Goal: Answer question/provide support: Share knowledge or assist other users

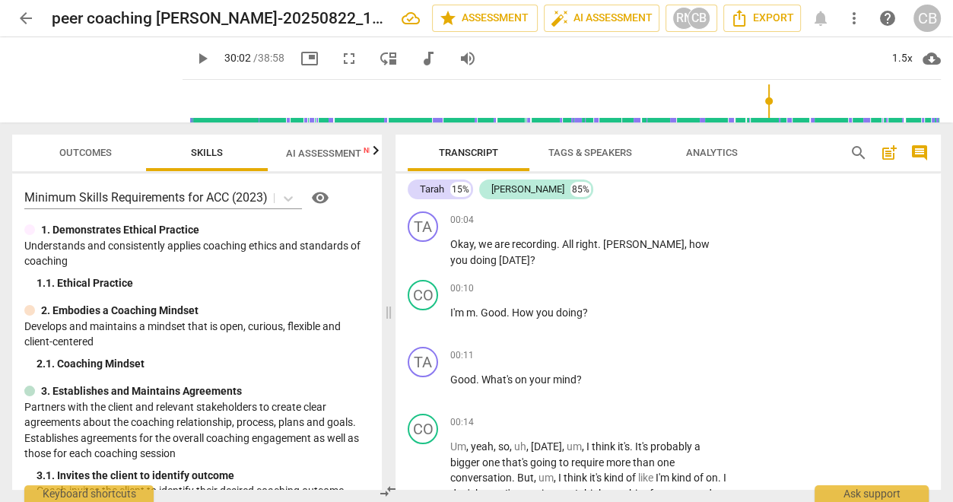
scroll to position [8793, 0]
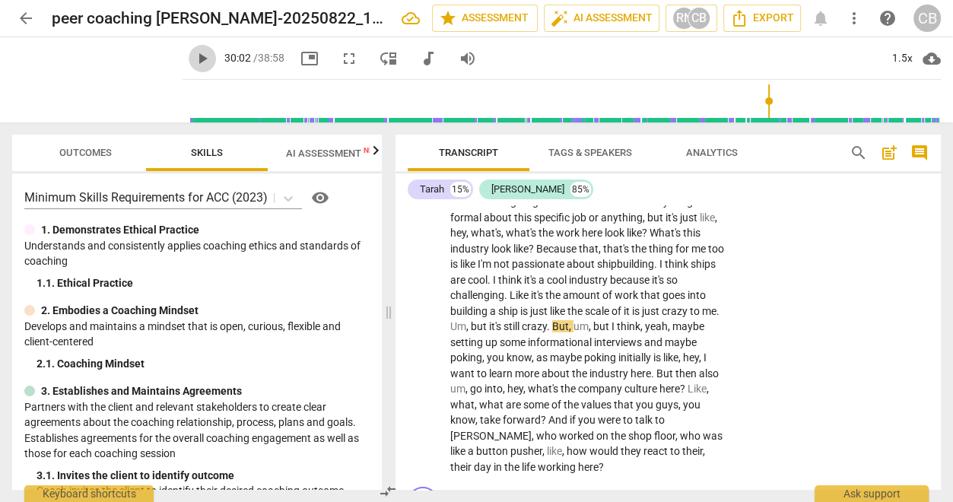
click at [192, 60] on span "play_arrow" at bounding box center [202, 58] width 27 height 18
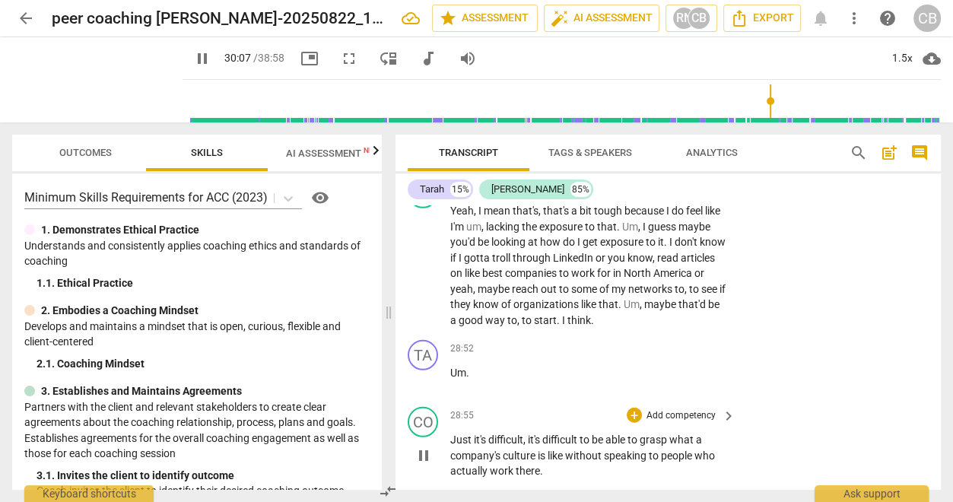
scroll to position [8278, 0]
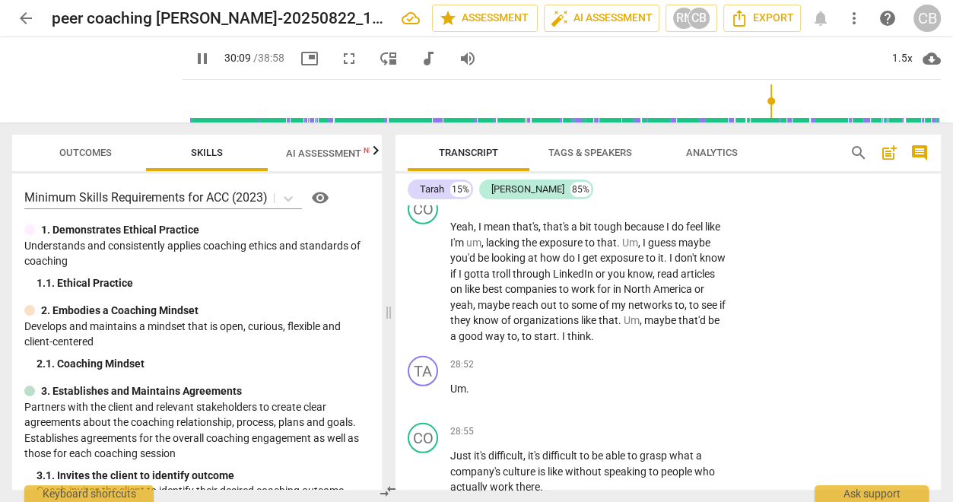
click at [423, 160] on span "pause" at bounding box center [424, 151] width 18 height 18
click at [423, 160] on span "play_arrow" at bounding box center [424, 151] width 18 height 18
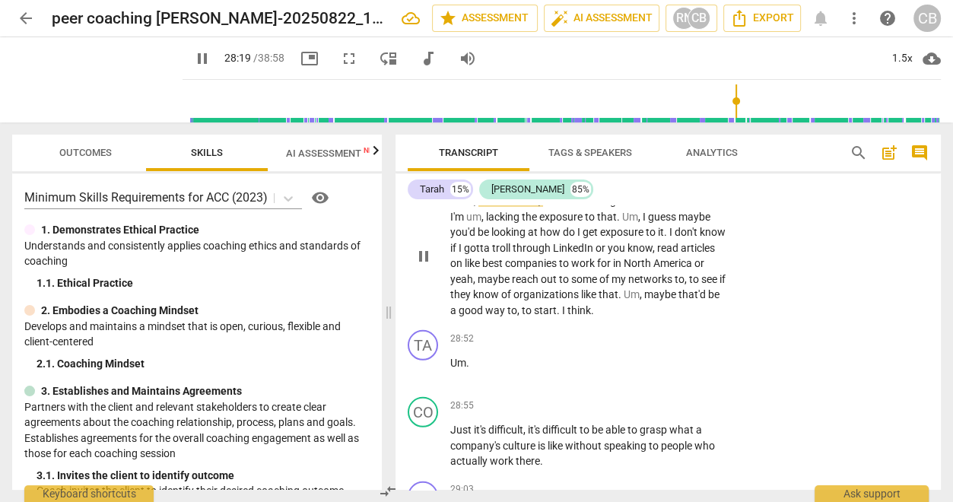
scroll to position [8306, 0]
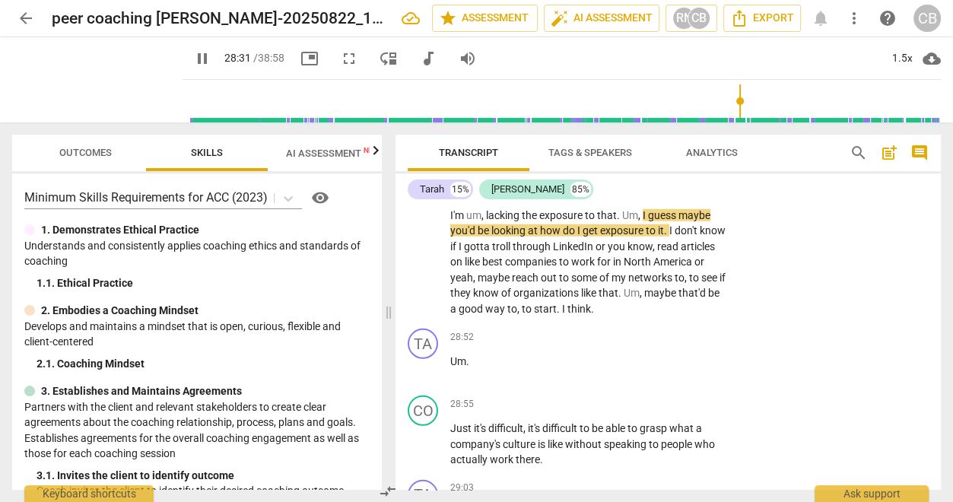
click at [564, 154] on p "Yeah . Um , so what resources , uh , strengths or supports could you draw on to…" at bounding box center [589, 123] width 278 height 62
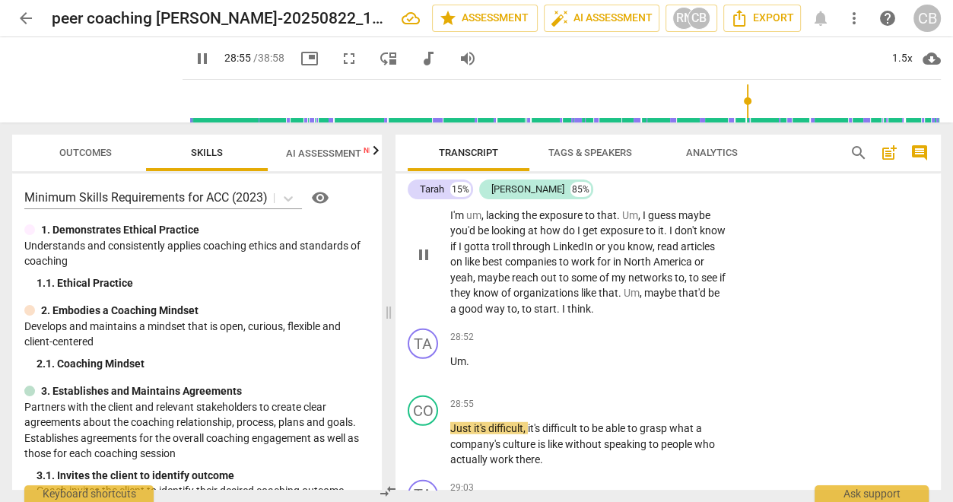
scroll to position [8647, 0]
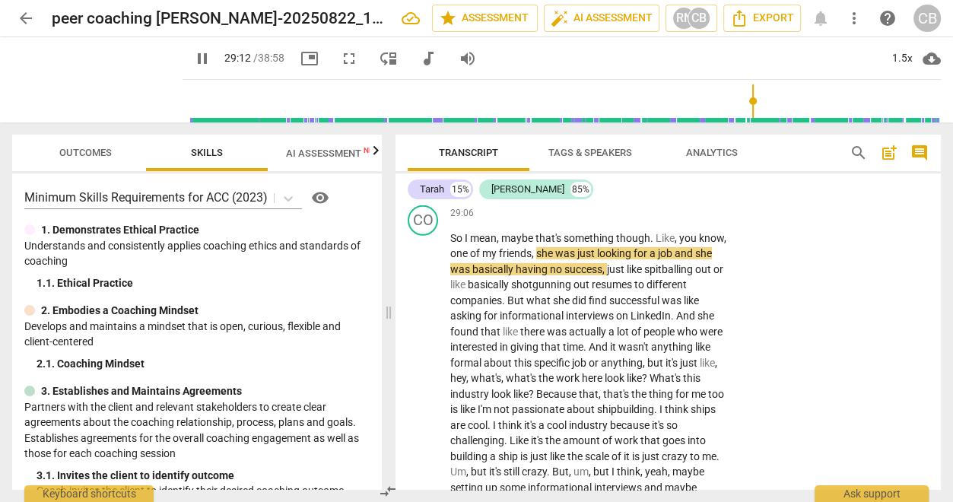
drag, startPoint x: 145, startPoint y: 299, endPoint x: 123, endPoint y: 259, distance: 44.9
click at [144, 294] on div "Minimum Skills Requirements for ACC (2023) visibility 1. Demonstrates Ethical P…" at bounding box center [197, 331] width 370 height 316
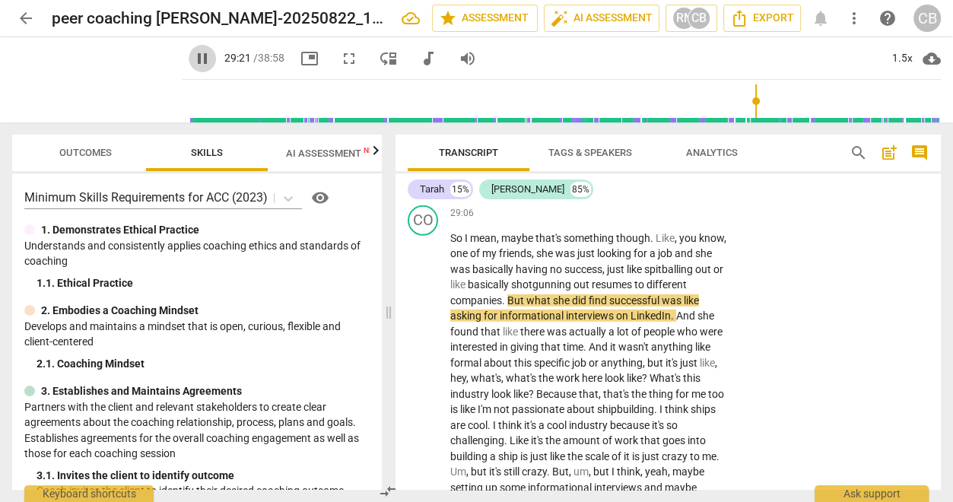
click at [193, 50] on span "pause" at bounding box center [202, 58] width 18 height 18
click at [193, 54] on span "play_arrow" at bounding box center [202, 58] width 18 height 18
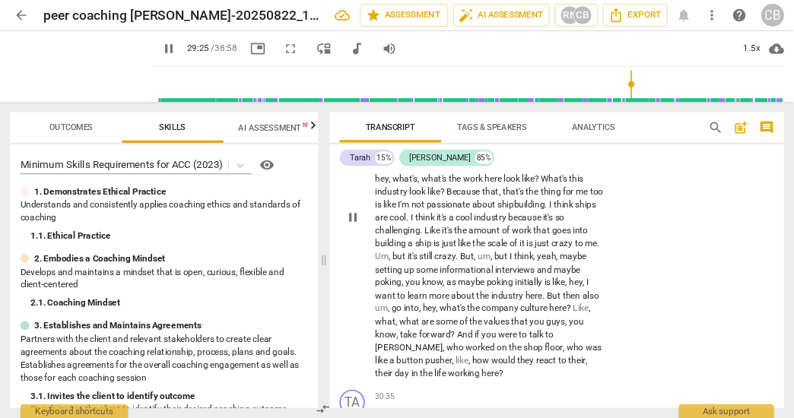
scroll to position [8820, 0]
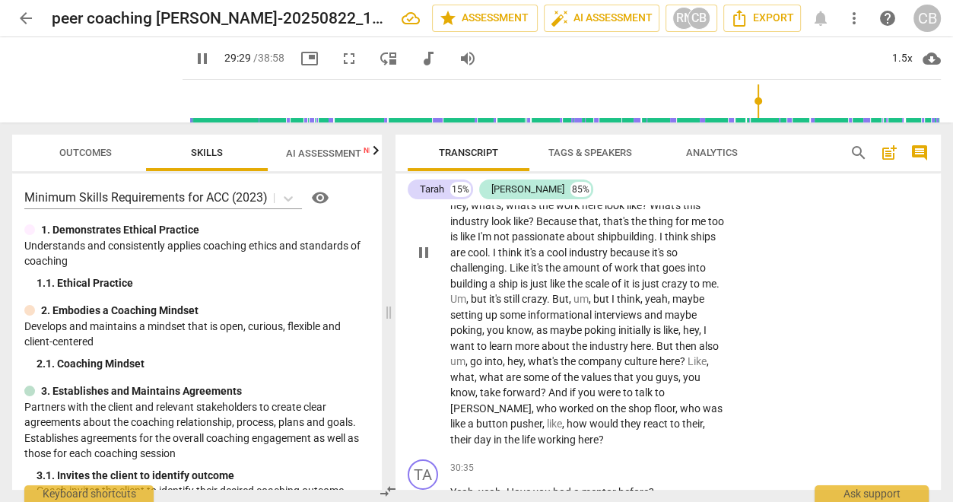
type input "1770"
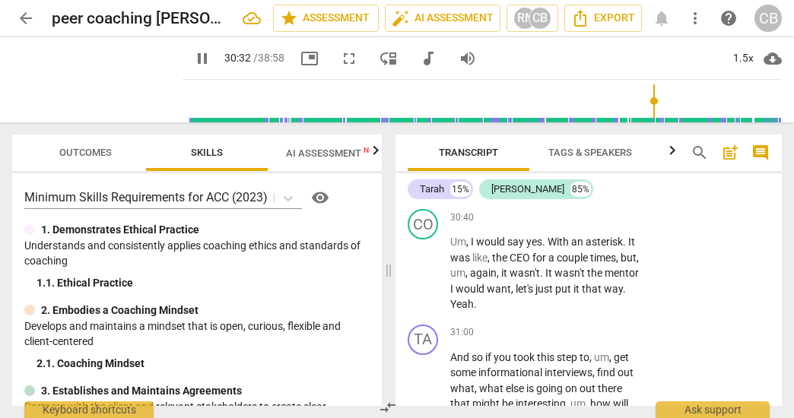
scroll to position [12212, 0]
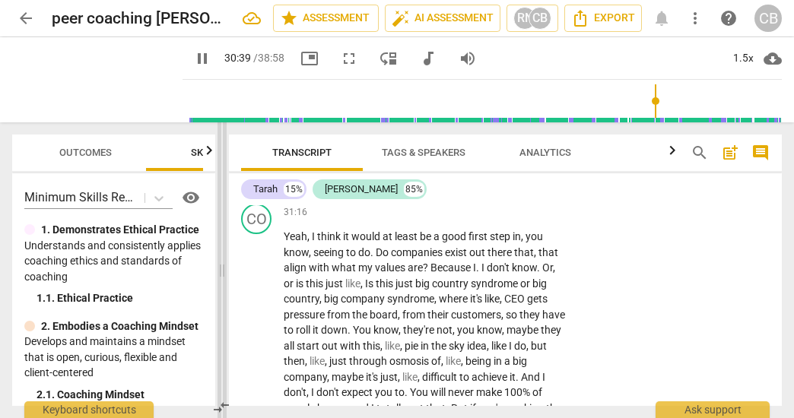
drag, startPoint x: 386, startPoint y: 272, endPoint x: 220, endPoint y: 281, distance: 166.8
click at [220, 281] on span at bounding box center [222, 270] width 9 height 296
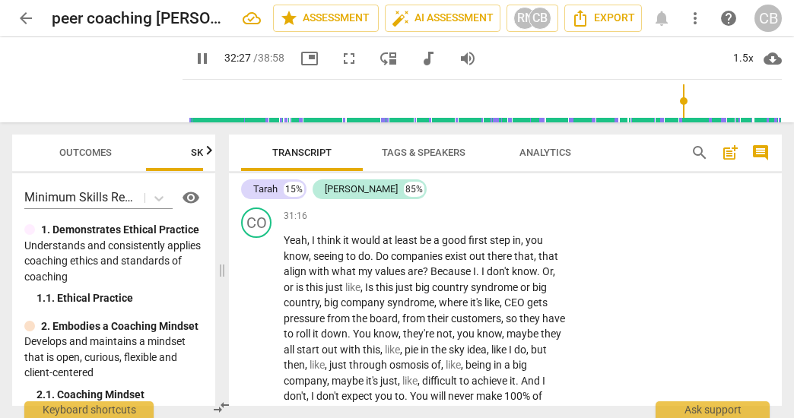
click at [262, 177] on button "pause" at bounding box center [257, 165] width 24 height 24
click at [262, 177] on button "play_arrow" at bounding box center [257, 165] width 24 height 24
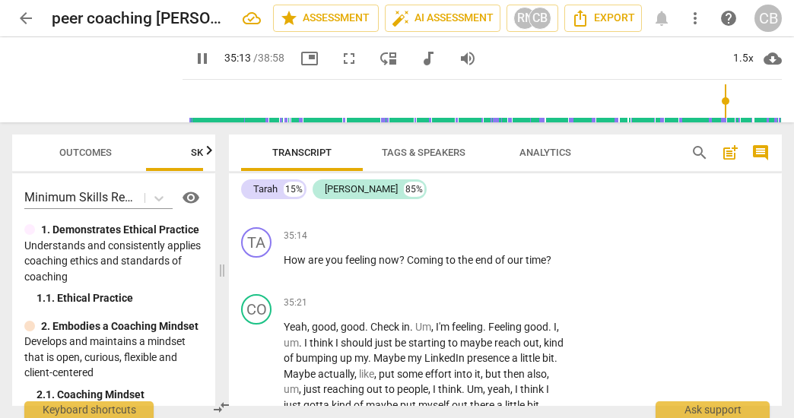
scroll to position [10327, 0]
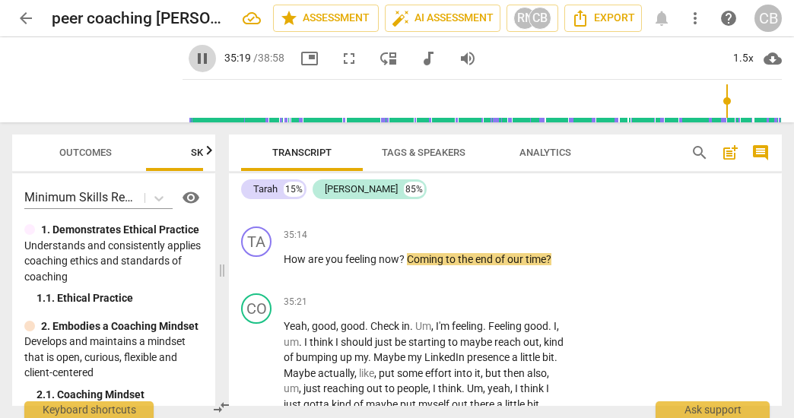
click at [193, 56] on span "pause" at bounding box center [202, 58] width 18 height 18
click at [193, 56] on span "play_arrow" at bounding box center [202, 58] width 18 height 18
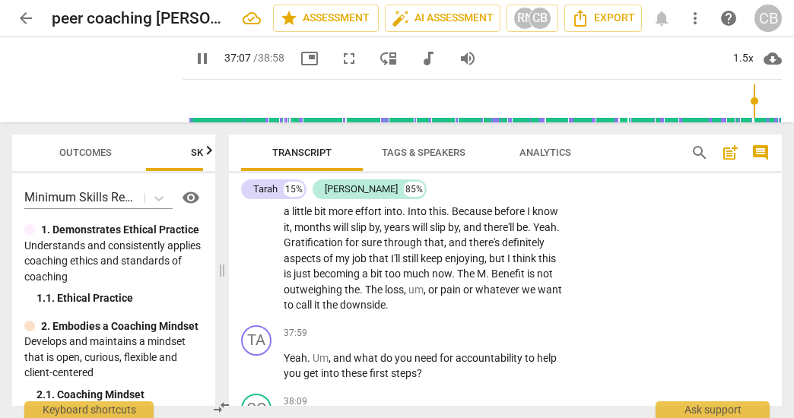
scroll to position [11135, 0]
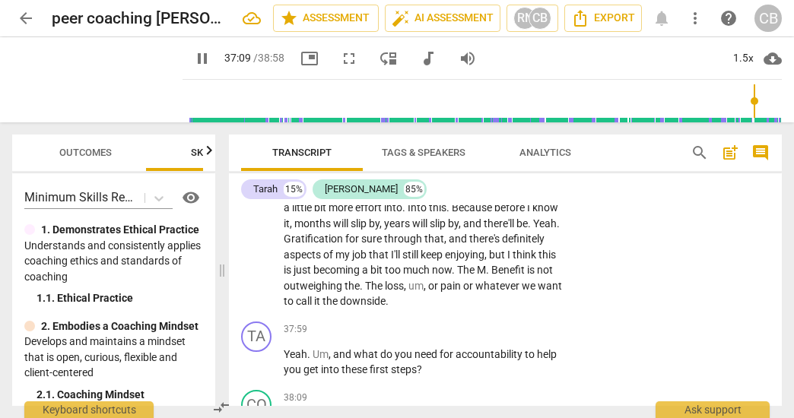
click at [262, 94] on span "pause" at bounding box center [257, 85] width 18 height 18
click at [257, 94] on span "play_arrow" at bounding box center [257, 84] width 18 height 18
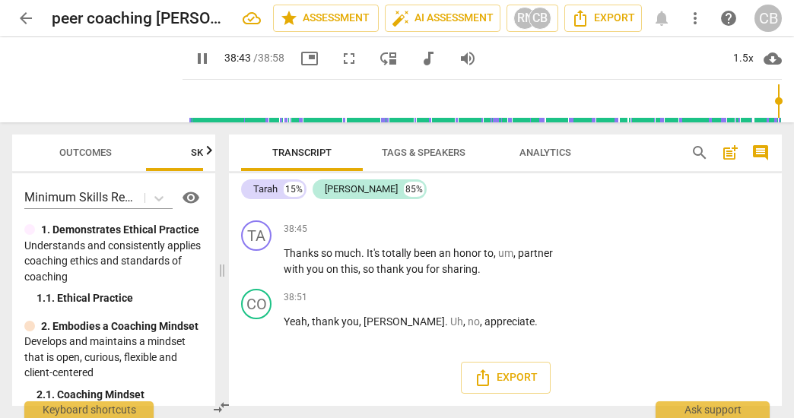
scroll to position [11695, 0]
click at [193, 56] on span "play_arrow" at bounding box center [202, 58] width 18 height 18
click at [739, 58] on div "1.5x" at bounding box center [743, 58] width 29 height 24
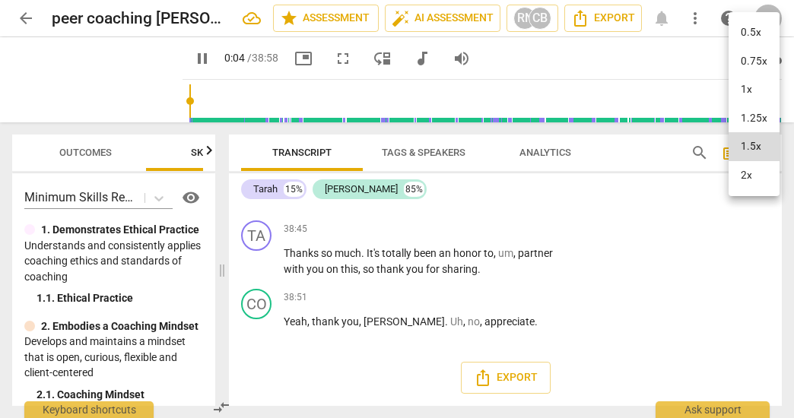
scroll to position [33, 0]
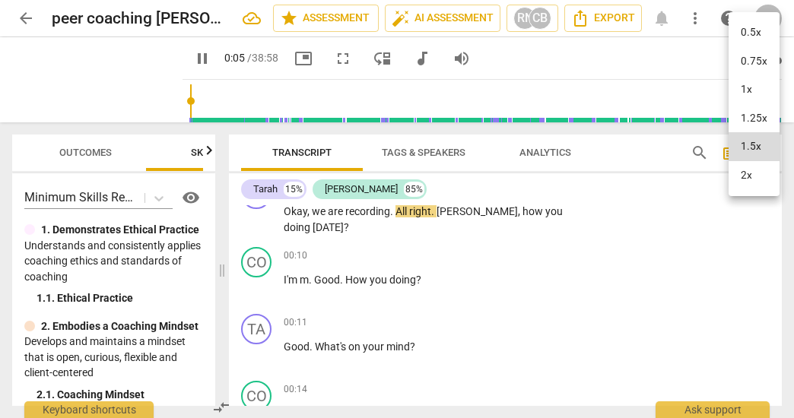
click at [748, 174] on li "2x" at bounding box center [754, 175] width 51 height 29
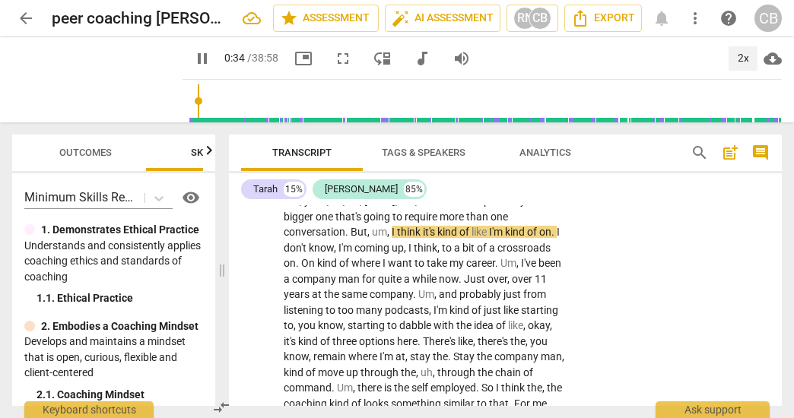
scroll to position [246, 0]
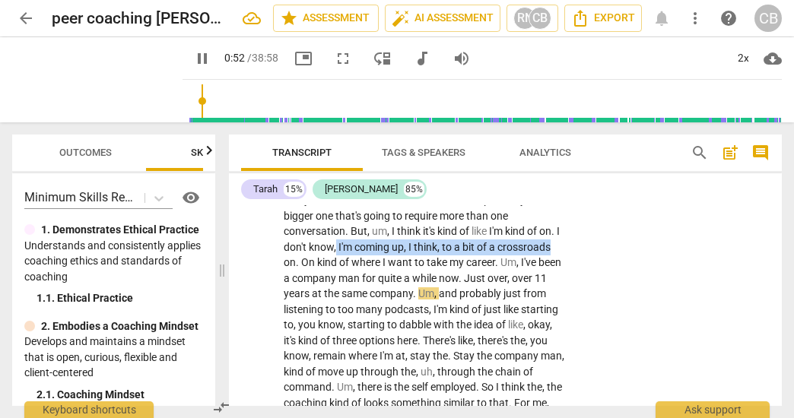
drag, startPoint x: 342, startPoint y: 249, endPoint x: 561, endPoint y: 247, distance: 219.1
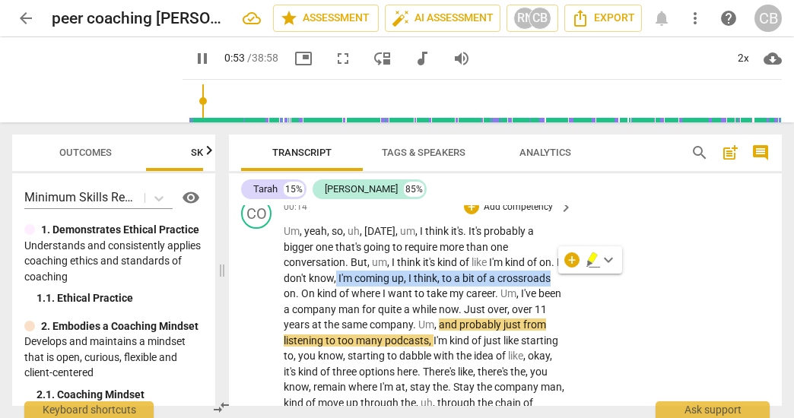
scroll to position [213, 0]
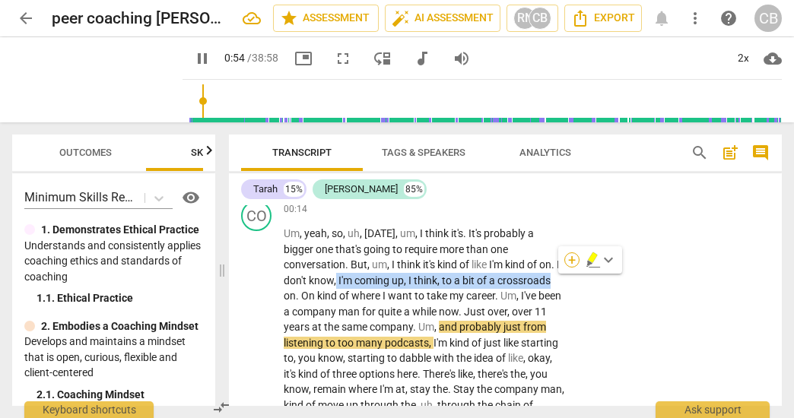
click at [570, 259] on div "+" at bounding box center [571, 260] width 15 height 15
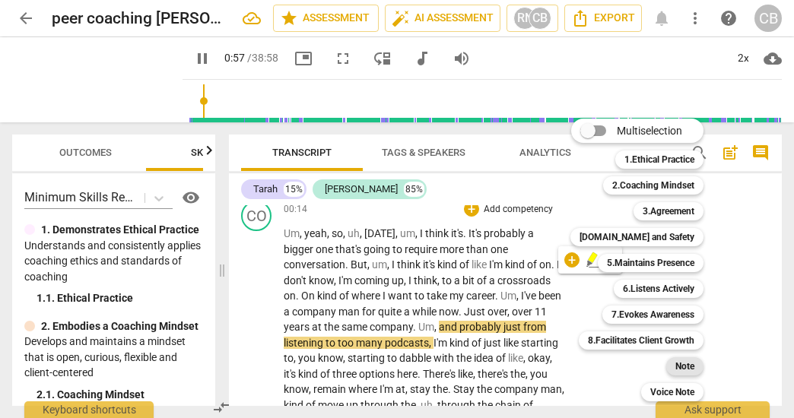
click at [685, 368] on b "Note" at bounding box center [684, 366] width 19 height 18
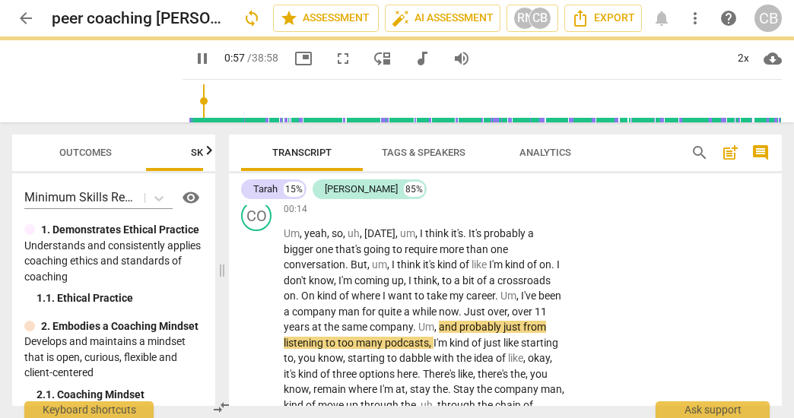
type input "58"
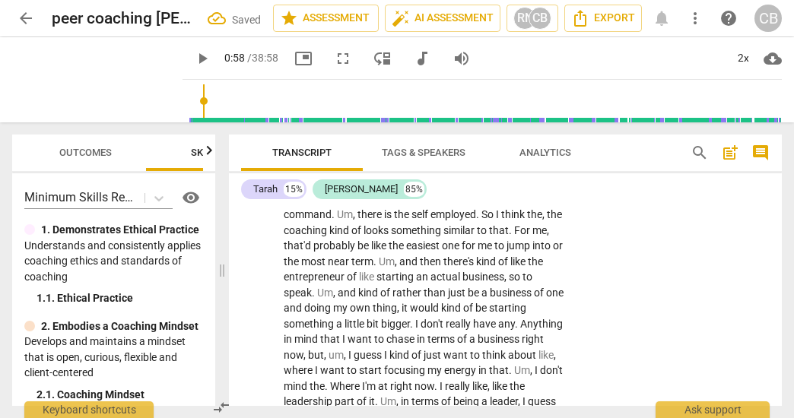
scroll to position [200, 0]
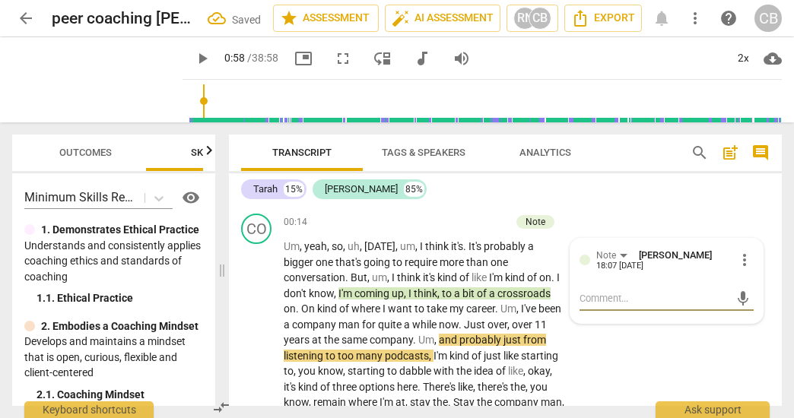
type textarea "c"
type textarea "co"
type textarea "cou"
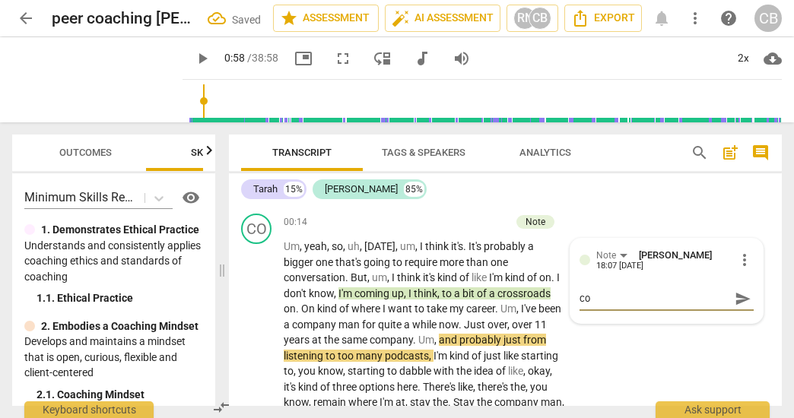
type textarea "cou"
type textarea "coul"
type textarea "could"
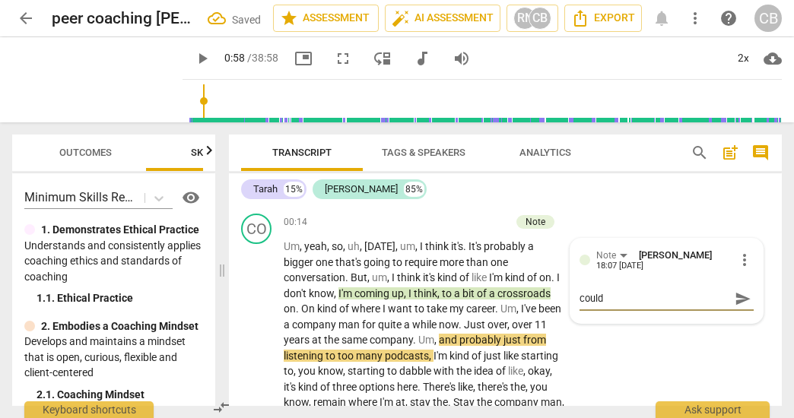
type textarea "could"
type textarea "could e"
type textarea "could ex"
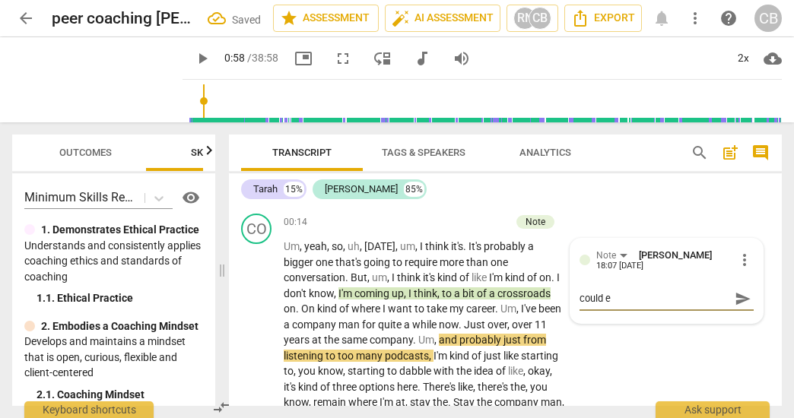
type textarea "could ex"
type textarea "could exp"
type textarea "could expl"
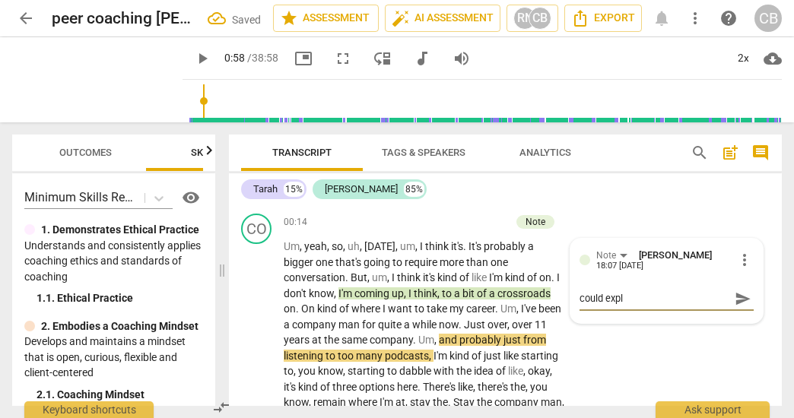
type textarea "could explo"
type textarea "could explor"
type textarea "could explore"
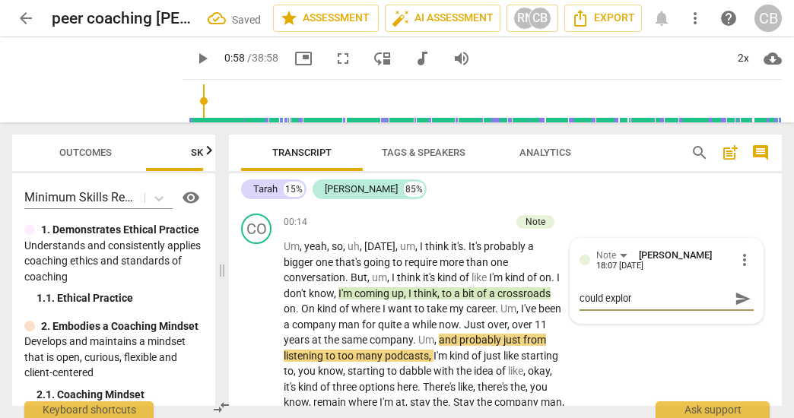
type textarea "could explore"
type textarea "could explore t"
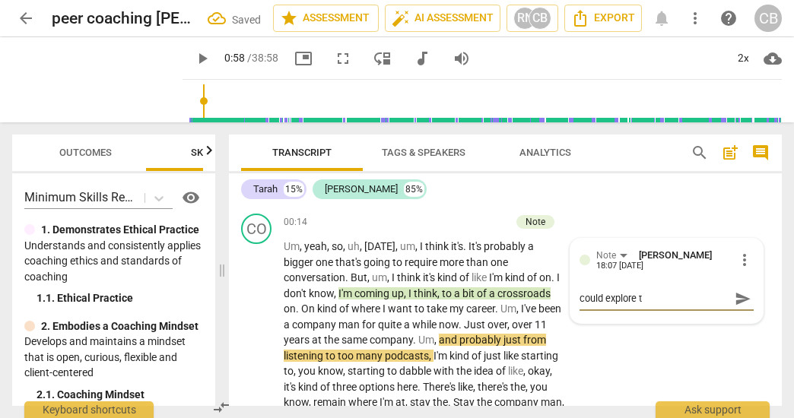
type textarea "could explore th"
type textarea "could explore thi"
type textarea "could explore this"
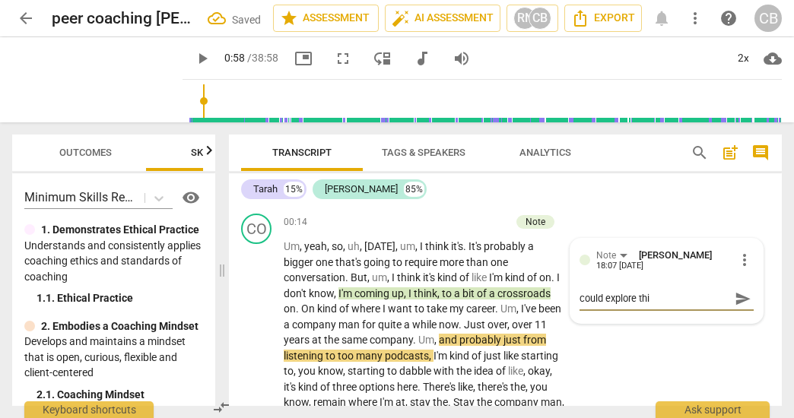
type textarea "could explore this"
type textarea "could explore this m"
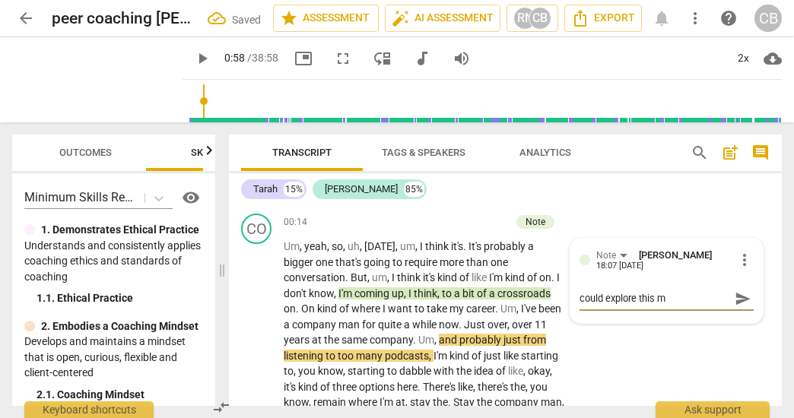
type textarea "could explore this me"
type textarea "could explore this met"
type textarea "could explore this meta"
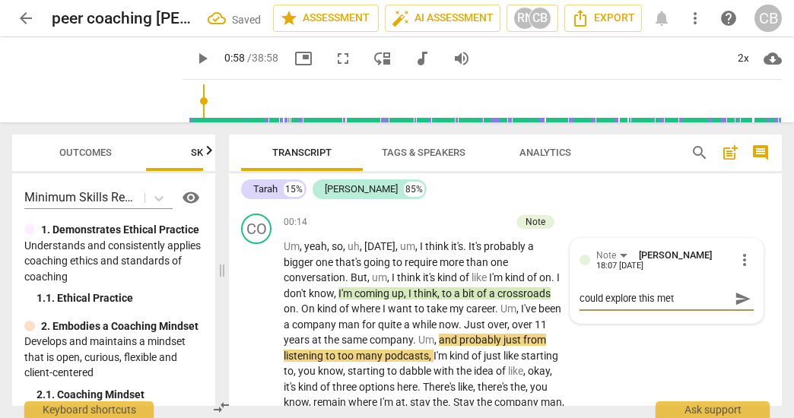
type textarea "could explore this meta"
type textarea "could explore this metap"
type textarea "could explore this metaph"
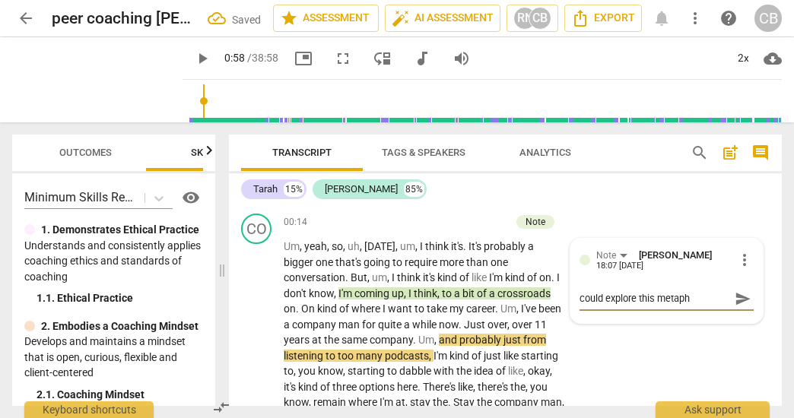
type textarea "could explore this metapho"
type textarea "could explore this metaphor"
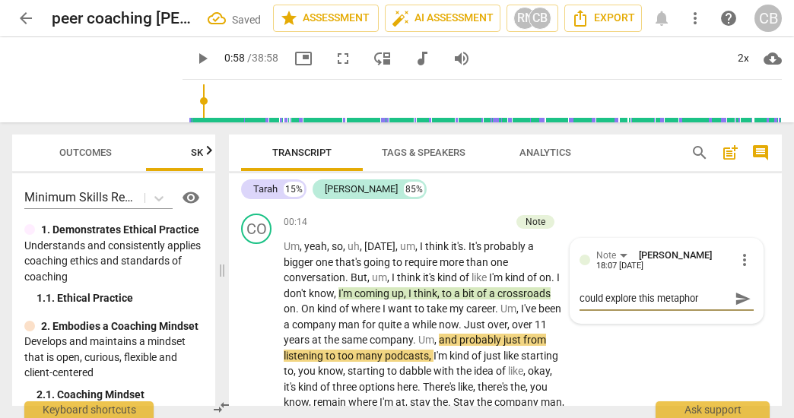
type textarea "could explore this metaphor"
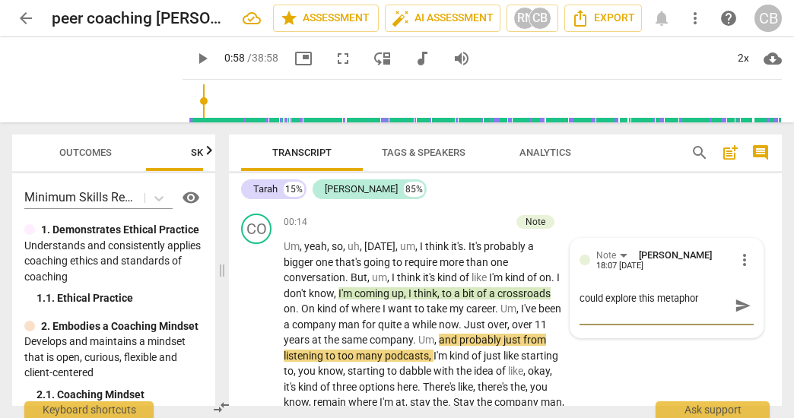
type textarea "could explore this metaphor"
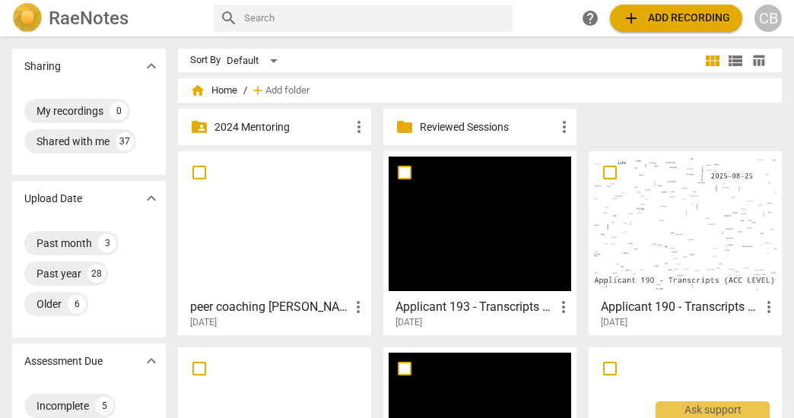
click at [275, 173] on div at bounding box center [274, 224] width 183 height 135
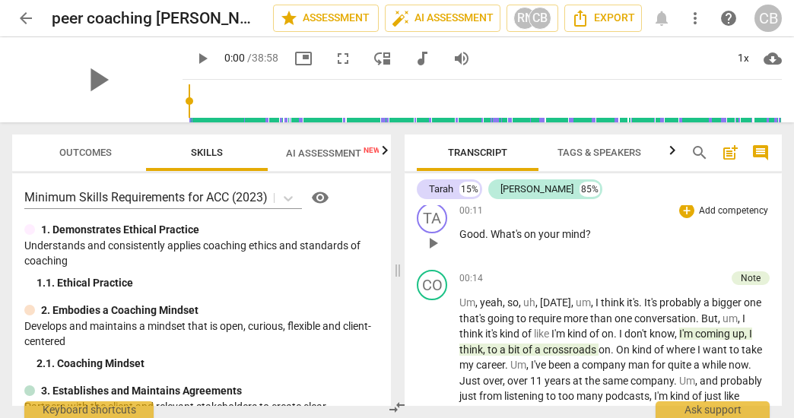
scroll to position [145, 0]
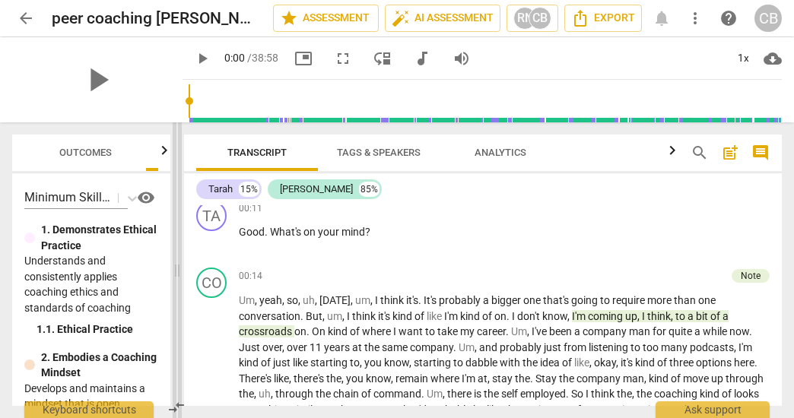
drag, startPoint x: 394, startPoint y: 272, endPoint x: 173, endPoint y: 267, distance: 220.6
click at [173, 267] on span at bounding box center [177, 270] width 9 height 296
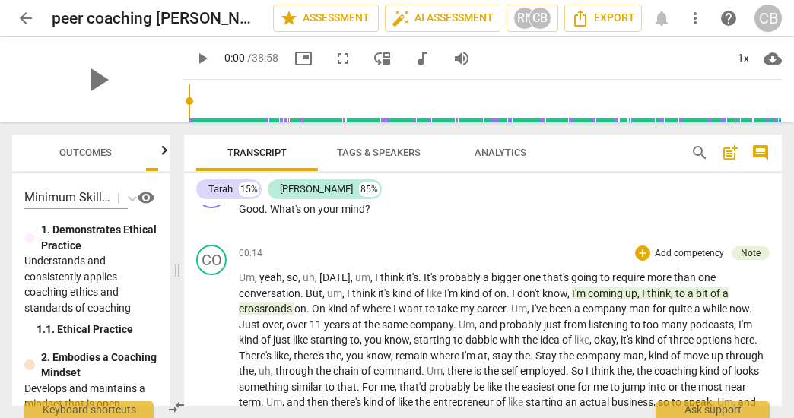
scroll to position [175, 0]
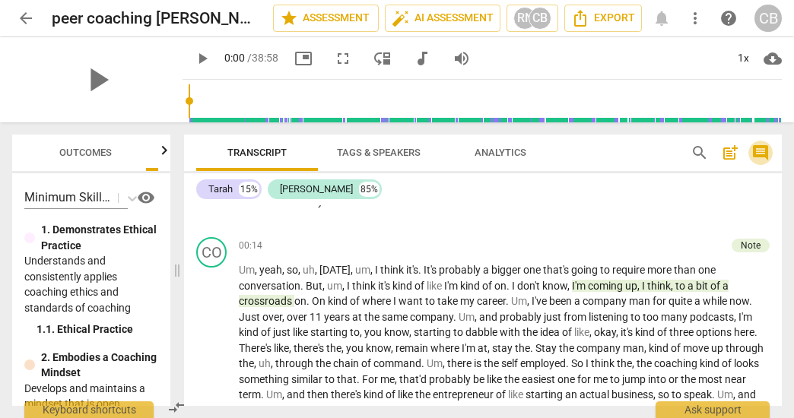
click at [761, 150] on span "comment" at bounding box center [760, 153] width 18 height 18
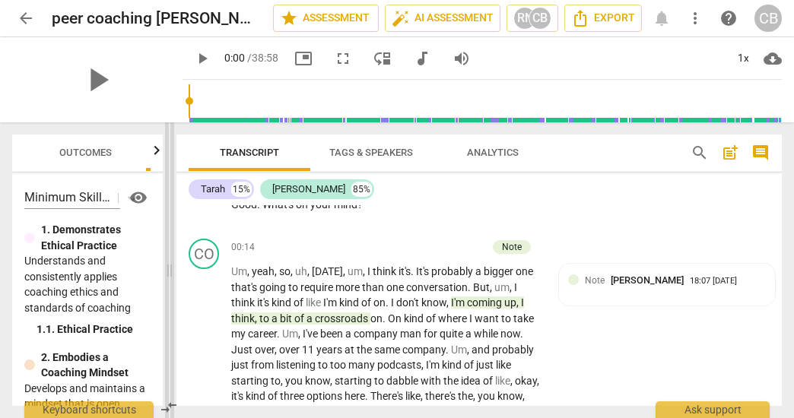
drag, startPoint x: 391, startPoint y: 268, endPoint x: 172, endPoint y: 270, distance: 219.1
click at [172, 270] on span at bounding box center [169, 270] width 9 height 296
click at [157, 150] on icon "button" at bounding box center [157, 150] width 18 height 18
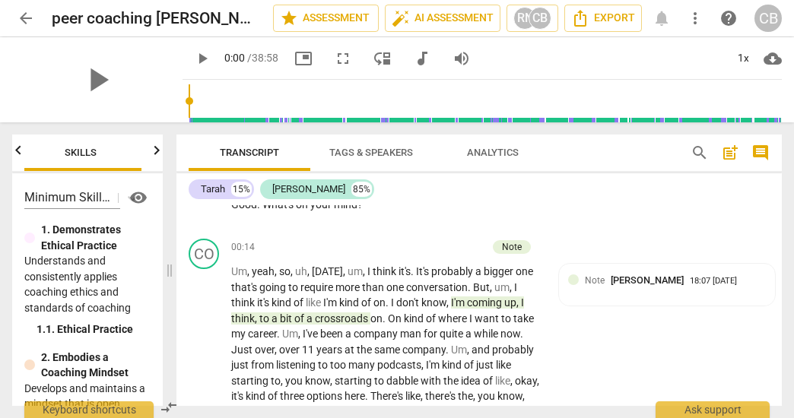
click at [157, 150] on icon "button" at bounding box center [156, 149] width 5 height 9
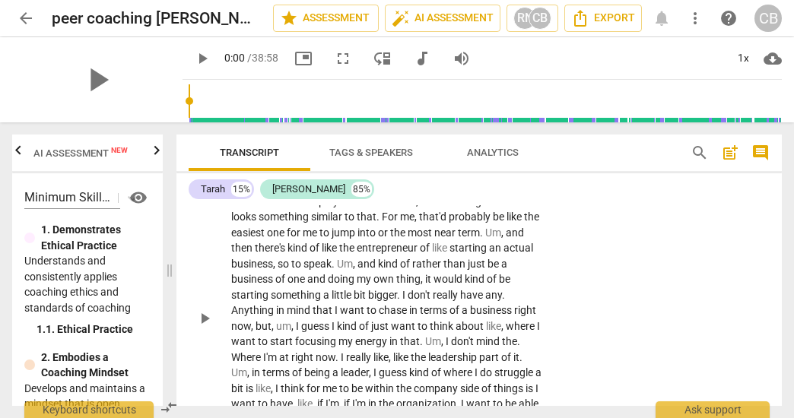
scroll to position [446, 0]
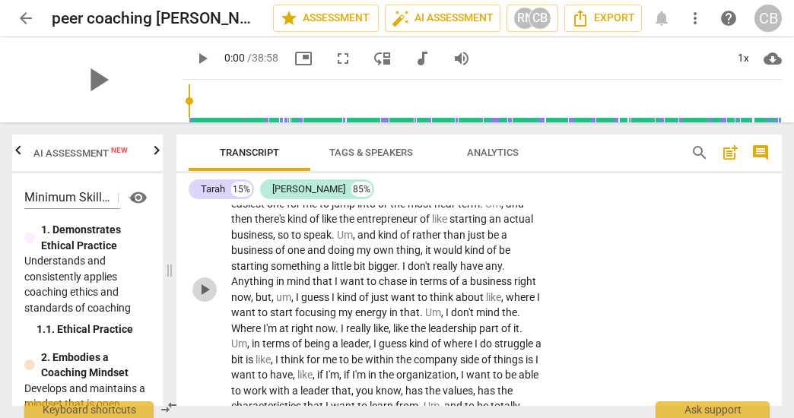
click at [202, 284] on span "play_arrow" at bounding box center [204, 290] width 18 height 18
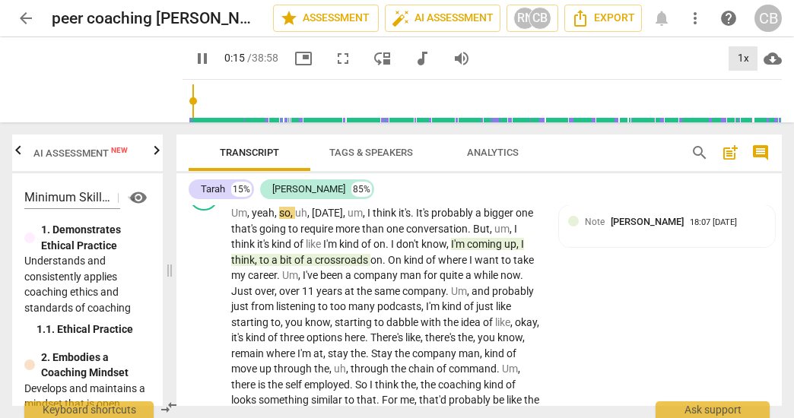
click at [747, 63] on div "1x" at bounding box center [743, 58] width 29 height 24
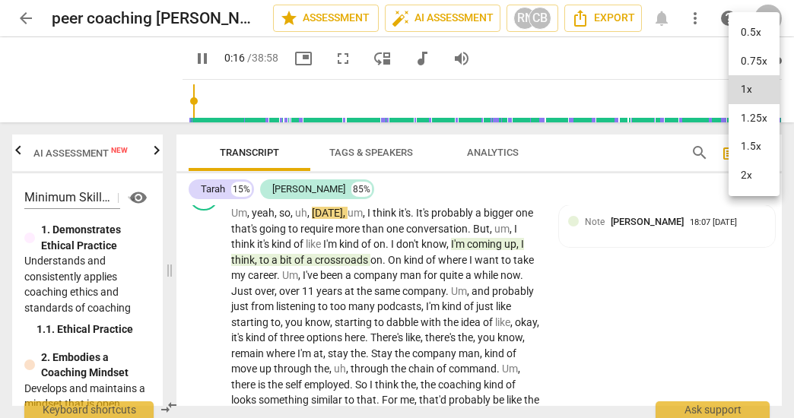
click at [748, 180] on li "2x" at bounding box center [754, 175] width 51 height 29
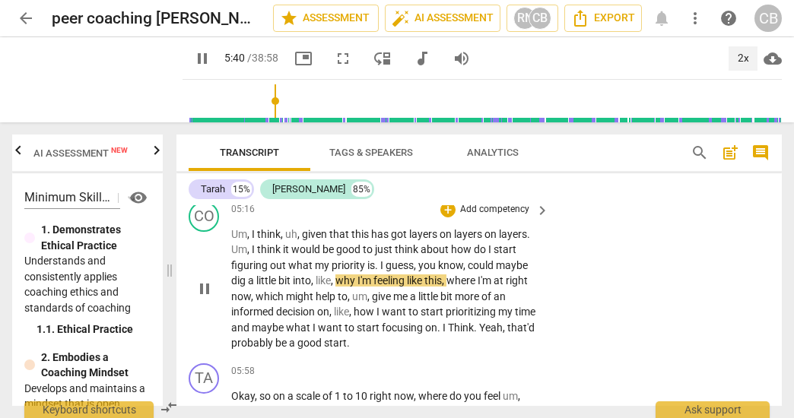
scroll to position [1356, 0]
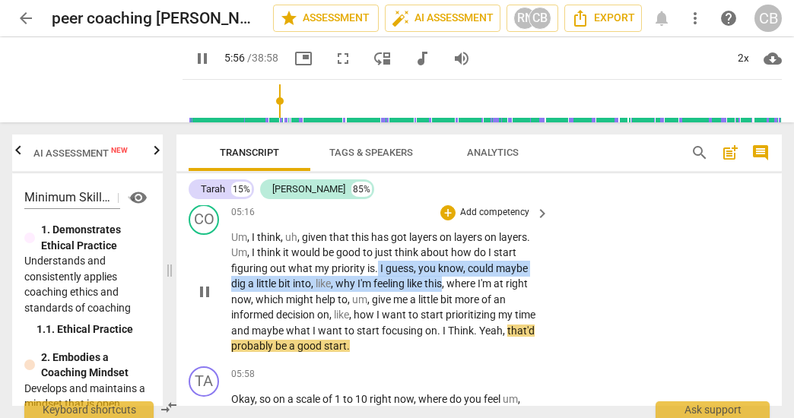
drag, startPoint x: 377, startPoint y: 268, endPoint x: 446, endPoint y: 281, distance: 71.0
click at [446, 281] on p "Um , I think , uh , given that this has got layers on layers on layers . Um , I…" at bounding box center [386, 292] width 310 height 125
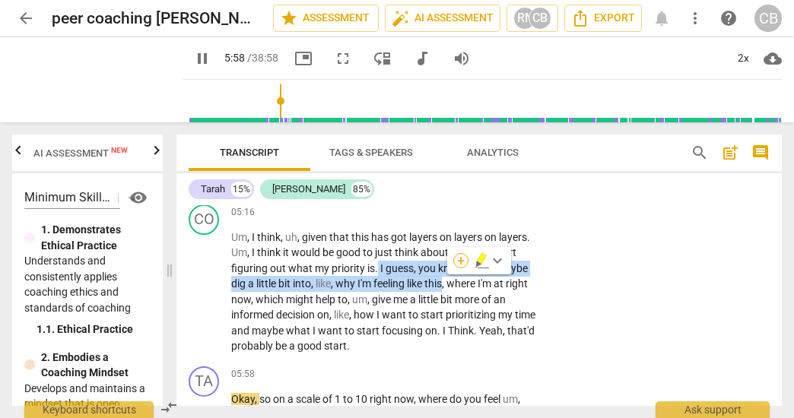
click at [461, 259] on div "+" at bounding box center [460, 260] width 15 height 15
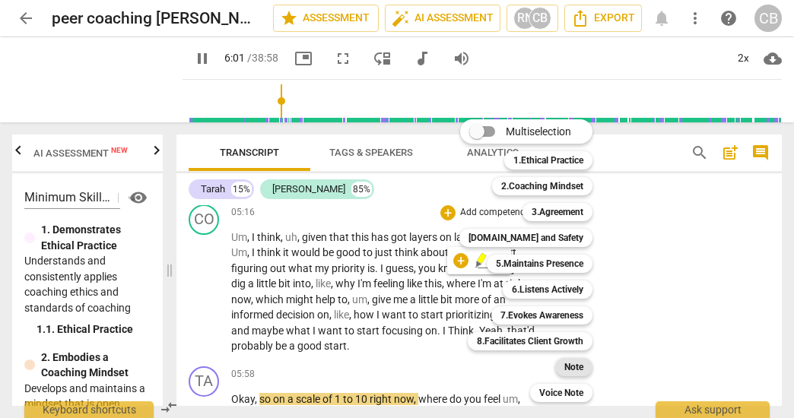
click at [578, 367] on b "Note" at bounding box center [573, 367] width 19 height 18
type input "362"
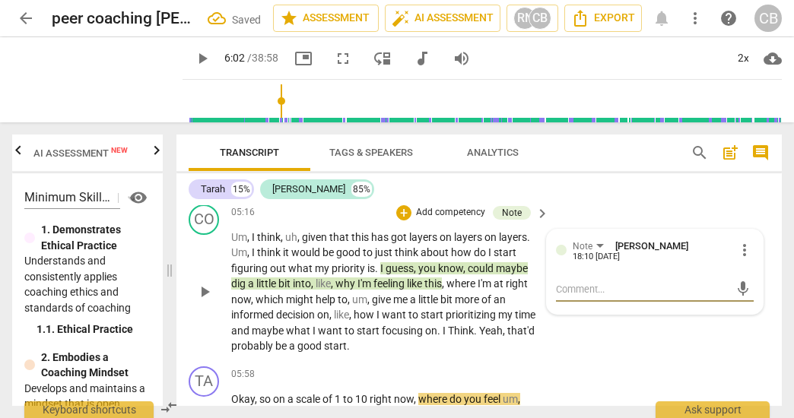
type textarea "G"
type textarea "Go"
type textarea "Goa"
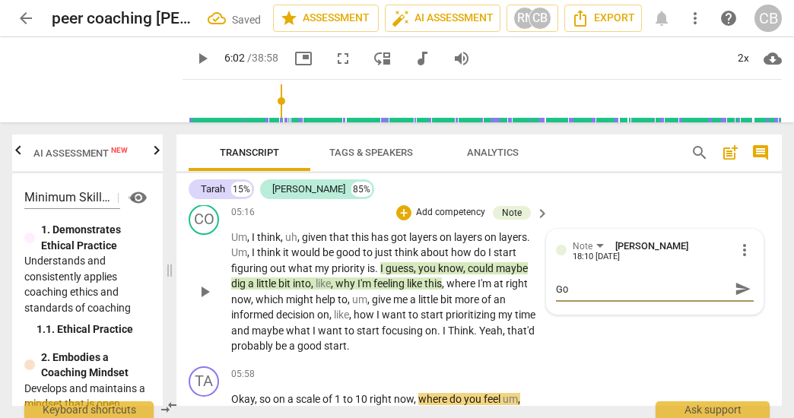
type textarea "Goa"
type textarea "Goal"
type textarea "Goal?"
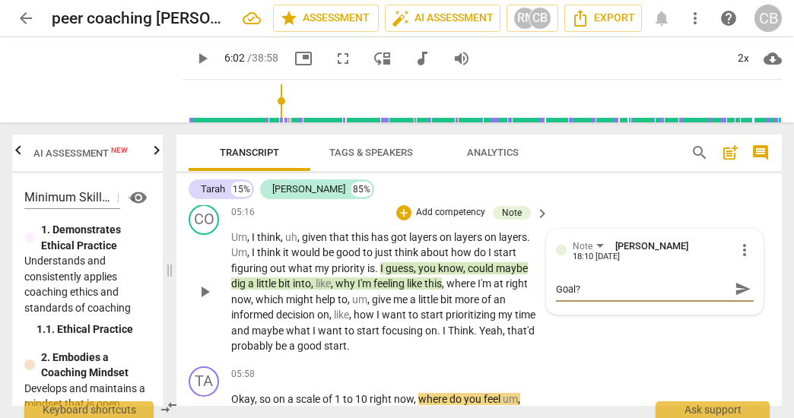
click at [624, 313] on div "CO play_arrow pause 05:16 + Add competency Note keyboard_arrow_right Um , I thi…" at bounding box center [478, 280] width 605 height 162
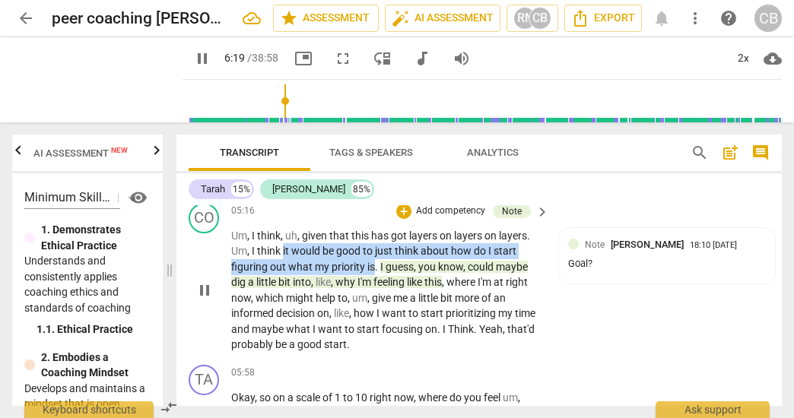
drag, startPoint x: 284, startPoint y: 248, endPoint x: 372, endPoint y: 265, distance: 89.8
click at [372, 265] on p "Um , I think , uh , given that this has got layers on layers on layers . Um , I…" at bounding box center [386, 290] width 310 height 125
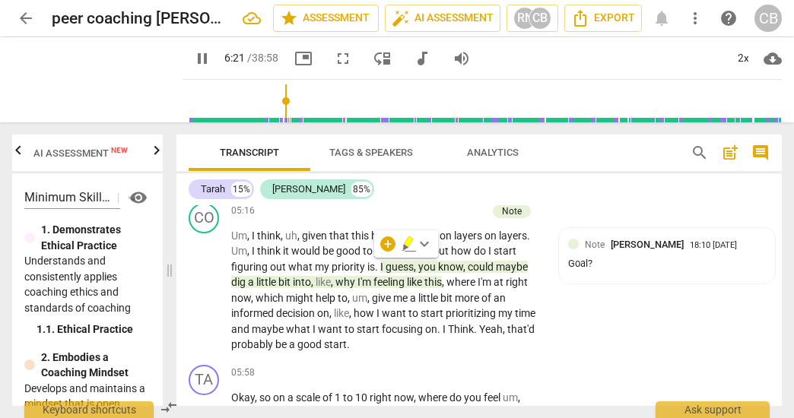
click at [393, 238] on div "+" at bounding box center [387, 244] width 15 height 15
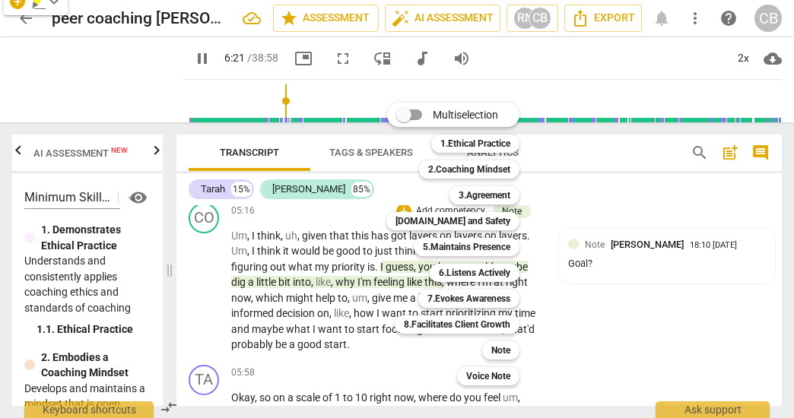
scroll to position [1692, 0]
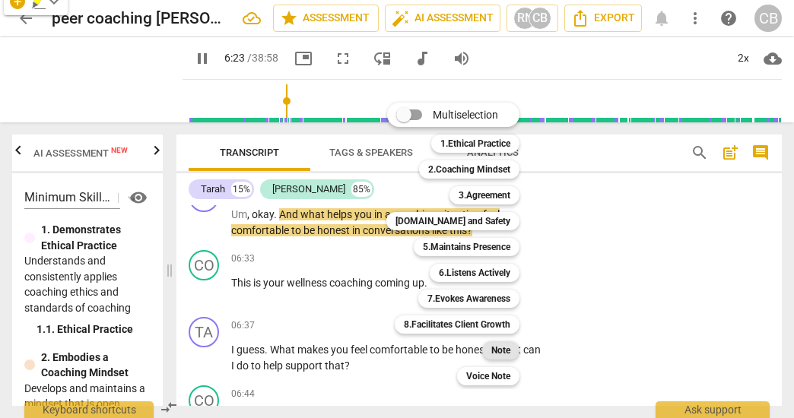
click at [510, 353] on b "Note" at bounding box center [500, 351] width 19 height 18
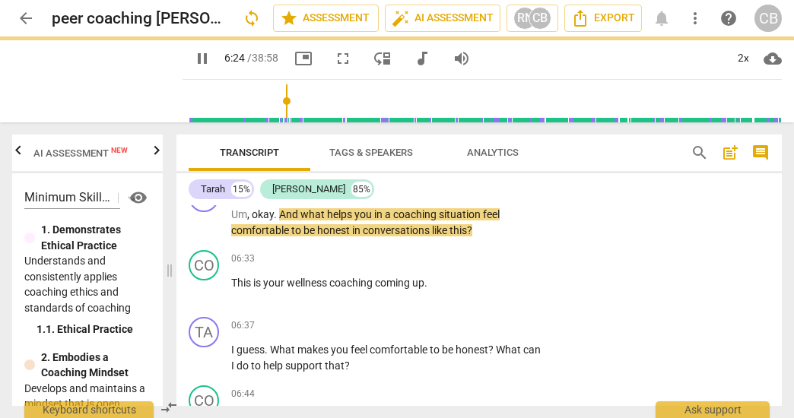
type input "385"
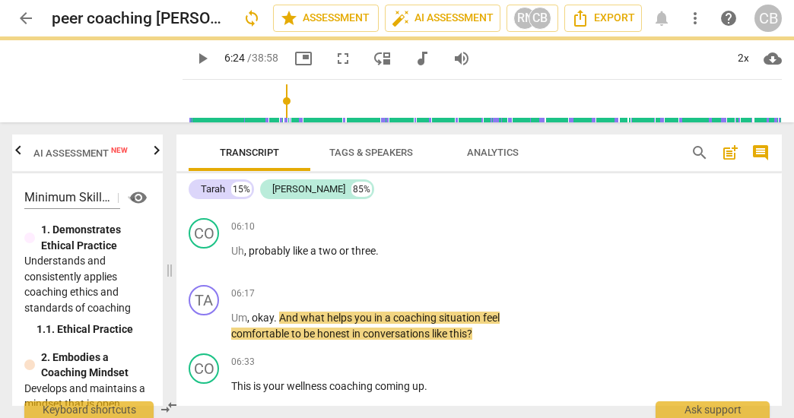
scroll to position [1316, 0]
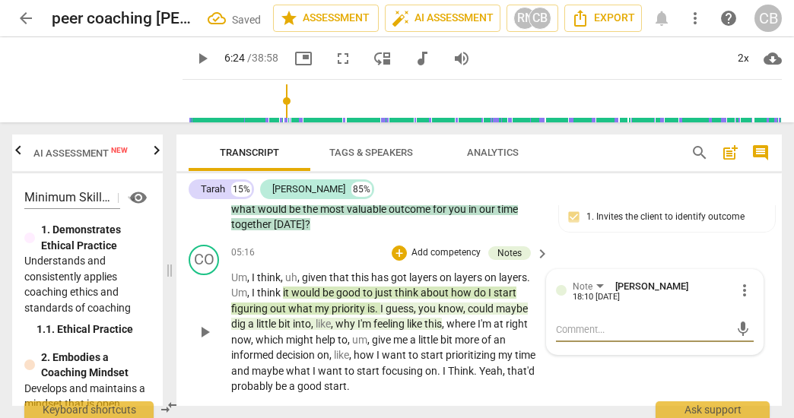
type textarea "G"
type textarea "Go"
type textarea "Goa"
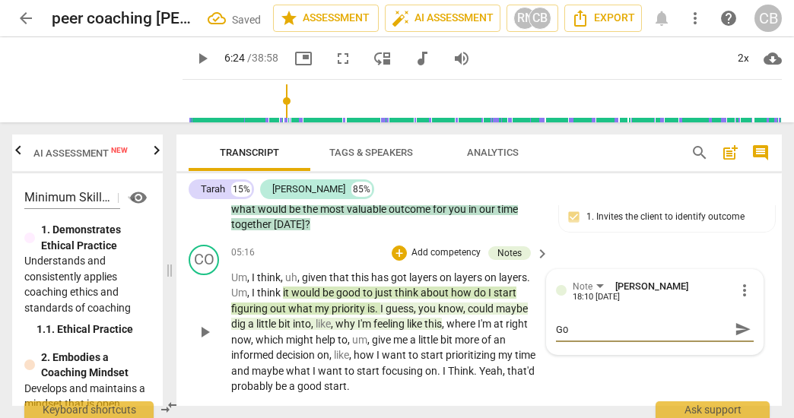
type textarea "Goa"
type textarea "Goal"
type textarea "Goal?"
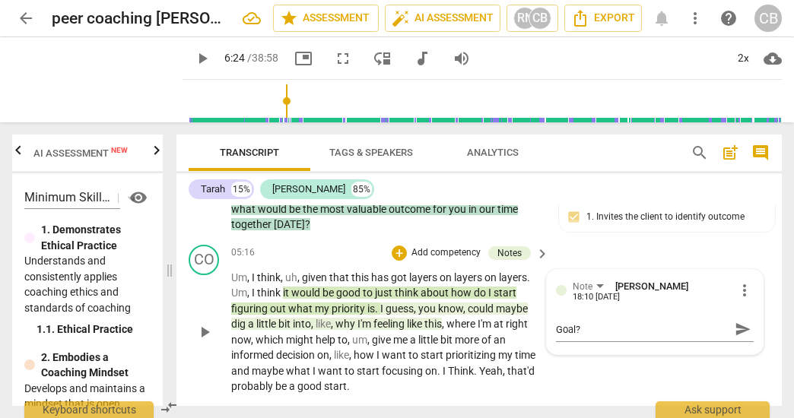
click at [631, 361] on div "CO play_arrow pause 05:16 + Add competency Notes keyboard_arrow_right Um , I th…" at bounding box center [478, 320] width 605 height 162
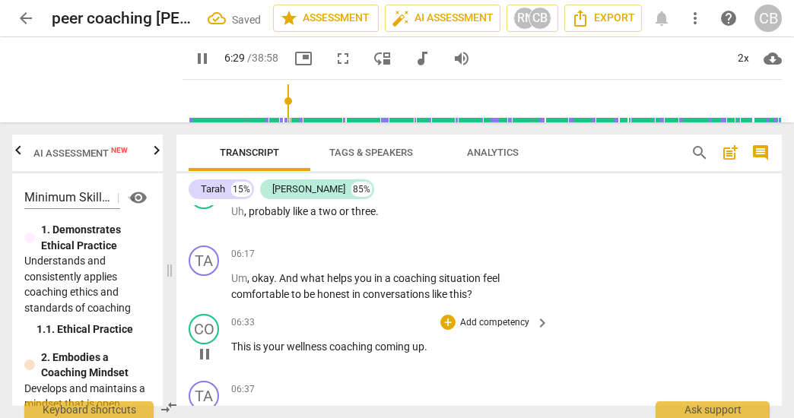
scroll to position [1625, 0]
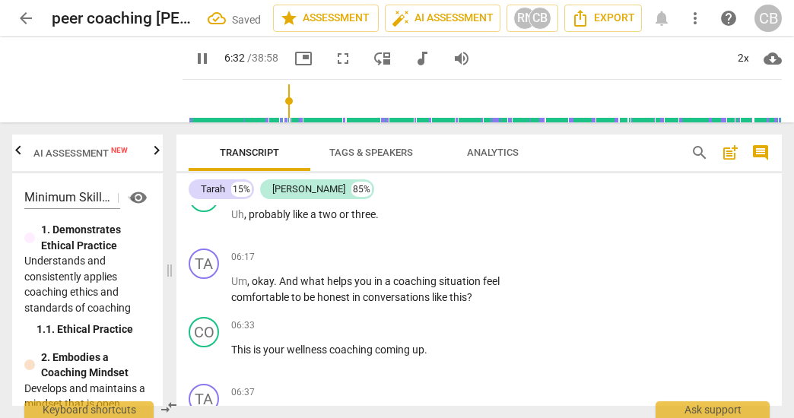
click at [193, 61] on span "pause" at bounding box center [202, 58] width 18 height 18
type input "393"
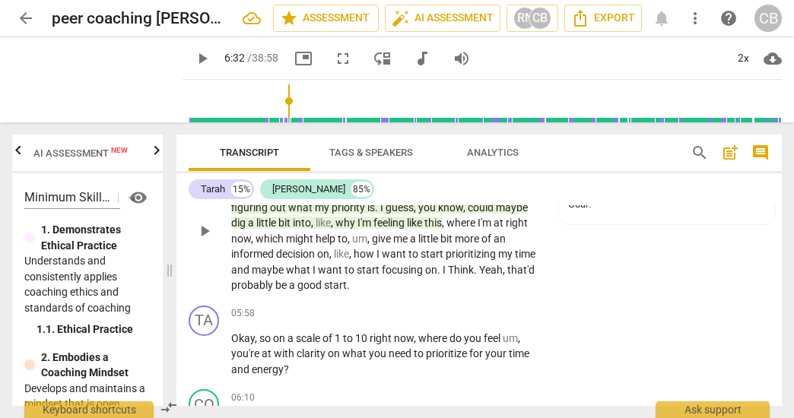
scroll to position [1418, 0]
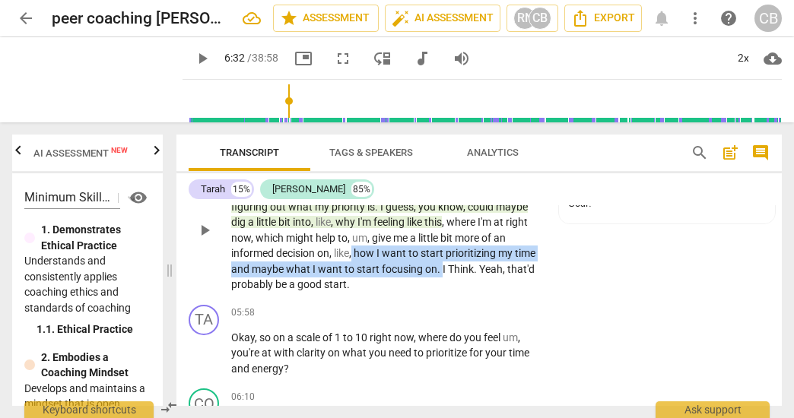
drag, startPoint x: 354, startPoint y: 252, endPoint x: 440, endPoint y: 270, distance: 87.9
click at [440, 270] on p "Um , I think , uh , given that this has got layers on layers on layers . Um , I…" at bounding box center [386, 230] width 310 height 125
click at [457, 248] on div "+" at bounding box center [454, 246] width 15 height 15
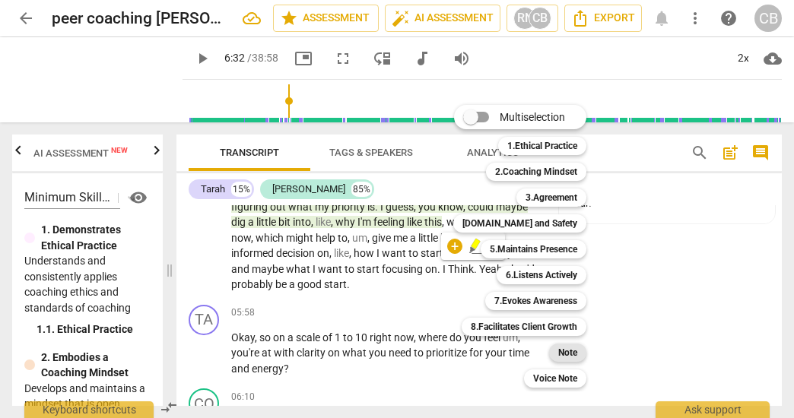
click at [566, 354] on b "Note" at bounding box center [567, 353] width 19 height 18
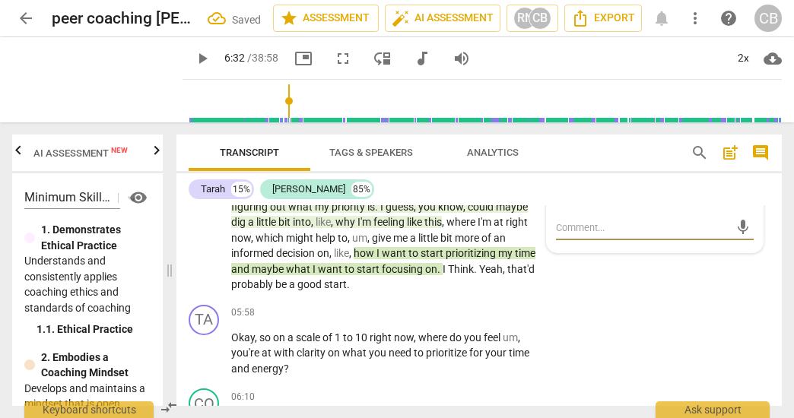
type textarea "G"
type textarea "Go"
type textarea "Goa"
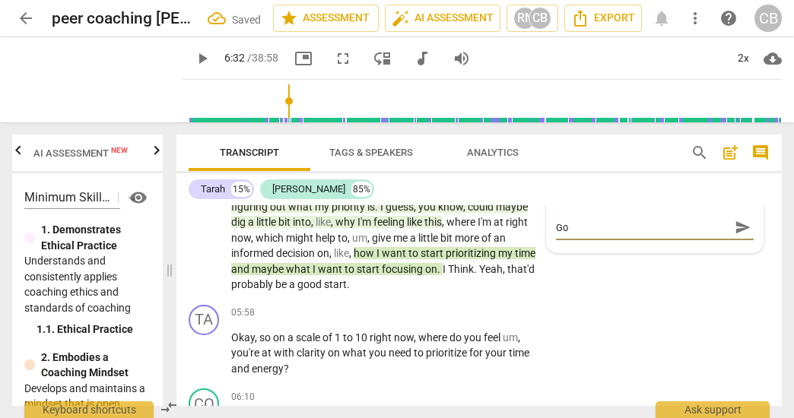
type textarea "Goa"
type textarea "Goal"
type textarea "Goal?"
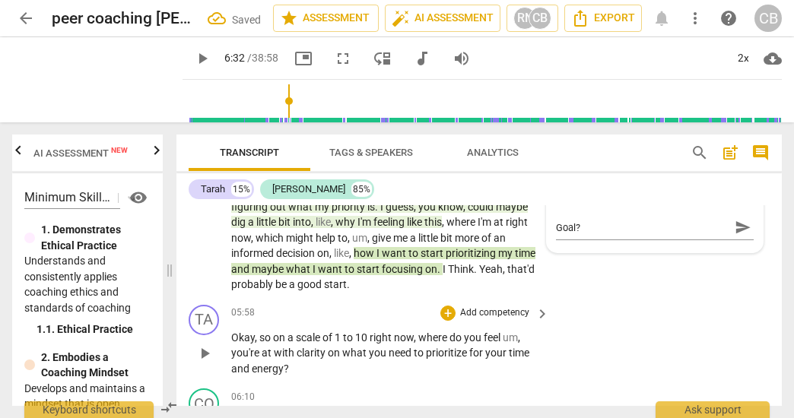
click at [602, 354] on div "TA play_arrow pause 05:58 + Add competency keyboard_arrow_right Okay , so on a …" at bounding box center [478, 341] width 605 height 84
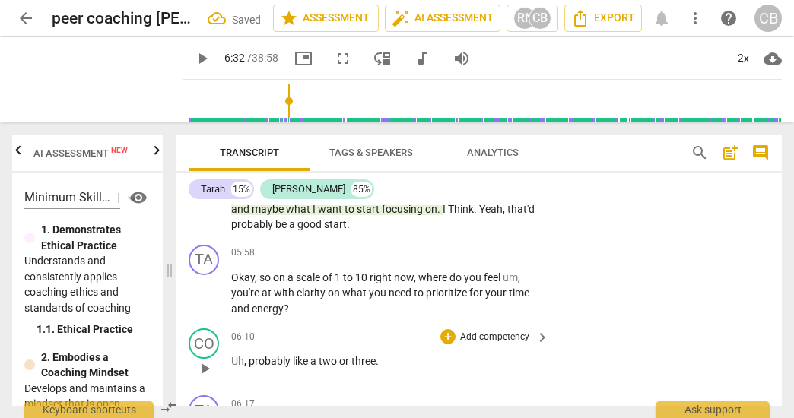
scroll to position [1495, 0]
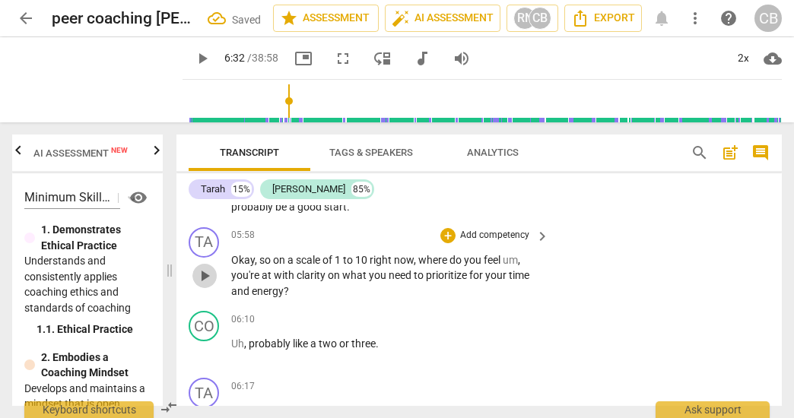
click at [200, 271] on span "play_arrow" at bounding box center [204, 276] width 18 height 18
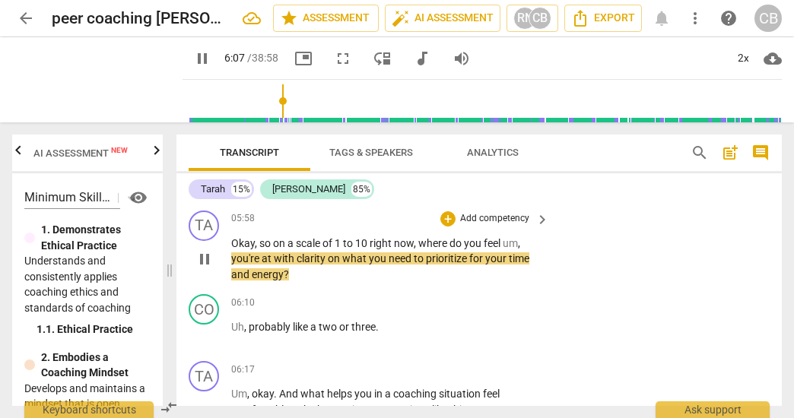
scroll to position [1515, 0]
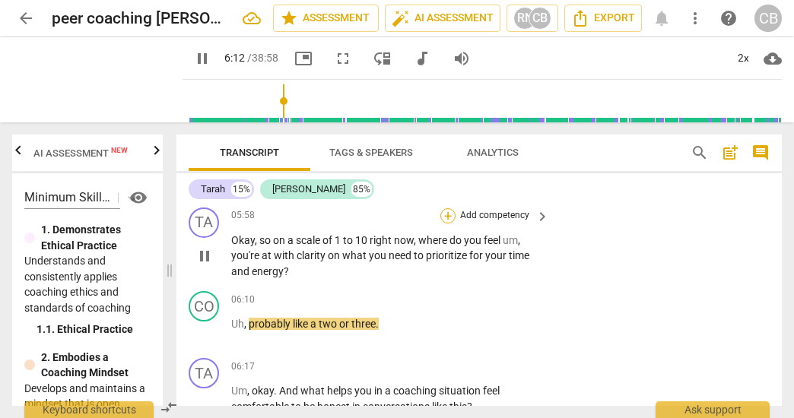
click at [446, 211] on div "+" at bounding box center [447, 215] width 15 height 15
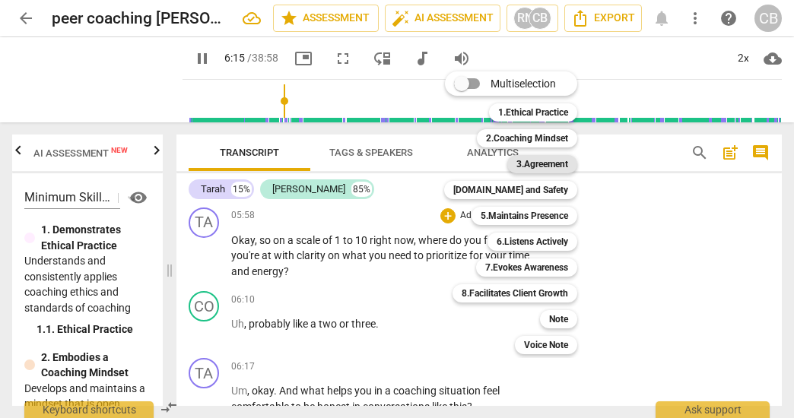
click at [542, 170] on b "3.Agreement" at bounding box center [542, 164] width 52 height 18
type input "376"
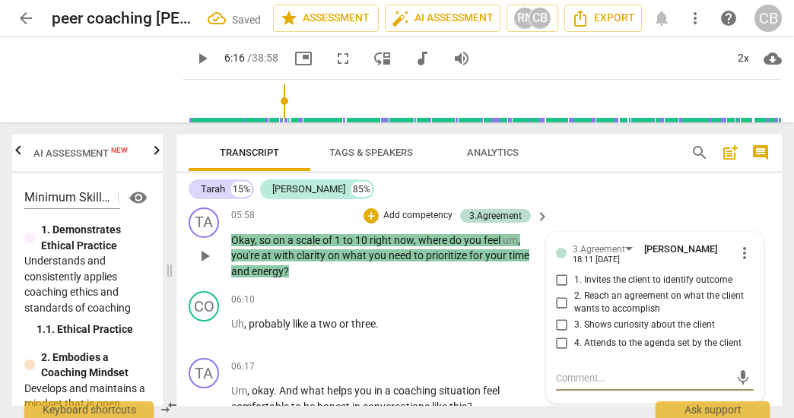
click at [558, 322] on input "3. Shows curiosity about the client" at bounding box center [562, 325] width 24 height 18
checkbox input "true"
click at [574, 373] on textarea at bounding box center [642, 378] width 173 height 14
type textarea "I"
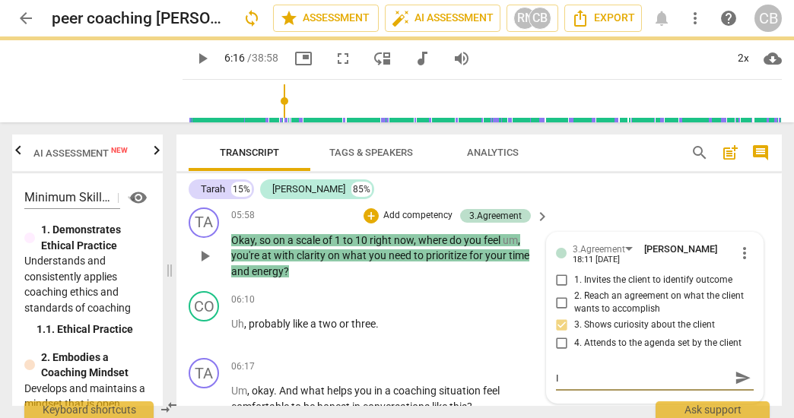
type textarea "It"
type textarea "It w"
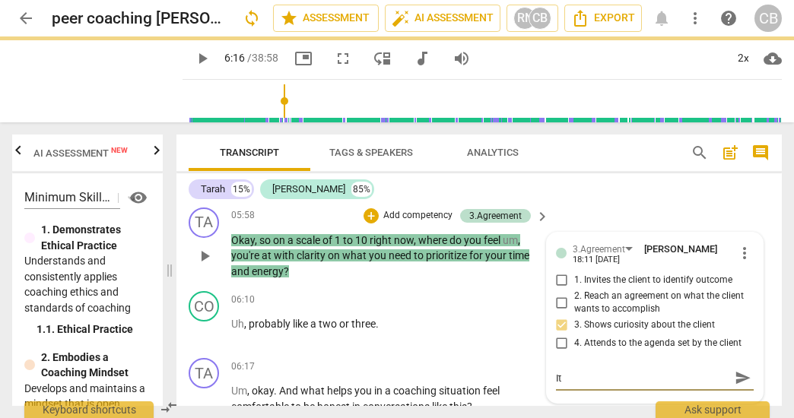
type textarea "It w"
type textarea "It wo"
type textarea "It wou"
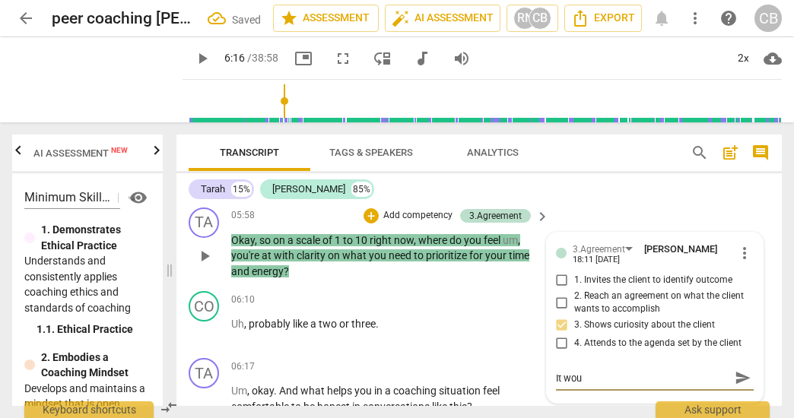
type textarea "It woul"
type textarea "It would"
type textarea "It wouldb"
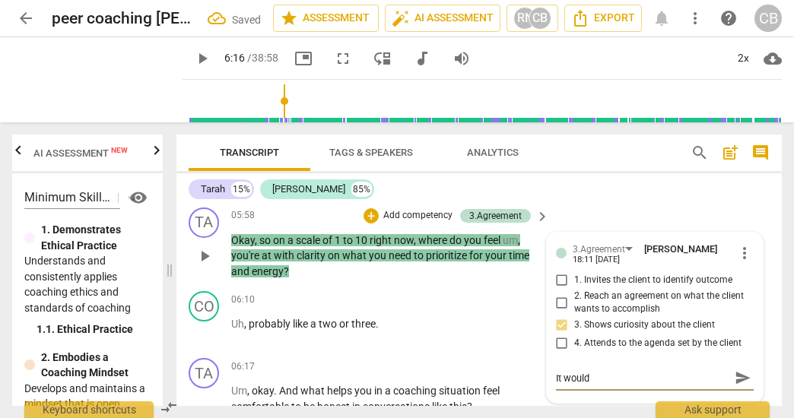
type textarea "It wouldb"
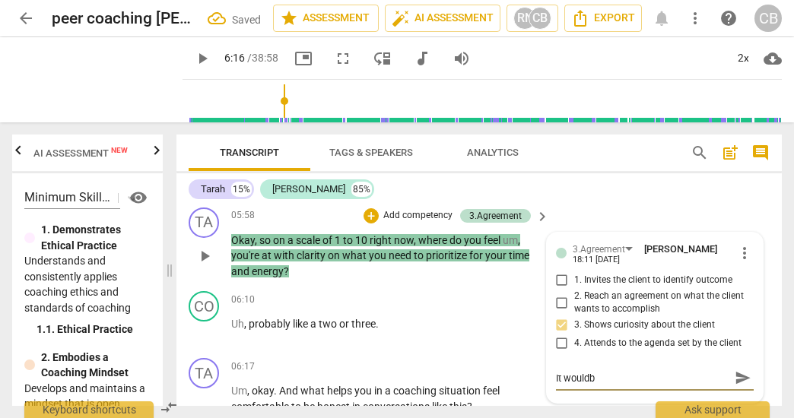
type textarea "It would"
type textarea "It would b"
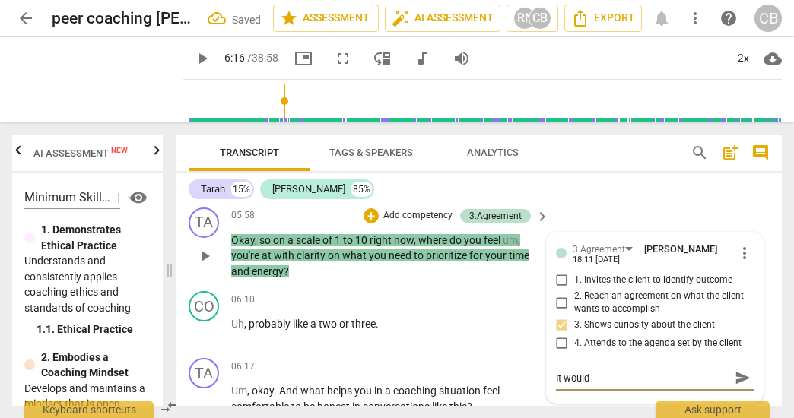
type textarea "It would b"
type textarea "It would be"
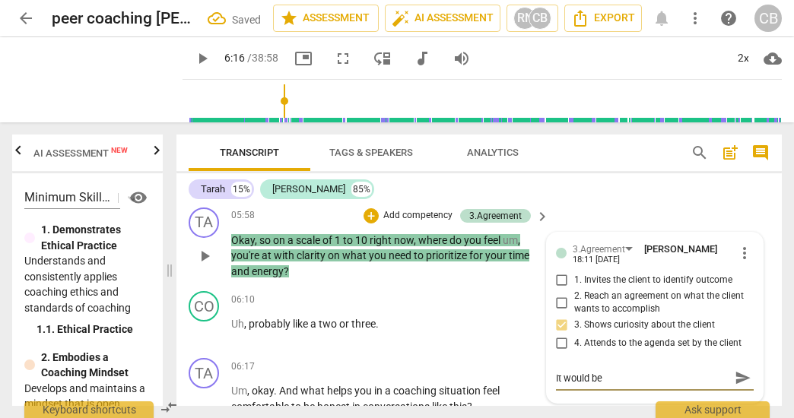
type textarea "It would be t"
type textarea "It would be to"
type textarea "It would be too"
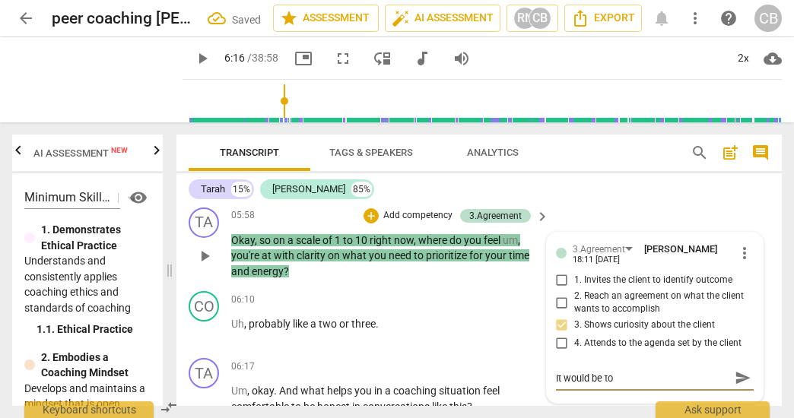
type textarea "It would be too"
type textarea "It would be to"
type textarea "It would be t"
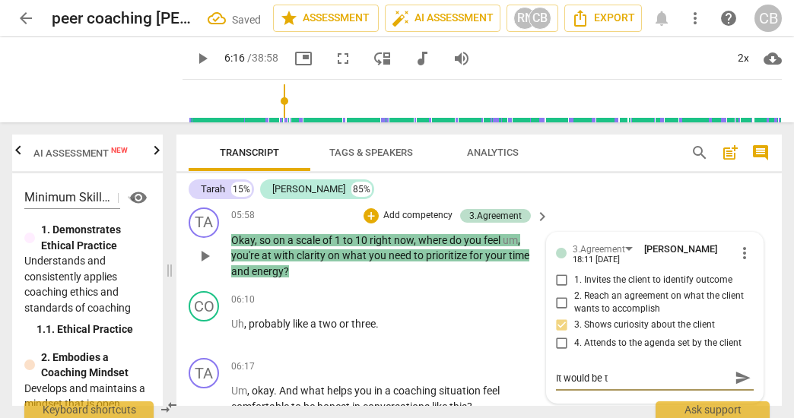
type textarea "It would be"
type textarea "It would be g"
type textarea "It would be go"
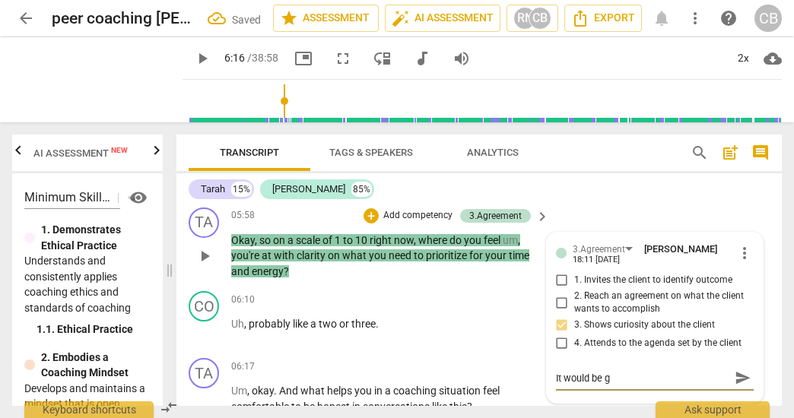
type textarea "It would be go"
type textarea "It would be goo"
type textarea "It would be good"
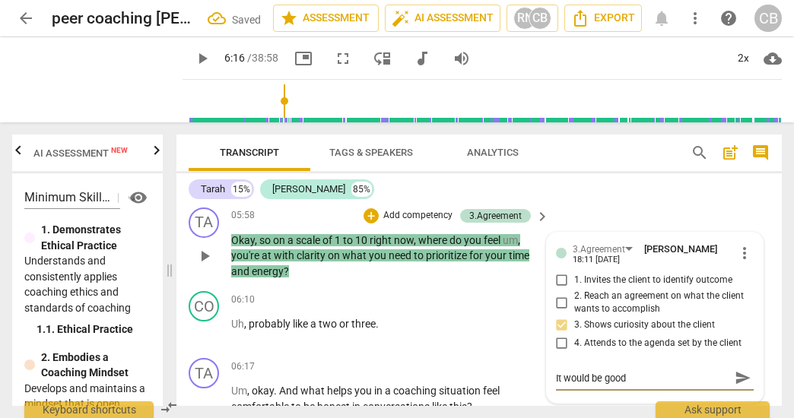
type textarea "It would be good"
type textarea "It would be good t"
type textarea "It would be good to"
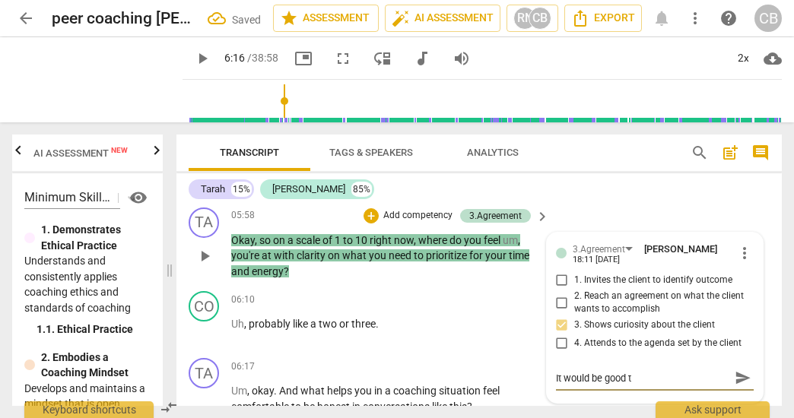
type textarea "It would be good to"
type textarea "It would be good to c"
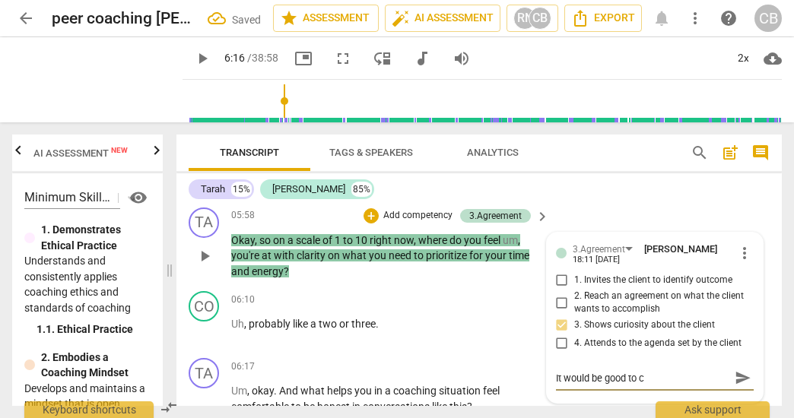
type textarea "It would be good to ch"
type textarea "It would be good to che"
type textarea "It would be good to chec"
type textarea "It would be good to check"
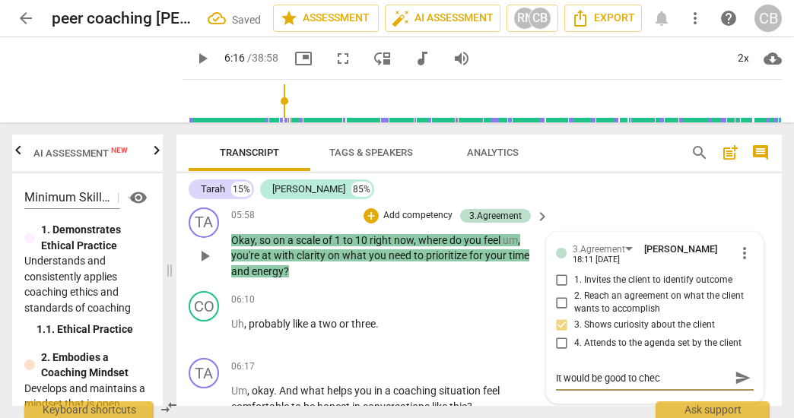
type textarea "It would be good to check"
type textarea "It would be good to check i"
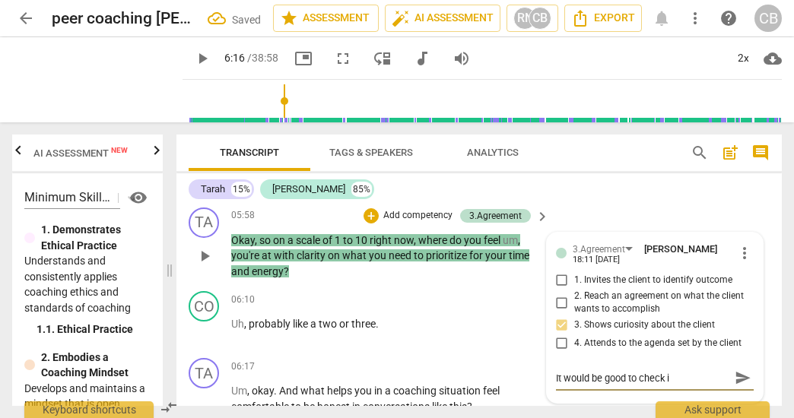
type textarea "It would be good to check in"
type textarea "It would be good to check in o"
type textarea "It would be good to check in on"
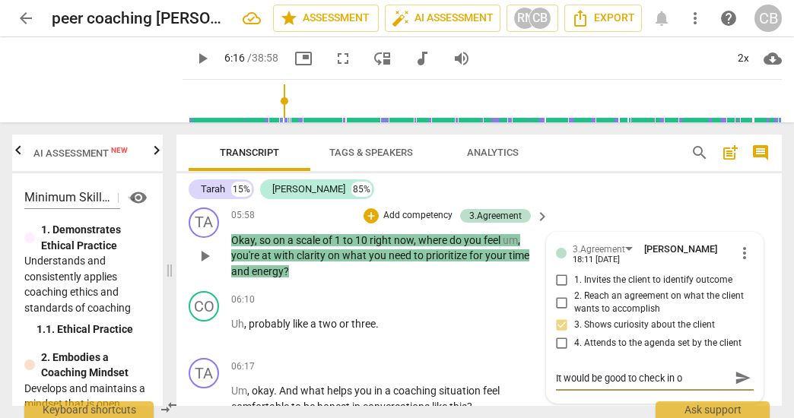
type textarea "It would be good to check in on"
type textarea "It would be good to check in on t"
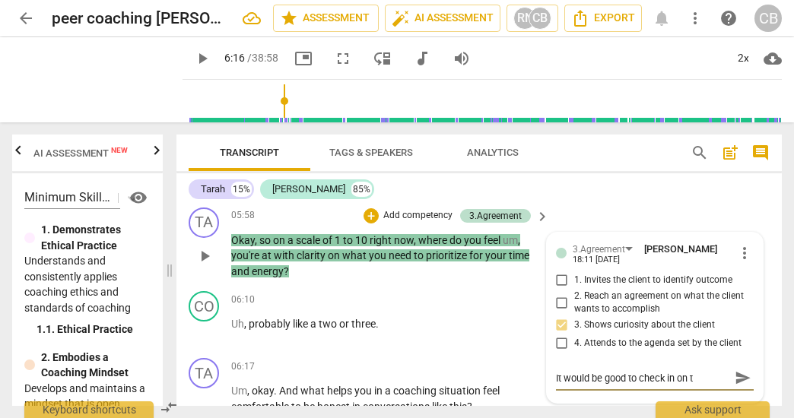
type textarea "It would be good to check in on th"
type textarea "It would be good to check in on thi"
type textarea "It would be good to check in on this"
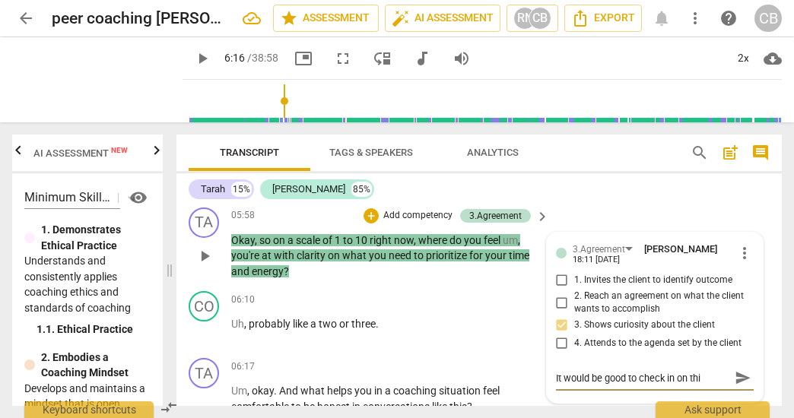
type textarea "It would be good to check in on this"
type textarea "It would be good to check in on this a"
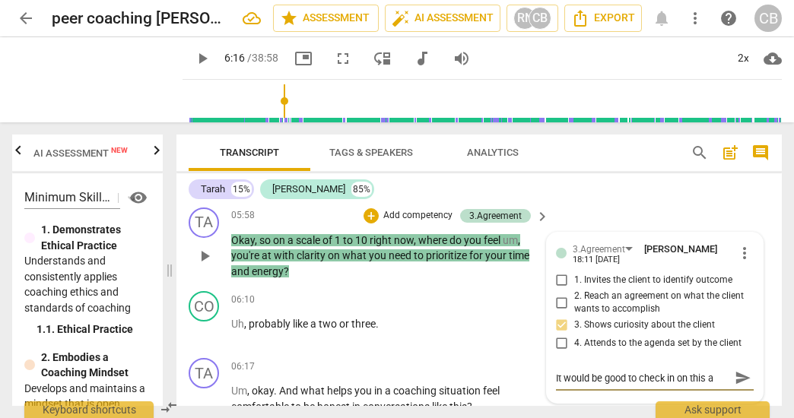
type textarea "It would be good to check in on this at"
type textarea "It would be good to check in on this at t"
type textarea "It would be good to check in on this at th"
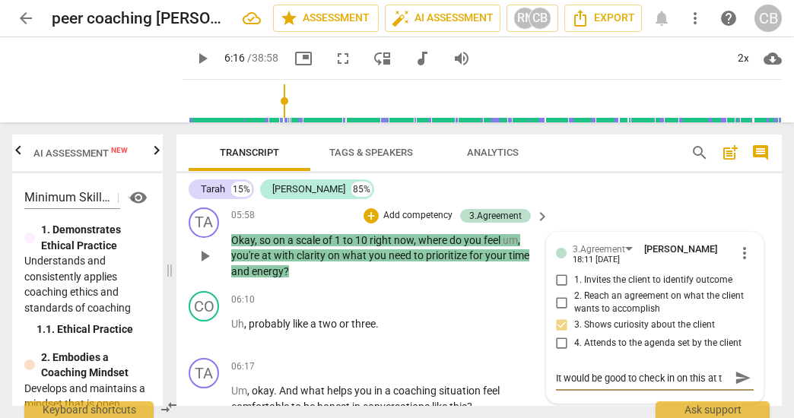
type textarea "It would be good to check in on this at th"
type textarea "It would be good to check in on this at the"
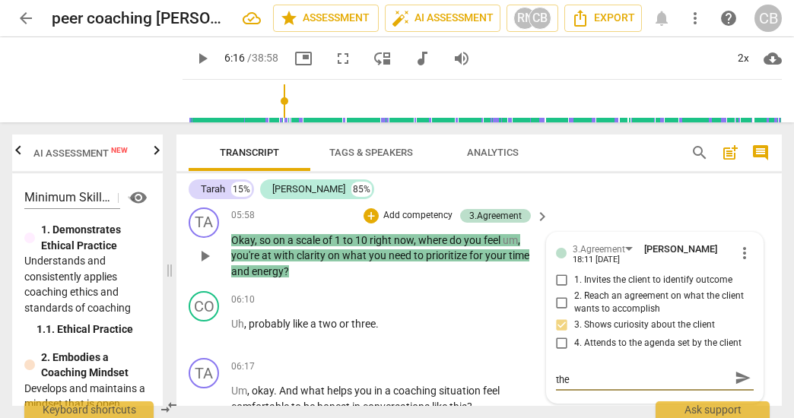
type textarea "It would be good to check in on this at the"
type textarea "It would be good to check in on this at the e"
type textarea "It would be good to check in on this at the en"
type textarea "It would be good to check in on this at the end"
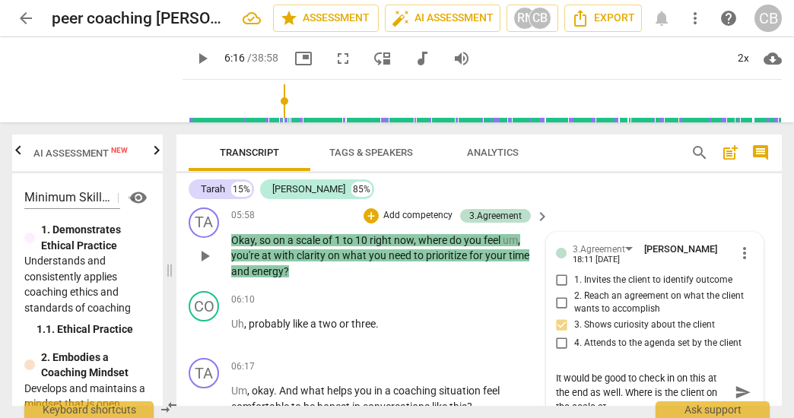
scroll to position [0, 0]
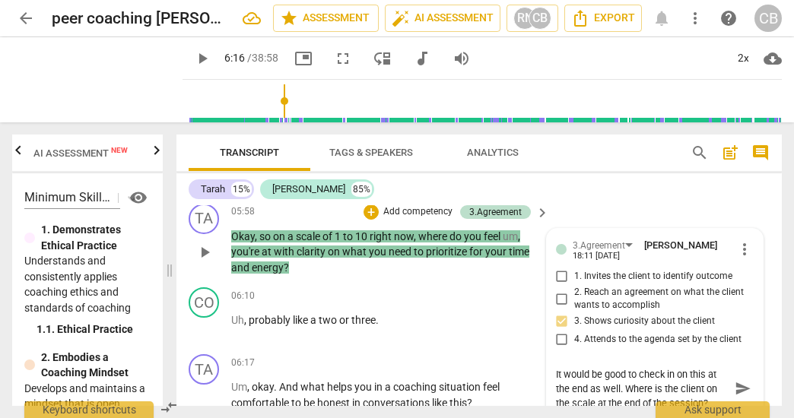
click at [742, 382] on span "send" at bounding box center [743, 389] width 17 height 17
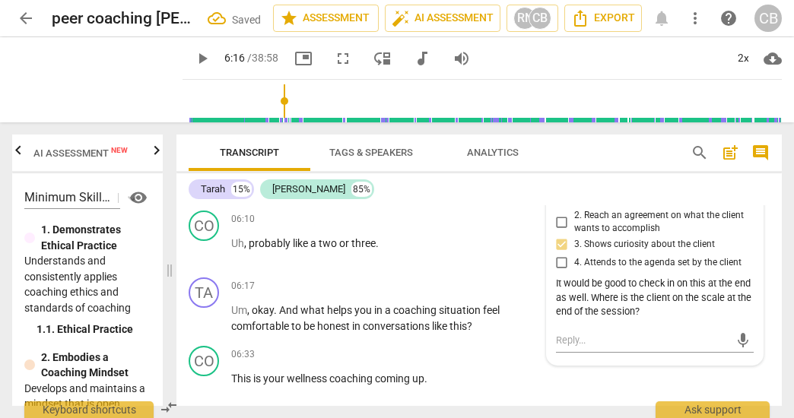
scroll to position [1602, 0]
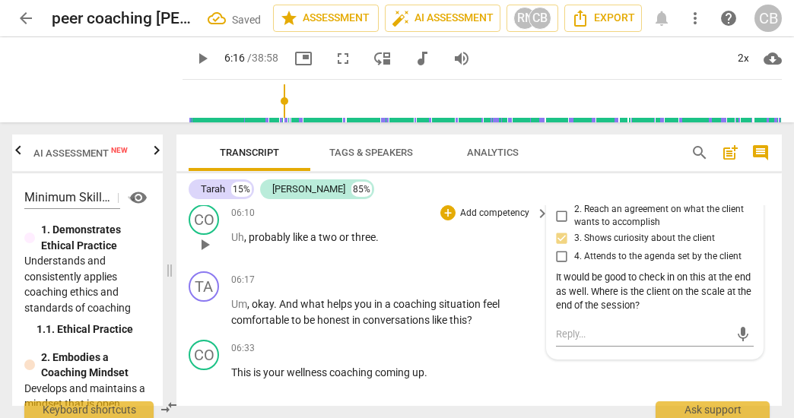
click at [200, 241] on span "play_arrow" at bounding box center [204, 245] width 18 height 18
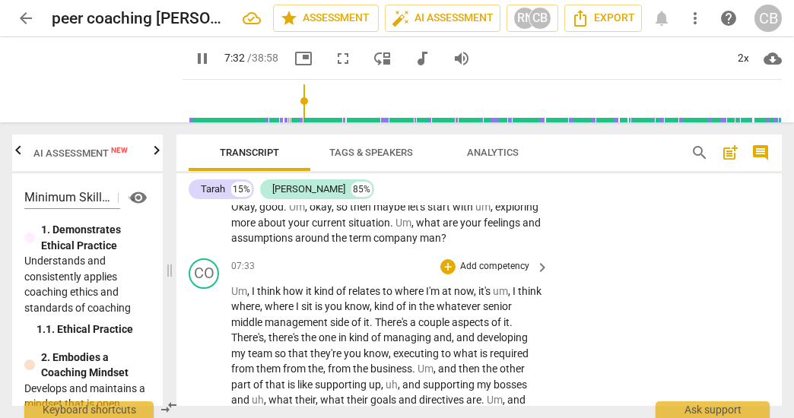
scroll to position [2035, 0]
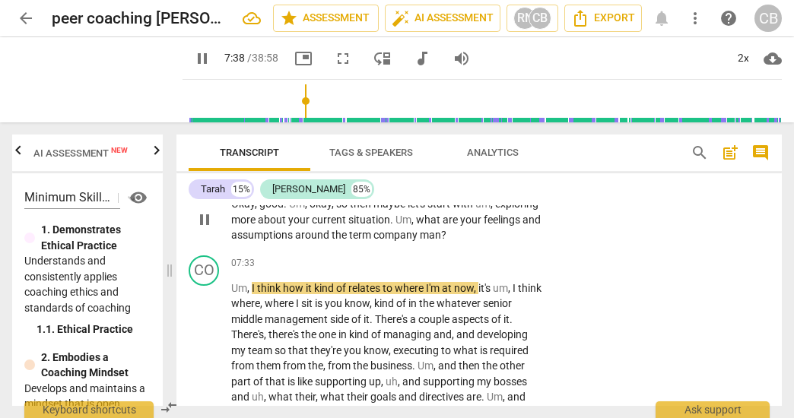
drag, startPoint x: 458, startPoint y: 234, endPoint x: 515, endPoint y: 249, distance: 58.8
click at [515, 243] on p "Okay , good . Um , okay , so then maybe let's start with um , exploring more ab…" at bounding box center [386, 219] width 310 height 47
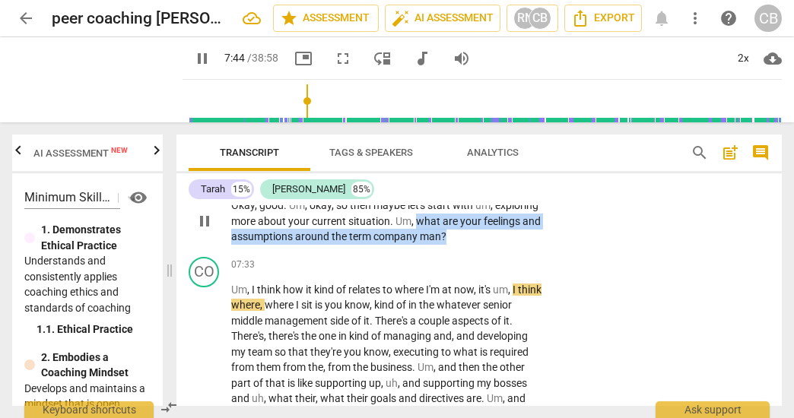
drag, startPoint x: 462, startPoint y: 234, endPoint x: 513, endPoint y: 249, distance: 53.2
click at [513, 245] on p "Okay , good . Um , okay , so then maybe let's start with um , exploring more ab…" at bounding box center [386, 221] width 310 height 47
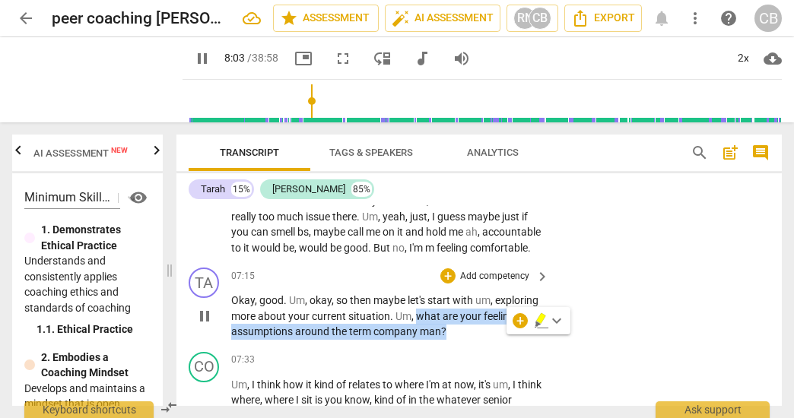
scroll to position [1952, 0]
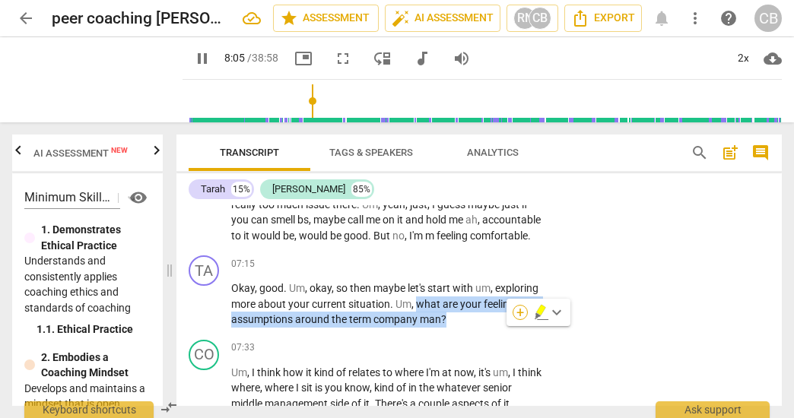
click at [526, 310] on div "+" at bounding box center [520, 312] width 15 height 15
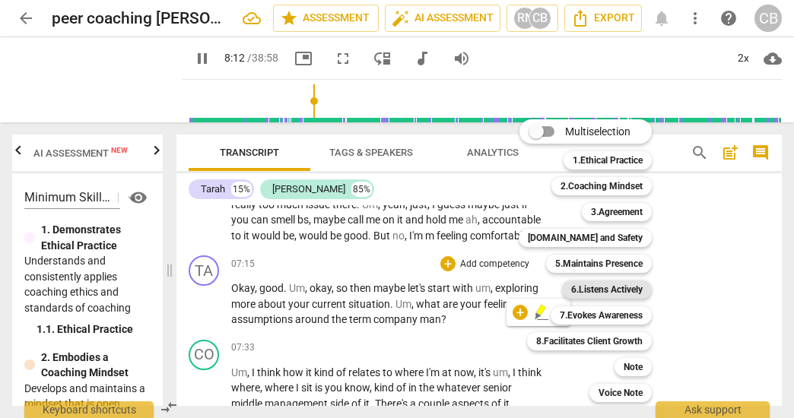
click at [601, 285] on b "6.Listens Actively" at bounding box center [606, 290] width 71 height 18
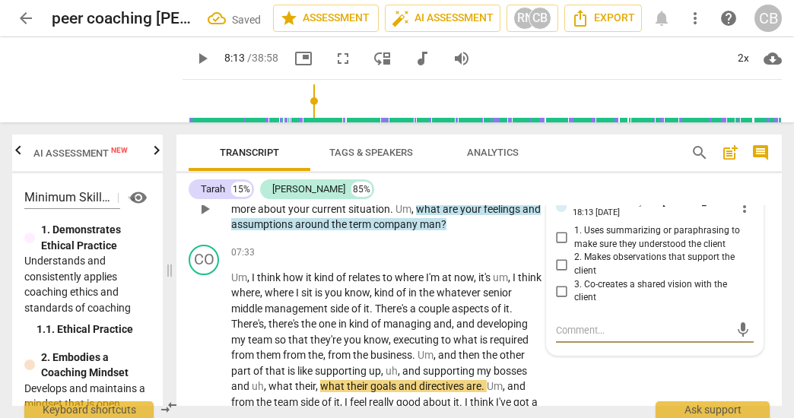
scroll to position [2046, 0]
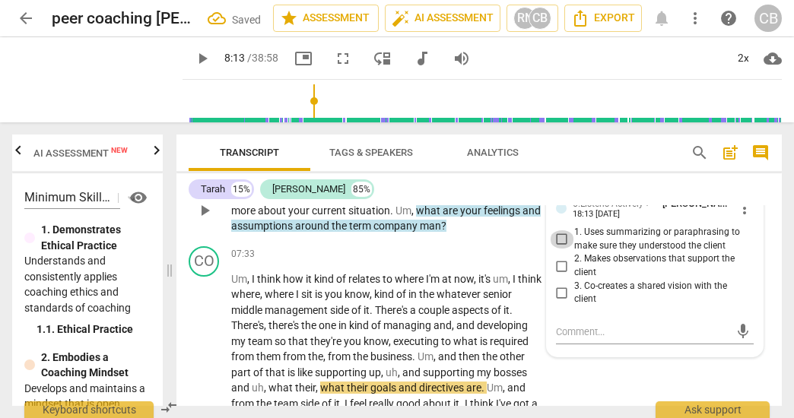
click at [561, 248] on input "1. Uses summarizing or paraphrasing to make sure they understood the client" at bounding box center [562, 239] width 24 height 18
click at [588, 173] on div "Tarah 15% Corey 85% TA play_arrow pause 00:04 + Add competency keyboard_arrow_r…" at bounding box center [478, 289] width 605 height 233
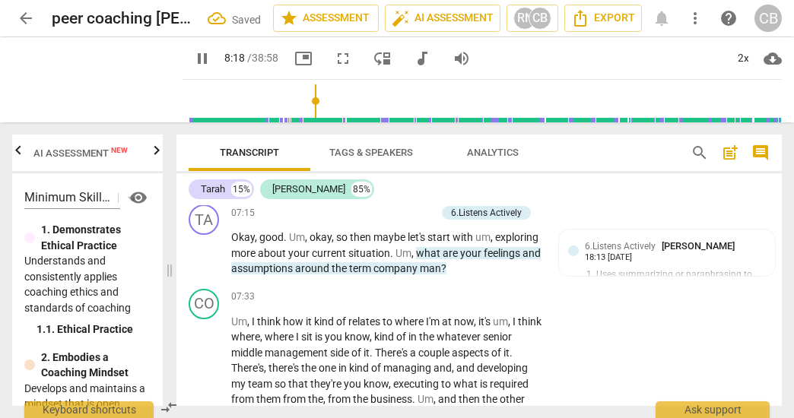
scroll to position [1993, 0]
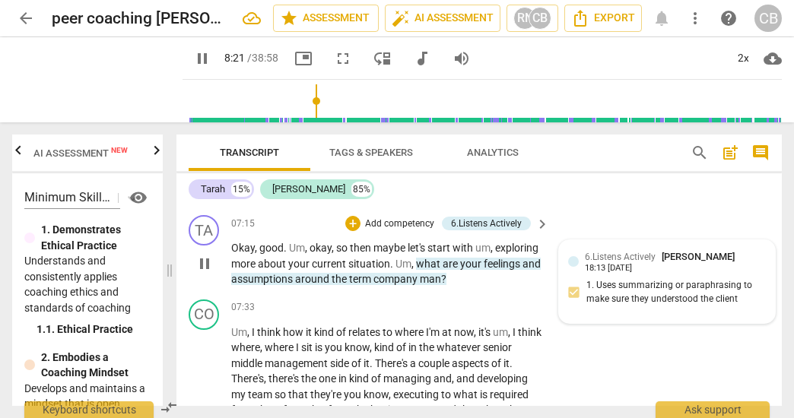
click at [745, 272] on div "6.Listens Actively Cate Baio 18:13 09-09-2025" at bounding box center [675, 261] width 181 height 24
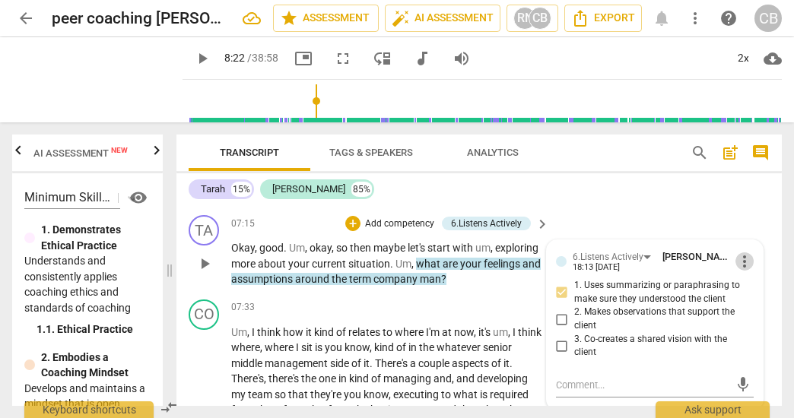
click at [737, 271] on span "more_vert" at bounding box center [745, 262] width 18 height 18
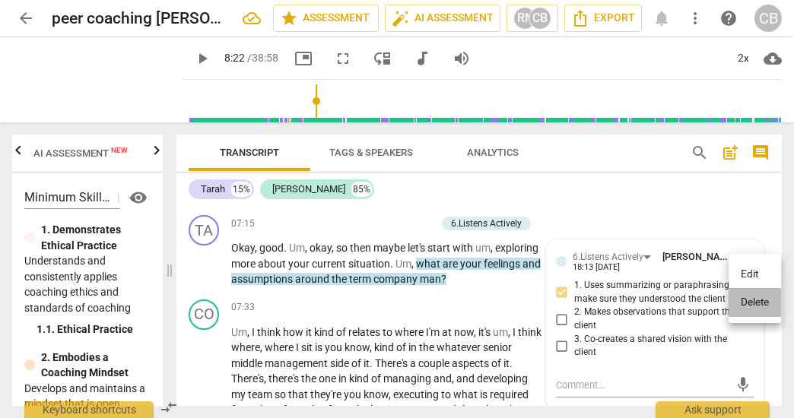
click at [745, 300] on li "Delete" at bounding box center [755, 302] width 52 height 29
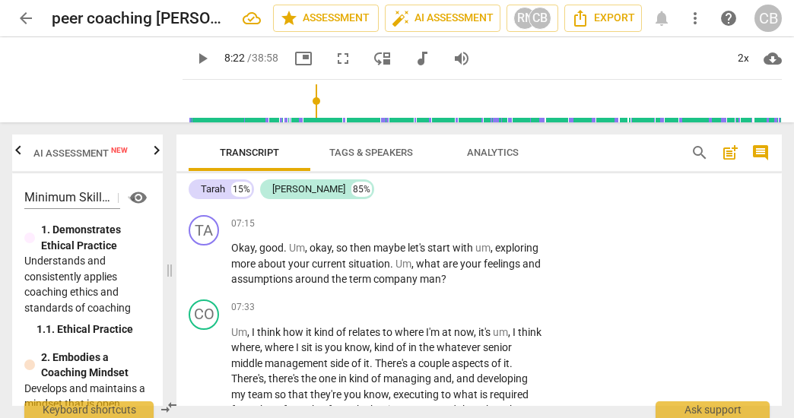
click at [193, 54] on span "play_arrow" at bounding box center [202, 58] width 18 height 18
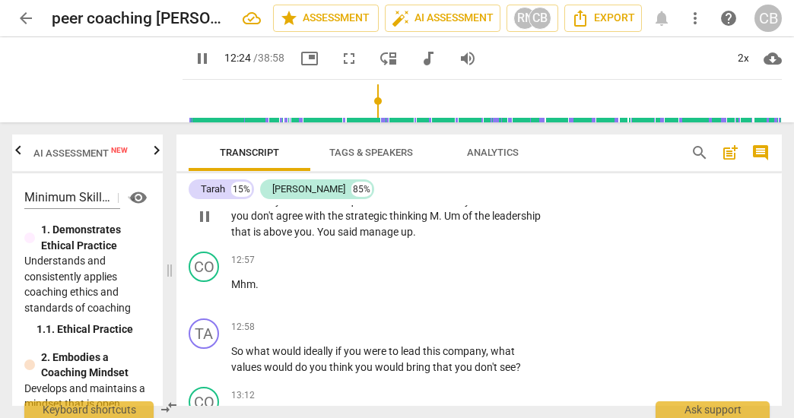
scroll to position [3174, 0]
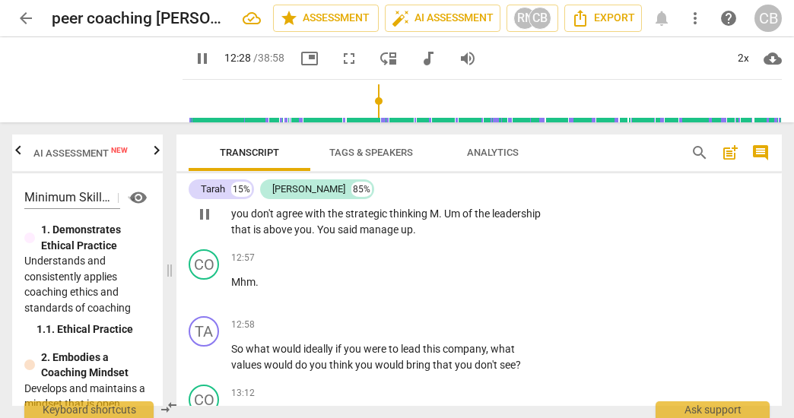
click at [453, 182] on div "+ Add competency" at bounding box center [485, 174] width 91 height 15
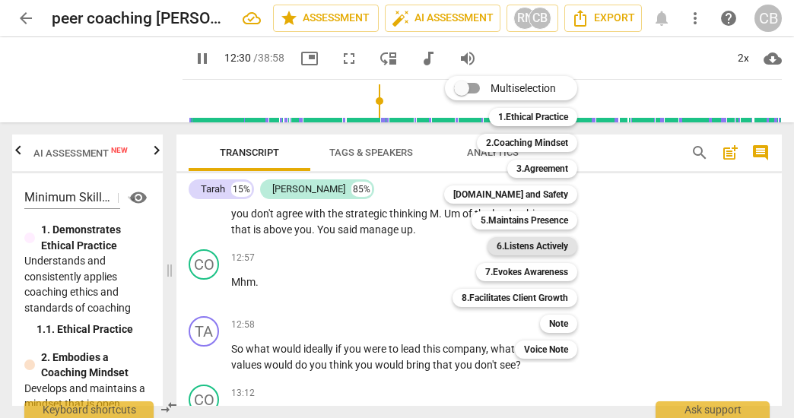
click at [549, 243] on b "6.Listens Actively" at bounding box center [532, 246] width 71 height 18
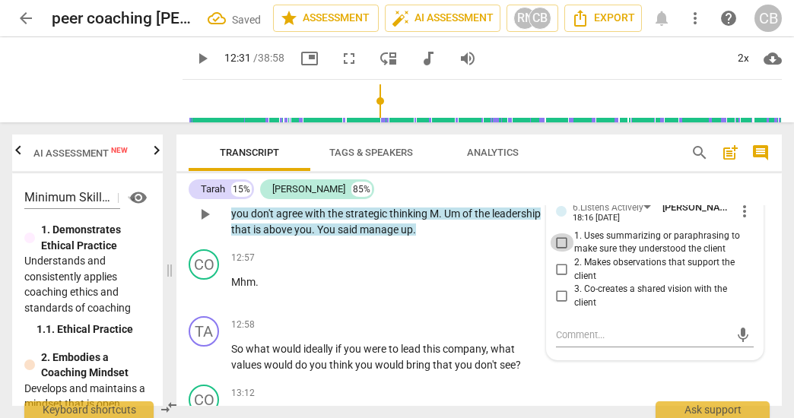
click at [562, 252] on input "1. Uses summarizing or paraphrasing to make sure they understood the client" at bounding box center [562, 243] width 24 height 18
click at [573, 164] on div "Transcript Tags & Speakers Analytics" at bounding box center [428, 153] width 478 height 37
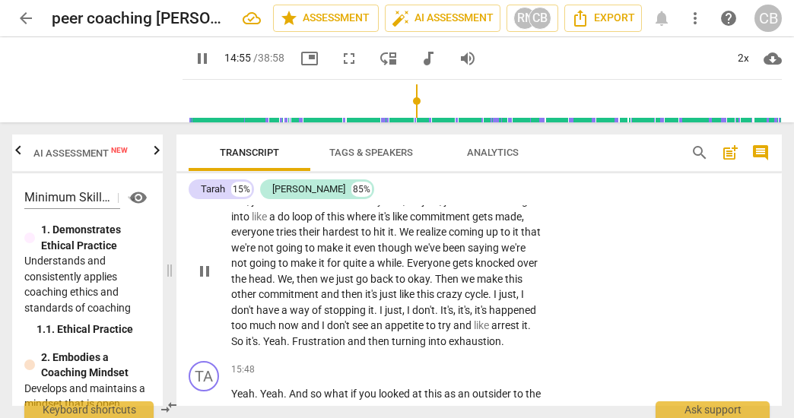
scroll to position [3818, 0]
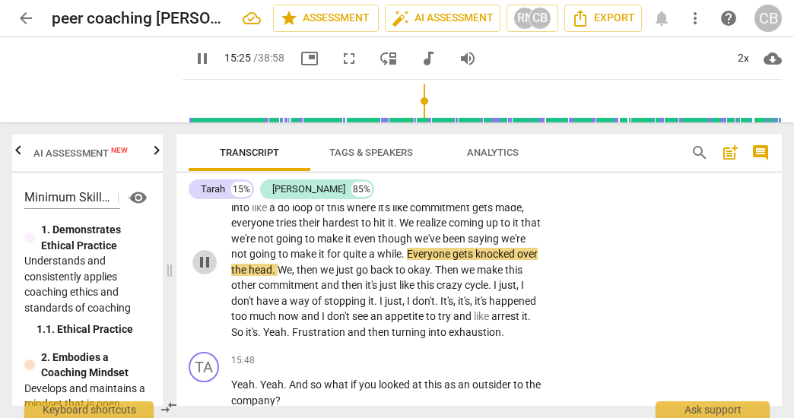
click at [204, 272] on span "pause" at bounding box center [204, 262] width 18 height 18
drag, startPoint x: 201, startPoint y: 313, endPoint x: 193, endPoint y: 307, distance: 9.7
click at [201, 272] on span "play_arrow" at bounding box center [204, 262] width 18 height 18
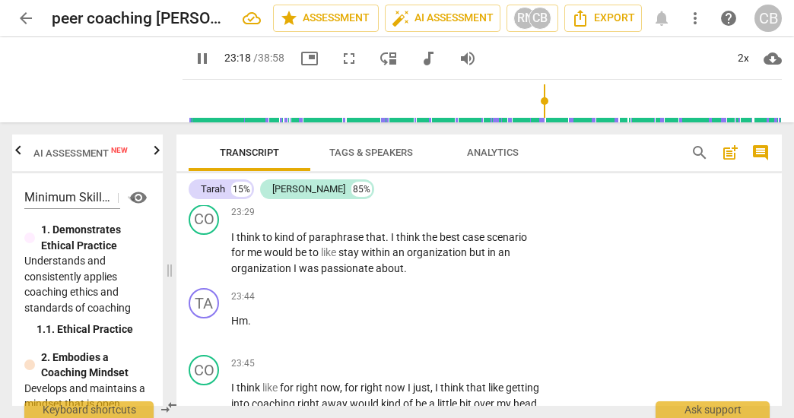
scroll to position [6295, 0]
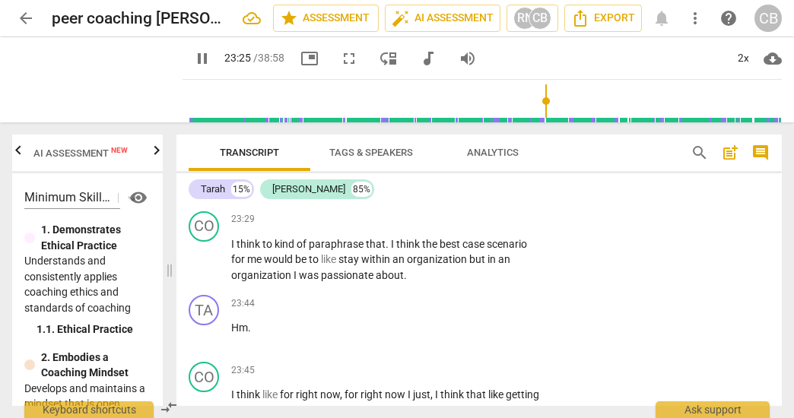
drag, startPoint x: 415, startPoint y: 253, endPoint x: 542, endPoint y: 274, distance: 127.9
click at [542, 205] on div "TA play_arrow pause 23:03 + Add competency keyboard_arrow_right Yeah . So I mea…" at bounding box center [478, 163] width 605 height 84
click at [481, 247] on div "+ keyboard_arrow_down" at bounding box center [508, 246] width 64 height 27
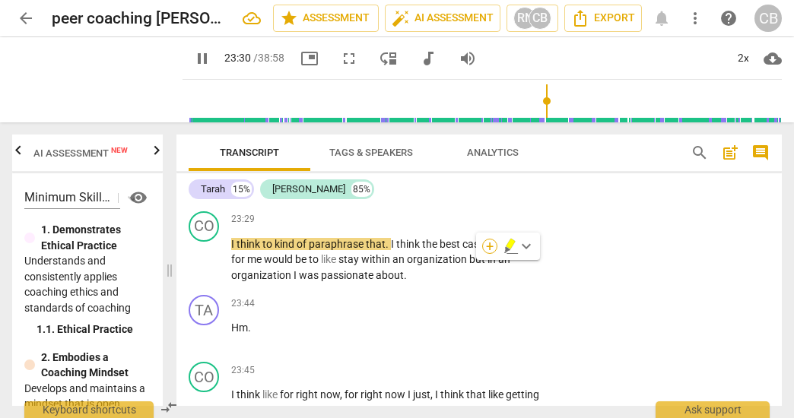
click at [489, 245] on div "+" at bounding box center [489, 246] width 15 height 15
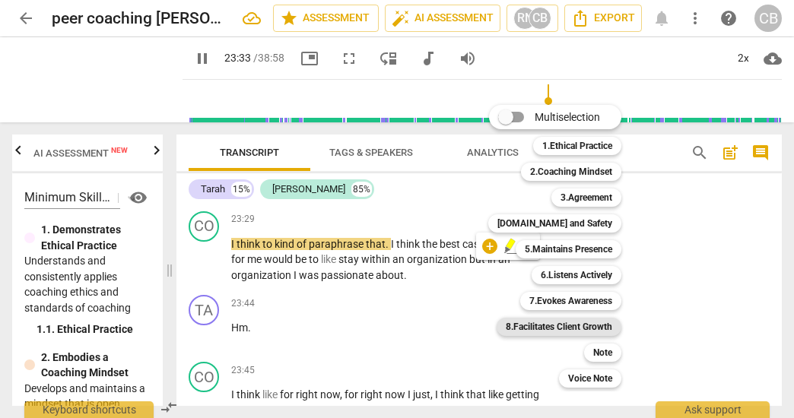
click at [607, 326] on b "8.Facilitates Client Growth" at bounding box center [559, 327] width 106 height 18
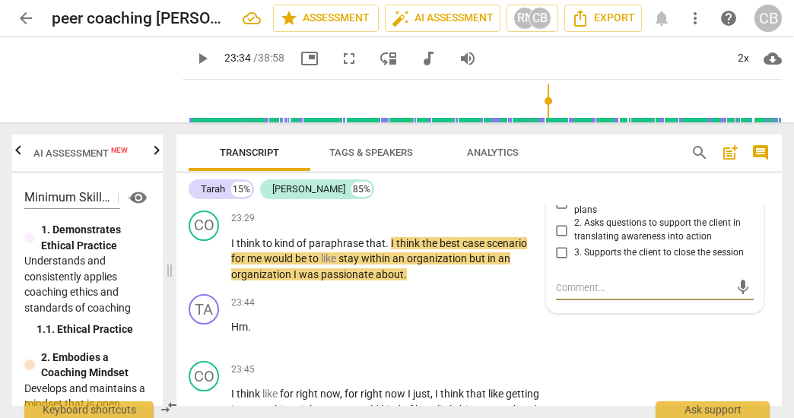
scroll to position [6296, 0]
click at [562, 213] on input "1. Partners with the client to create action plans" at bounding box center [562, 204] width 24 height 18
click at [580, 202] on div "Tarah 15% Corey 85% TA play_arrow pause 00:04 + Add competency keyboard_arrow_r…" at bounding box center [478, 289] width 605 height 233
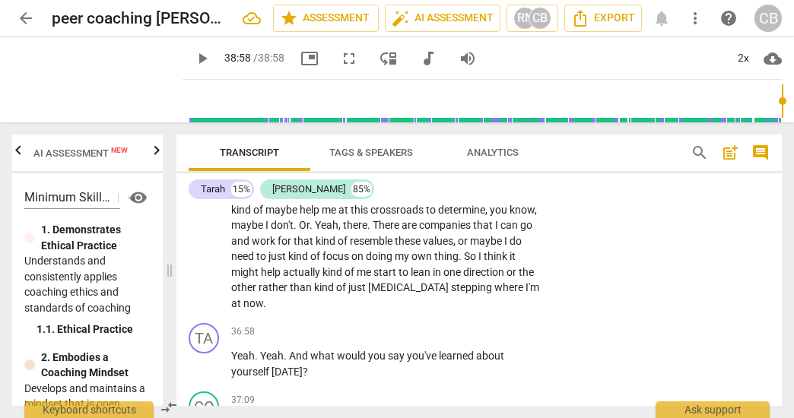
scroll to position [10081, 0]
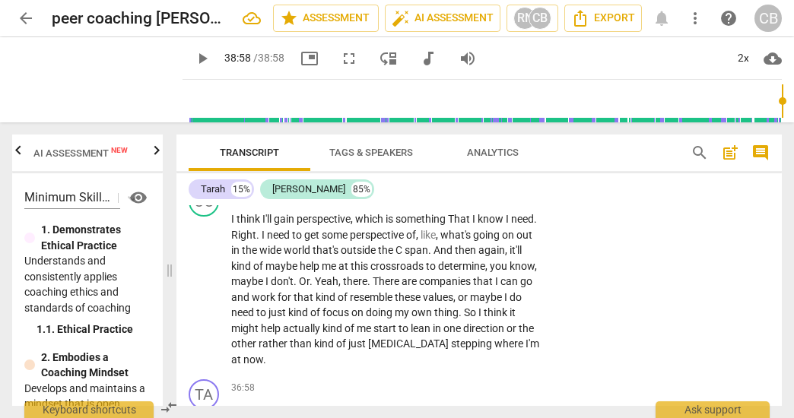
click at [700, 149] on span "search" at bounding box center [700, 153] width 18 height 18
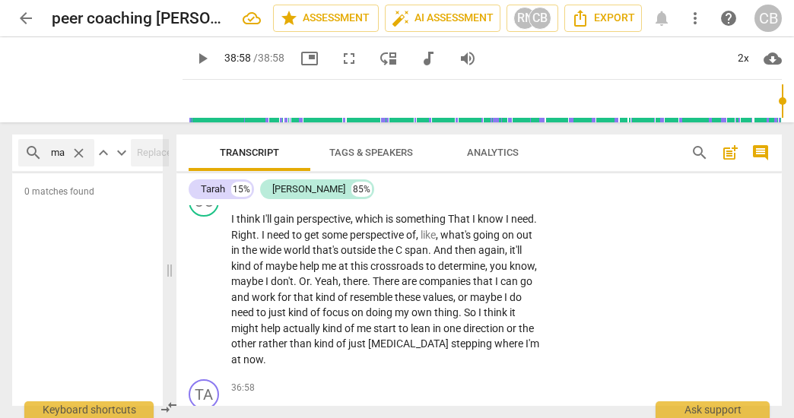
scroll to position [0, 34]
click at [33, 153] on span "search" at bounding box center [33, 153] width 18 height 18
click at [63, 155] on input "may I make" at bounding box center [57, 153] width 16 height 24
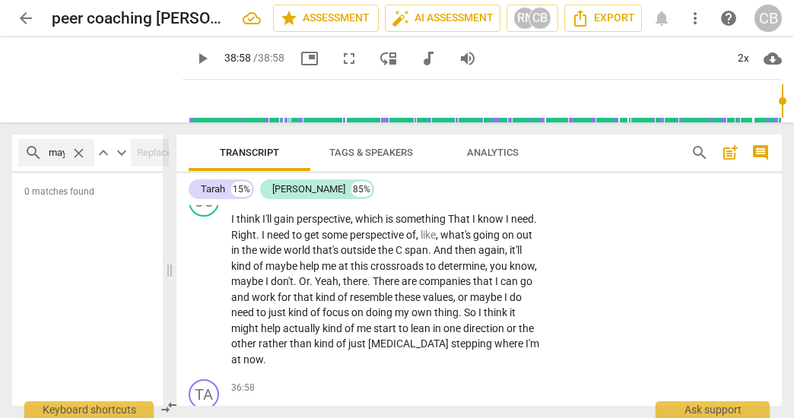
click at [63, 155] on input "may I make" at bounding box center [57, 153] width 16 height 24
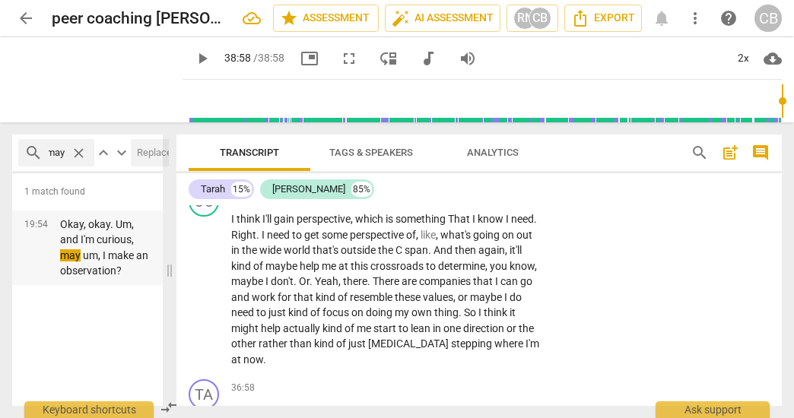
click at [110, 259] on p "Okay, okay. Um, and I'm curious, may um, I make an observation?" at bounding box center [105, 248] width 91 height 62
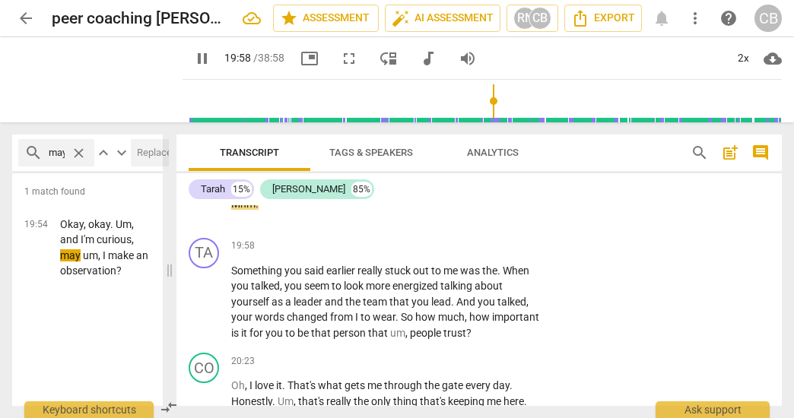
click at [193, 52] on span "pause" at bounding box center [202, 58] width 18 height 18
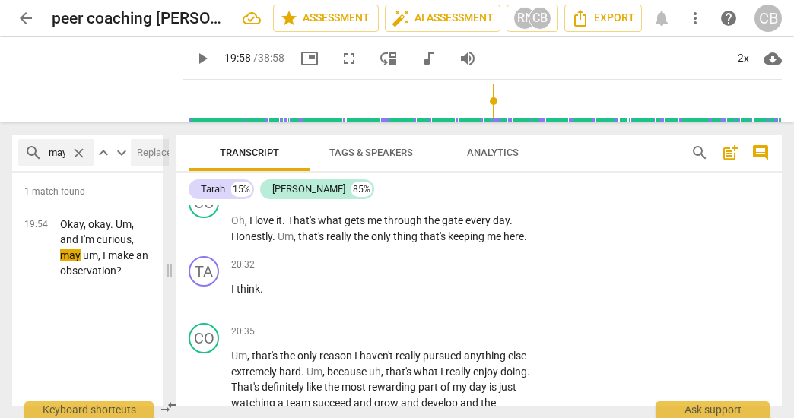
scroll to position [5384, 0]
copy p "is it for you to be that person that um , people trust ?"
drag, startPoint x: 485, startPoint y: 245, endPoint x: 157, endPoint y: 246, distance: 327.8
click at [157, 246] on div "search may close keyboard_arrow_up keyboard_arrow_down Replace once Replace all…" at bounding box center [397, 270] width 794 height 296
click at [572, 249] on div "CO play_arrow pause 20:23 + Add competency keyboard_arrow_right Oh , I love it …" at bounding box center [478, 215] width 605 height 68
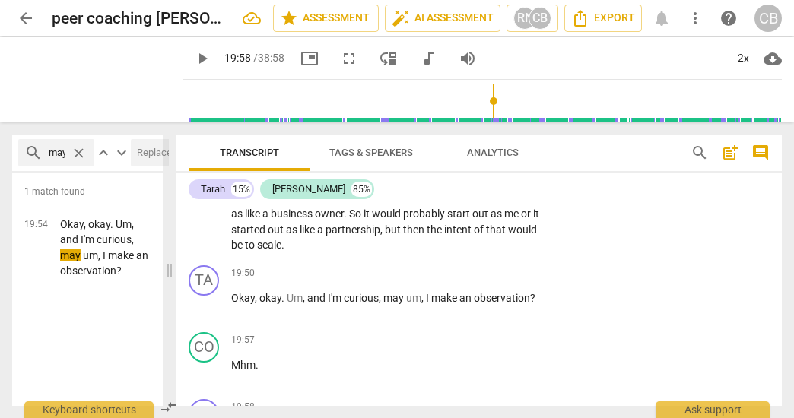
scroll to position [5039, 0]
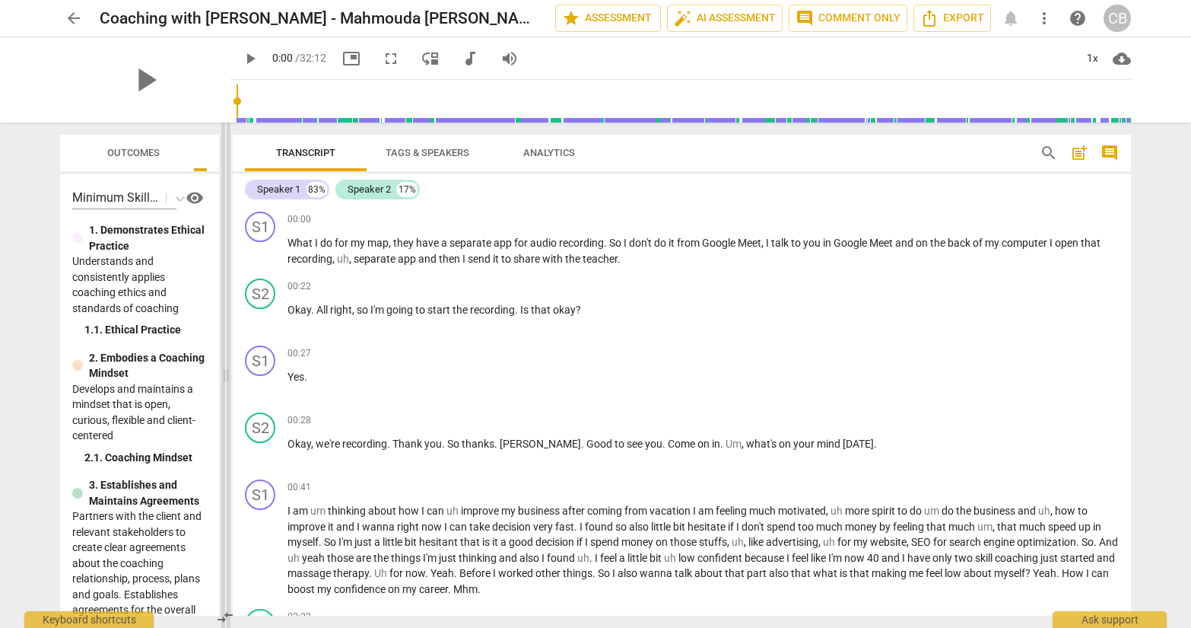
drag, startPoint x: 596, startPoint y: 377, endPoint x: 227, endPoint y: 381, distance: 369.7
click at [227, 380] on span at bounding box center [225, 374] width 9 height 505
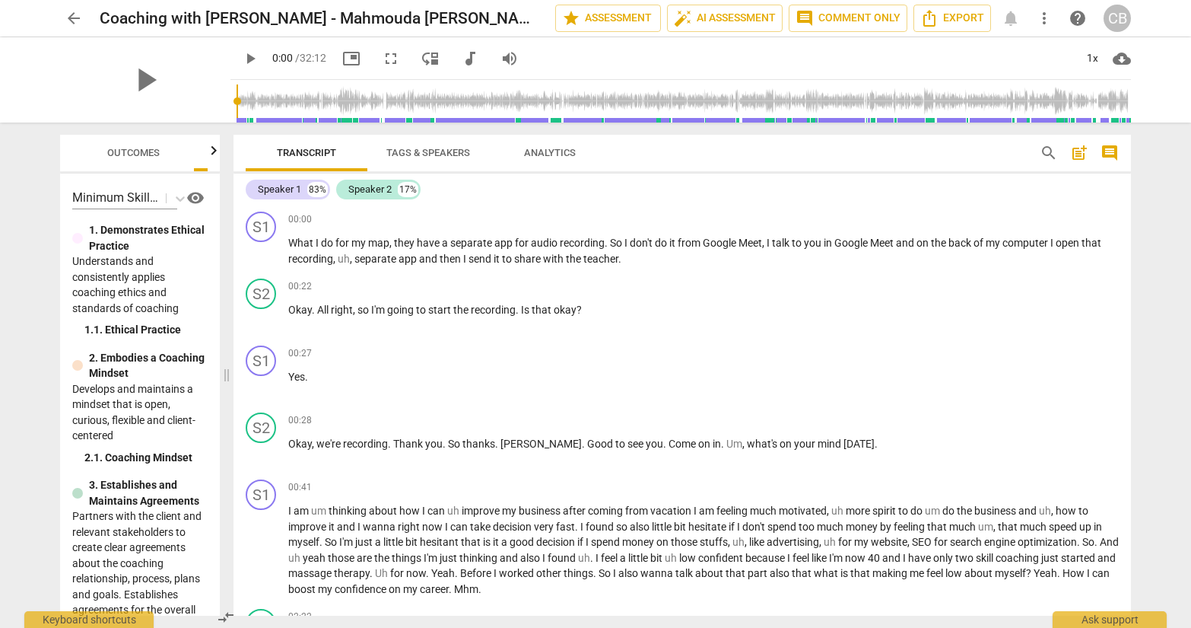
click at [793, 147] on span "comment" at bounding box center [1110, 153] width 18 height 18
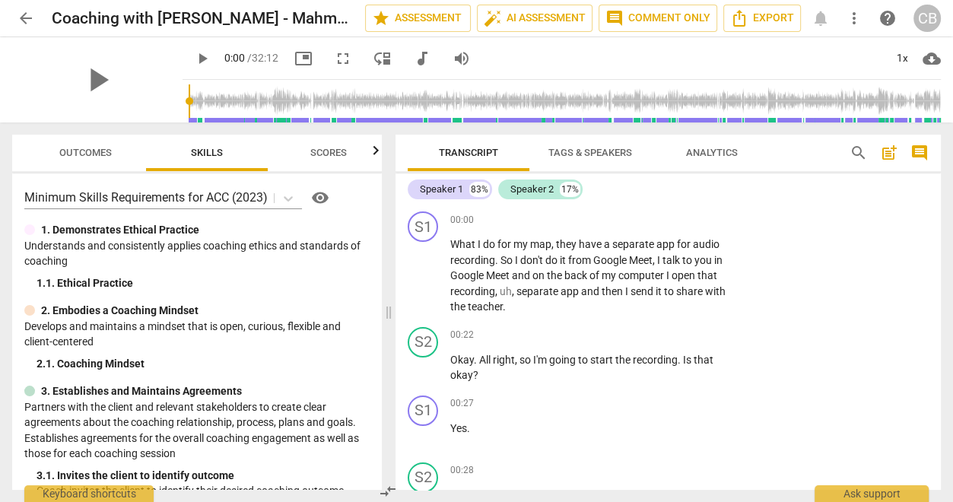
click at [193, 57] on span "play_arrow" at bounding box center [202, 58] width 18 height 18
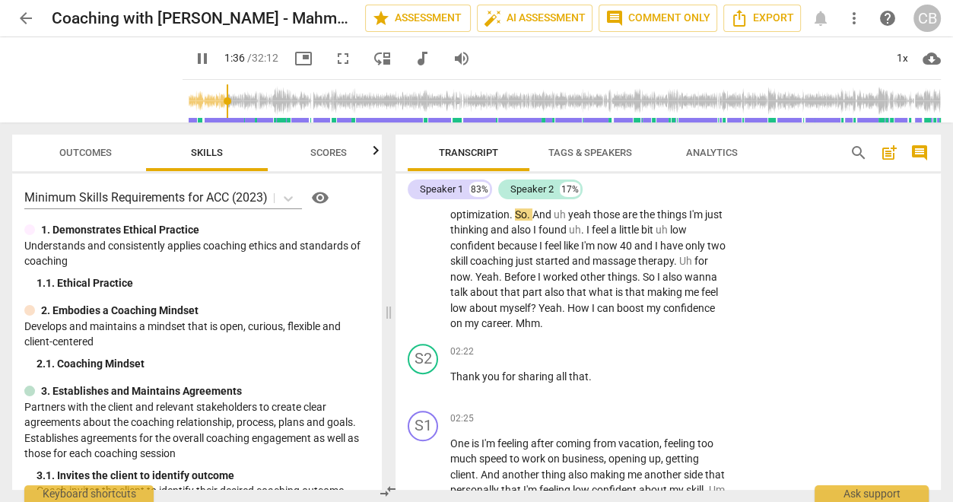
scroll to position [504, 0]
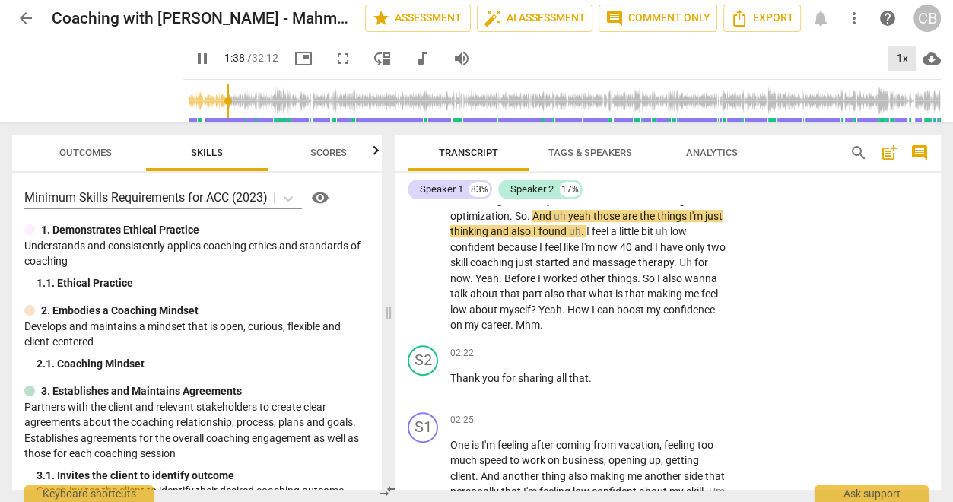
click at [793, 49] on div "1x" at bounding box center [902, 58] width 29 height 24
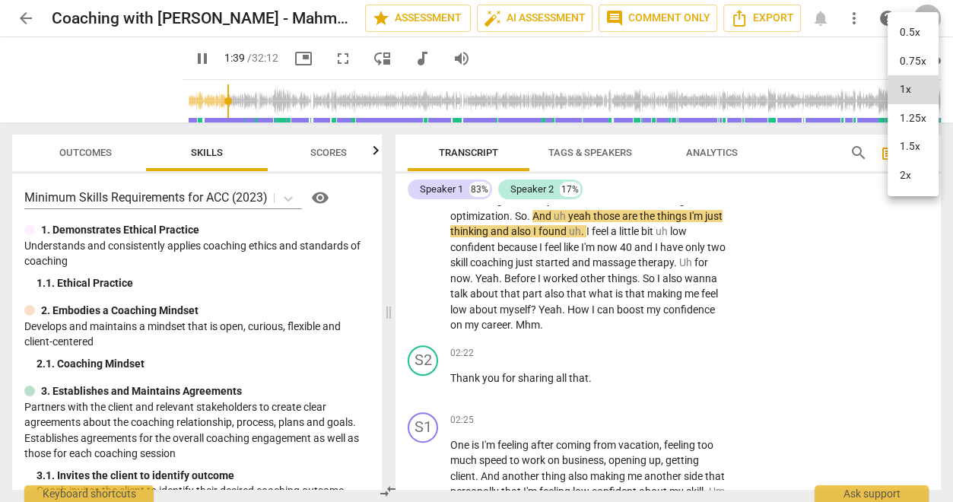
click at [793, 143] on li "1.5x" at bounding box center [913, 146] width 51 height 29
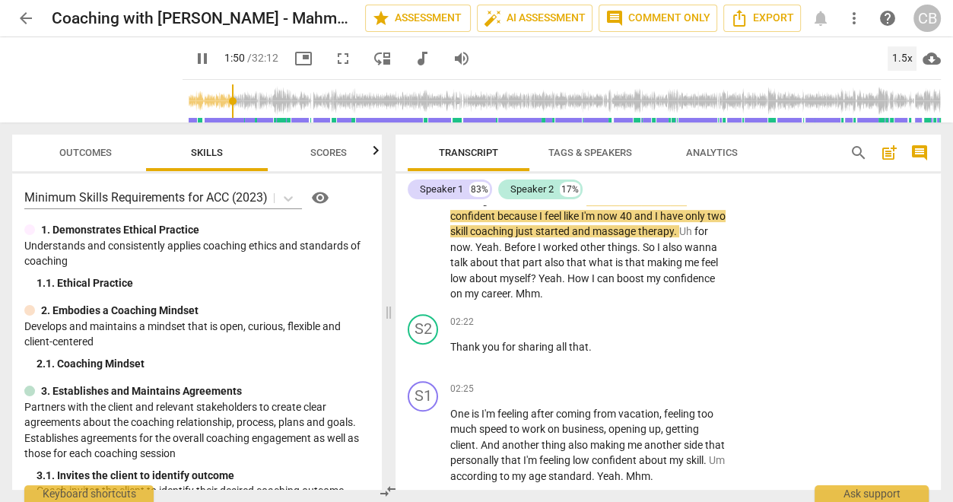
scroll to position [536, 0]
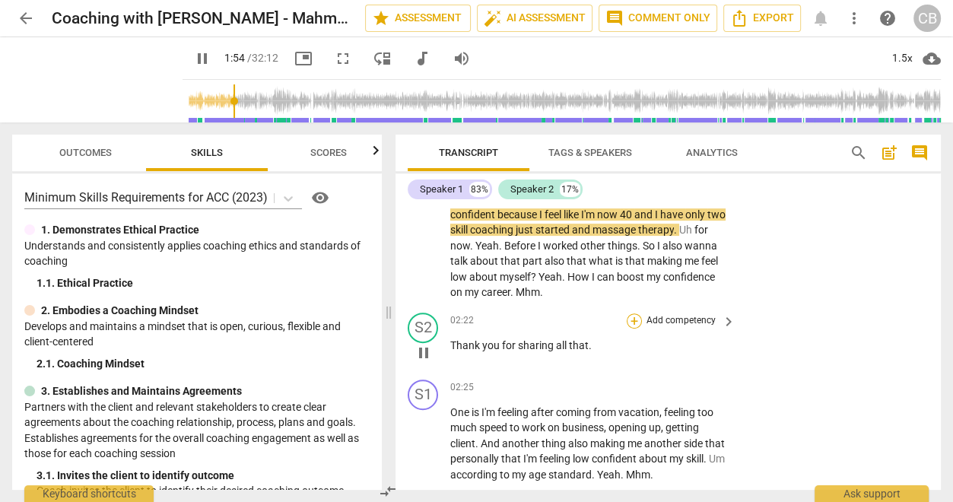
click at [634, 325] on div "+" at bounding box center [634, 320] width 15 height 15
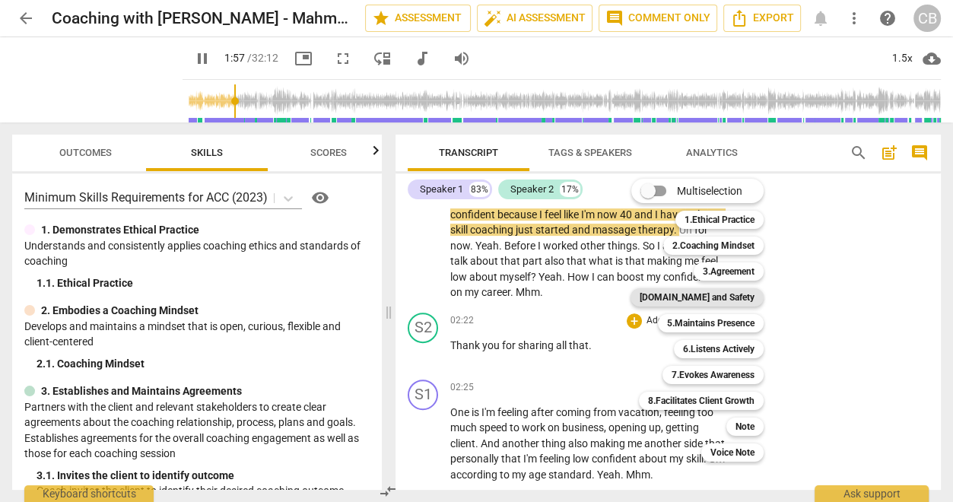
click at [715, 294] on b "[DOMAIN_NAME] and Safety" at bounding box center [697, 297] width 115 height 18
type input "118"
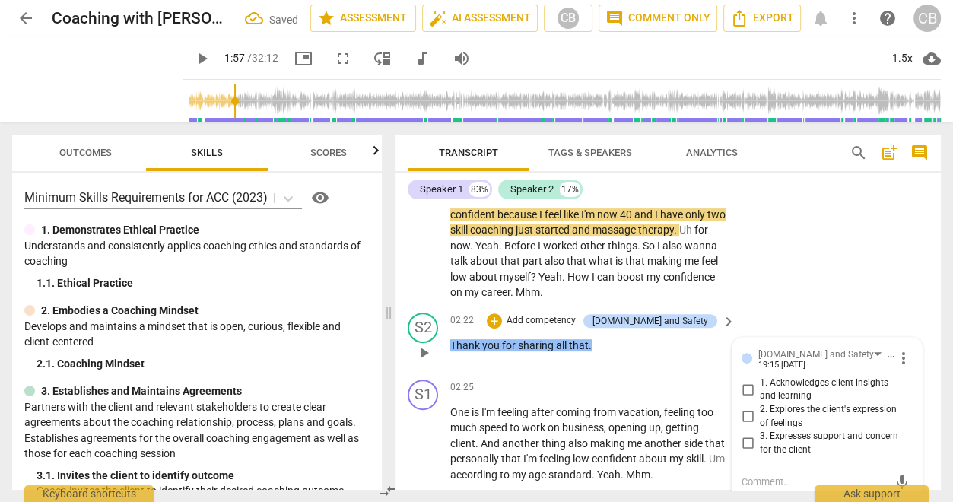
click at [744, 418] on input "3. Expresses support and concern for the client" at bounding box center [748, 443] width 24 height 18
checkbox input "true"
click at [793, 298] on div "S1 play_arrow pause 00:41 + Add competency keyboard_arrow_right I am um thinkin…" at bounding box center [668, 155] width 545 height 303
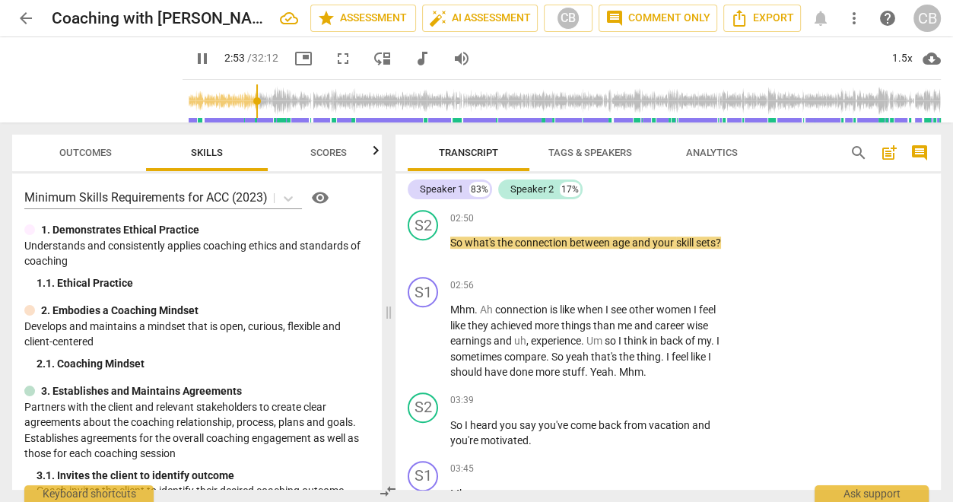
scroll to position [822, 0]
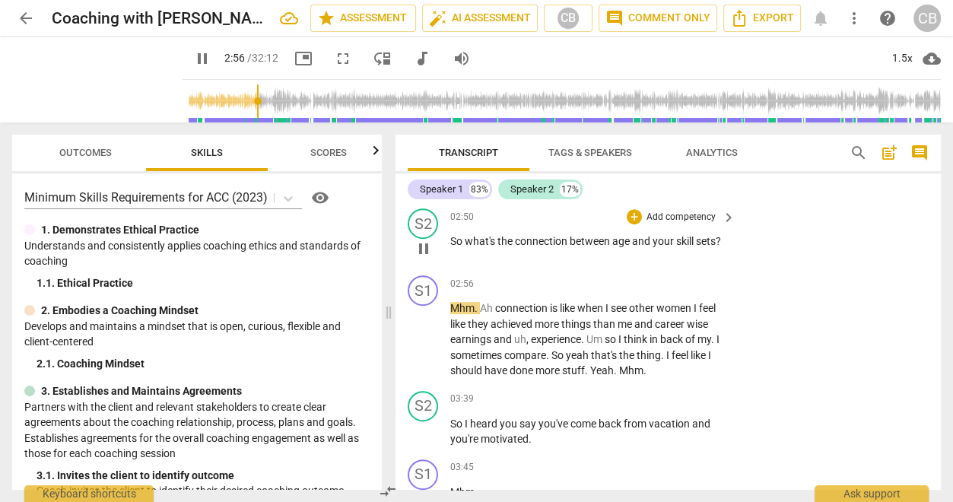
click at [685, 214] on p "Add competency" at bounding box center [681, 218] width 72 height 14
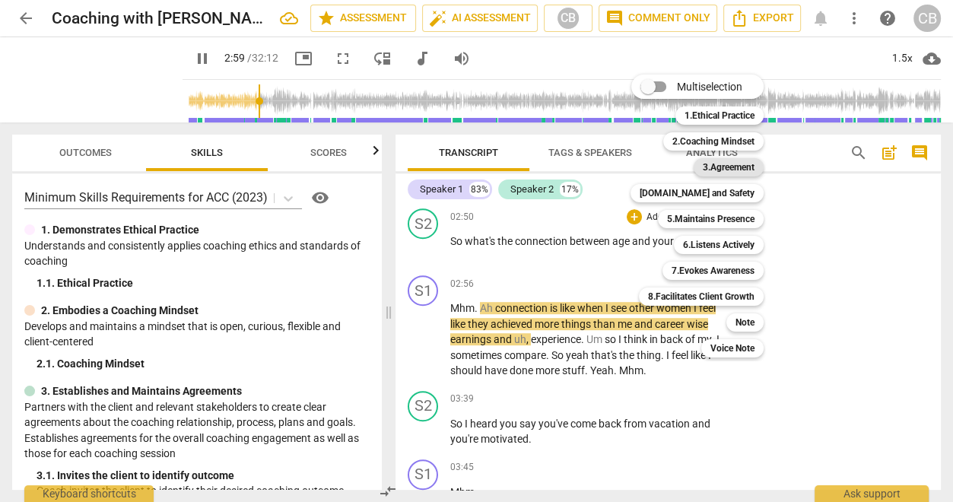
click at [731, 170] on b "3.Agreement" at bounding box center [729, 167] width 52 height 18
type input "180"
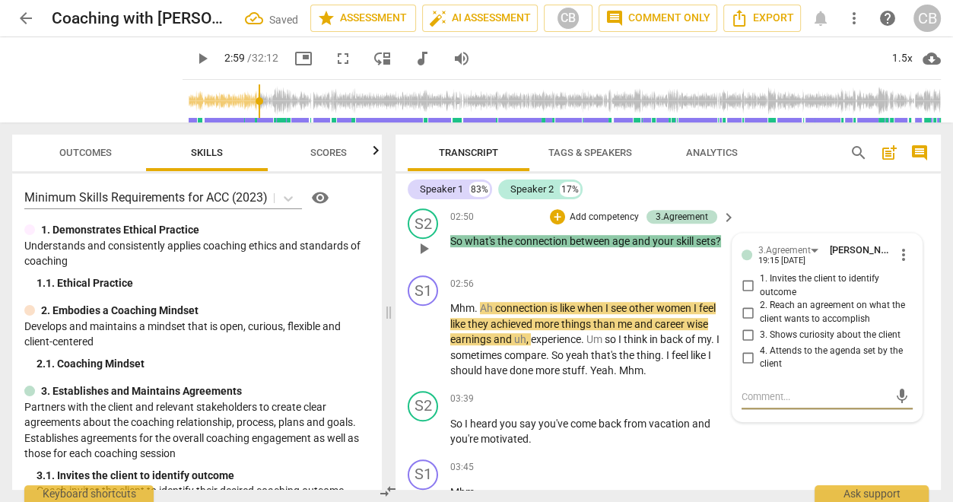
click at [745, 332] on input "3. Shows curiosity about the client" at bounding box center [748, 335] width 24 height 18
checkbox input "true"
click at [781, 221] on div "S2 play_arrow pause 02:50 + Add competency 3.Agreement keyboard_arrow_right So …" at bounding box center [668, 235] width 545 height 67
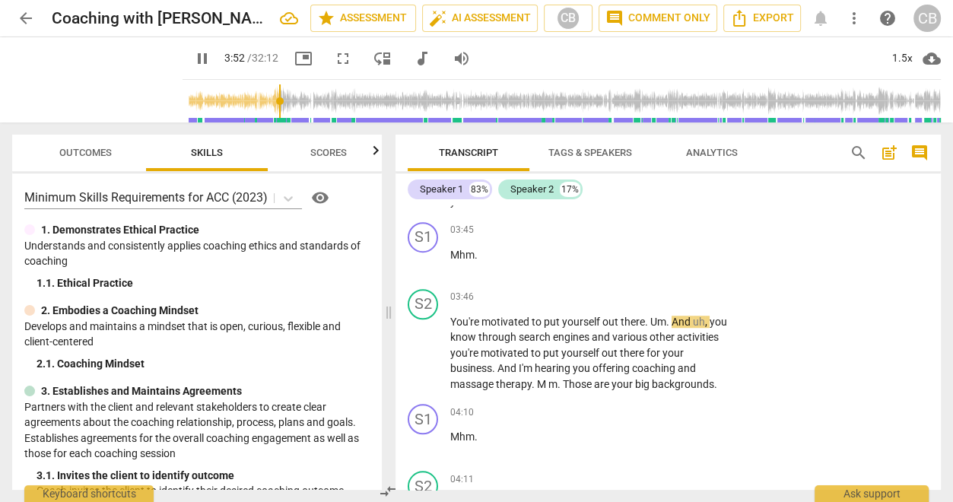
scroll to position [1060, 0]
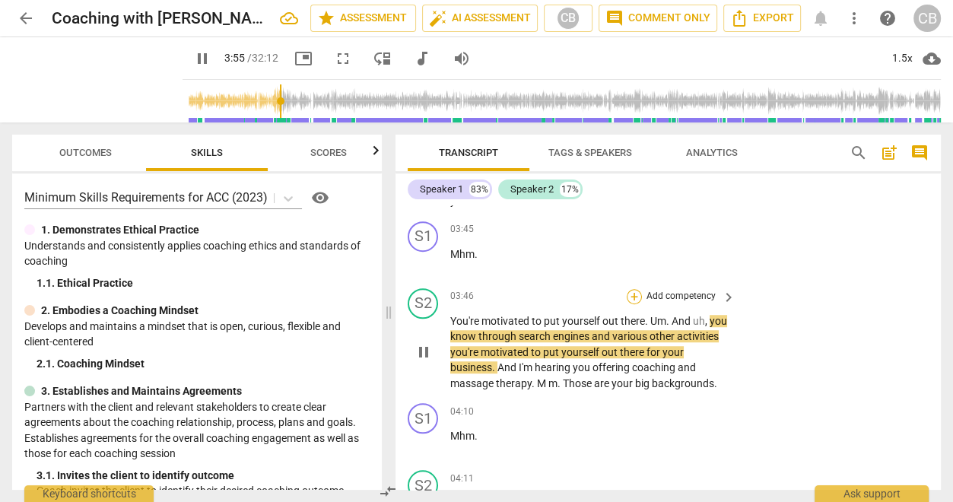
click at [636, 293] on div "+" at bounding box center [634, 296] width 15 height 15
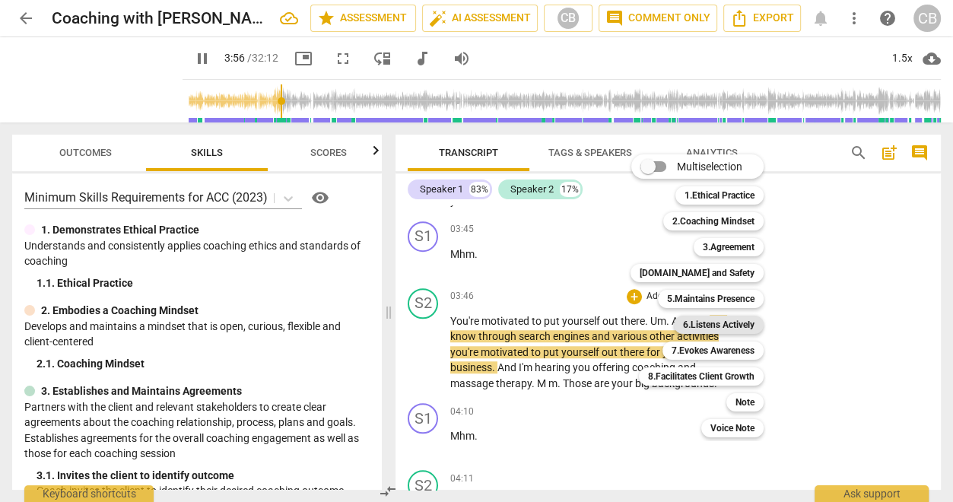
click at [723, 323] on b "6.Listens Actively" at bounding box center [718, 325] width 71 height 18
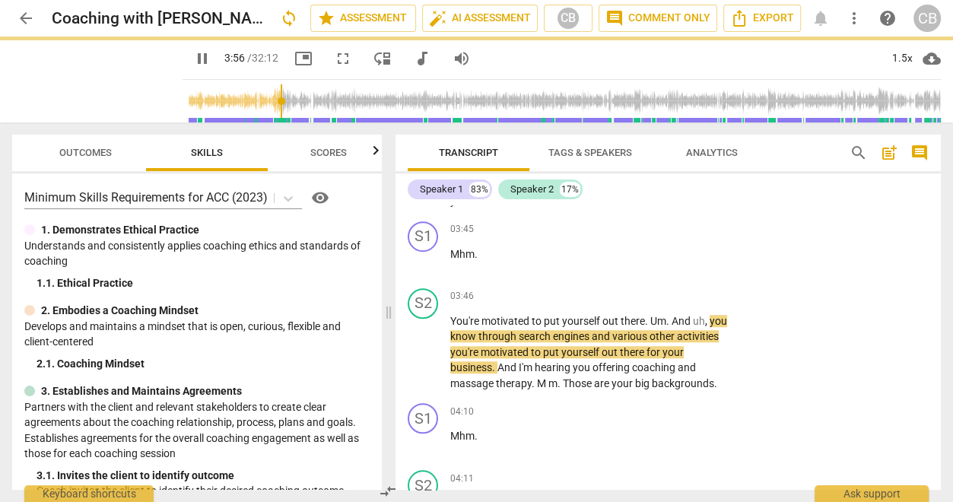
type input "237"
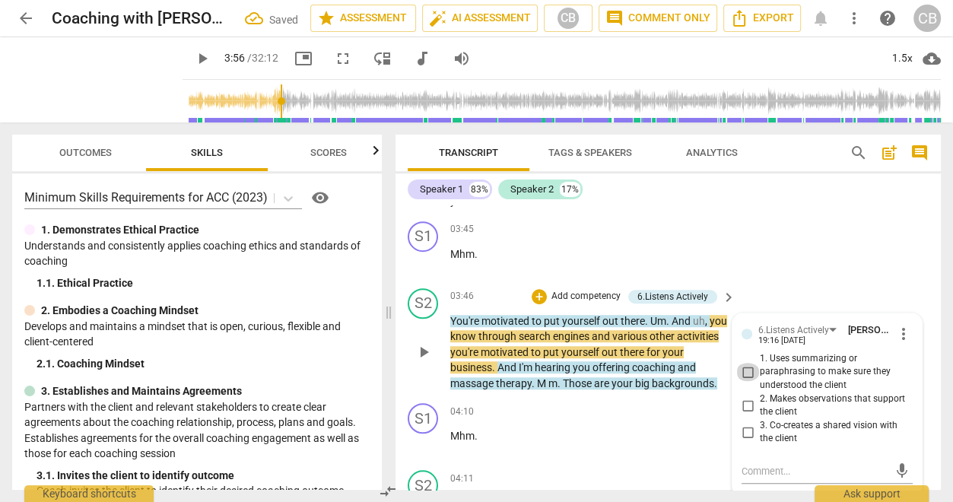
click at [741, 369] on input "1. Uses summarizing or paraphrasing to make sure they understood the client" at bounding box center [748, 372] width 24 height 18
checkbox input "true"
click at [780, 272] on div "S1 play_arrow pause 03:45 + Add competency keyboard_arrow_right Mhm ." at bounding box center [668, 248] width 545 height 67
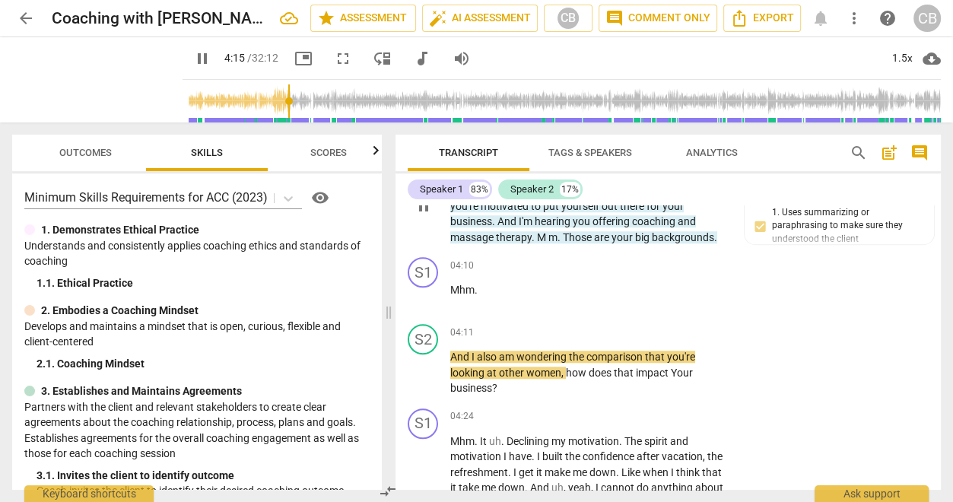
scroll to position [1207, 0]
click at [426, 373] on span "pause" at bounding box center [424, 372] width 18 height 18
click at [427, 370] on span "play_arrow" at bounding box center [424, 372] width 18 height 18
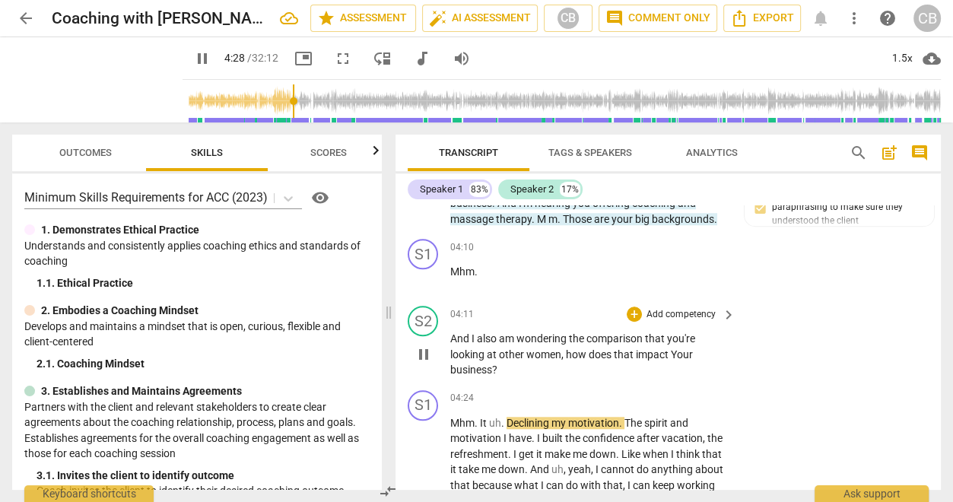
scroll to position [1263, 0]
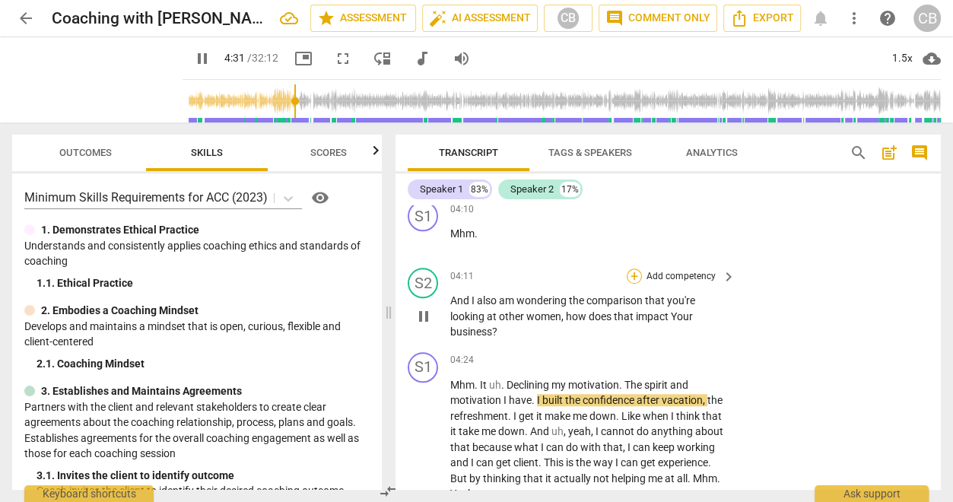
click at [631, 278] on div "+" at bounding box center [634, 275] width 15 height 15
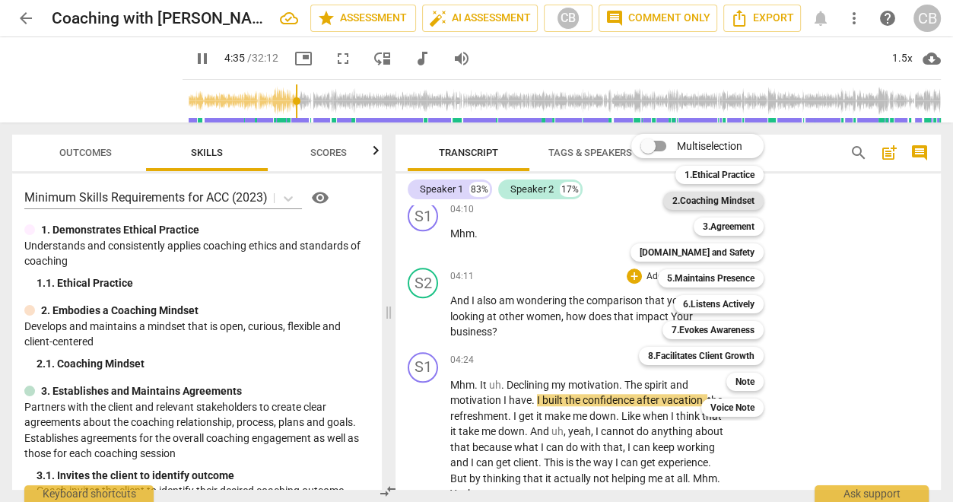
click at [729, 200] on b "2.Coaching Mindset" at bounding box center [713, 201] width 82 height 18
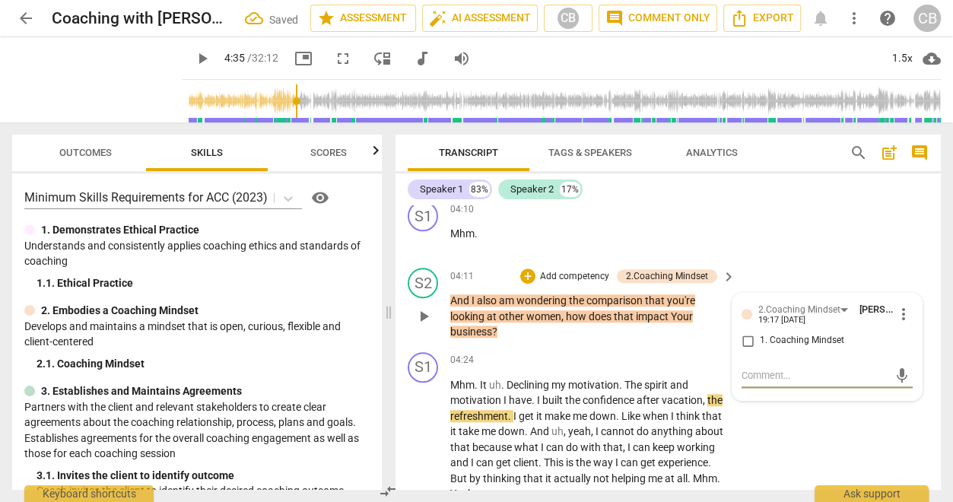
click at [793, 313] on span "more_vert" at bounding box center [903, 314] width 18 height 18
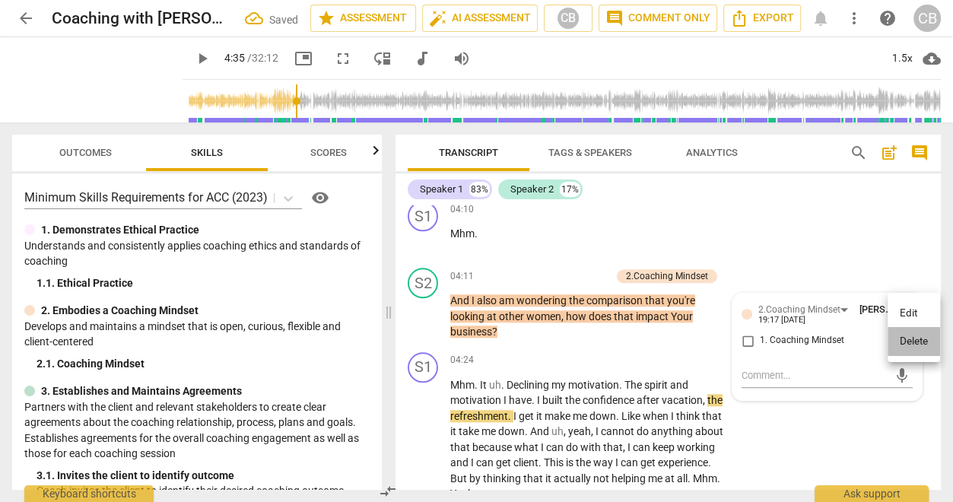
click at [793, 336] on li "Delete" at bounding box center [914, 341] width 52 height 29
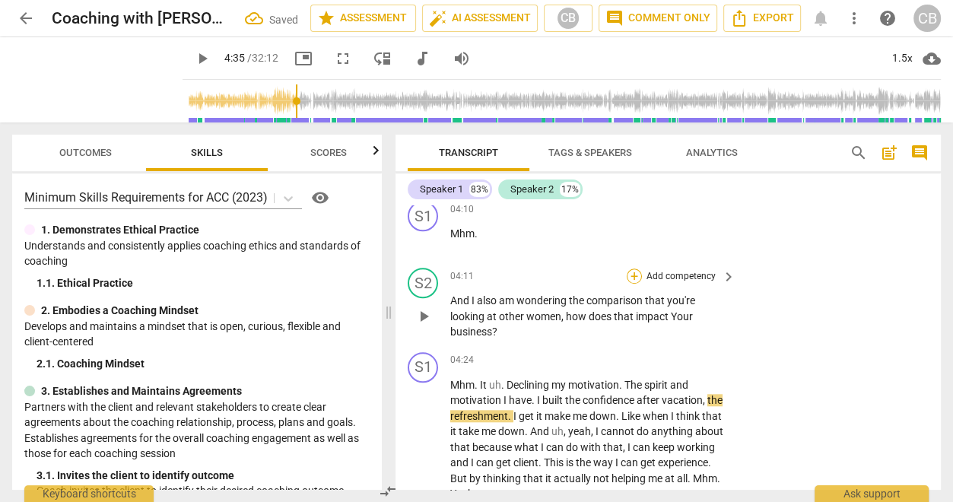
click at [630, 275] on div "+" at bounding box center [634, 275] width 15 height 15
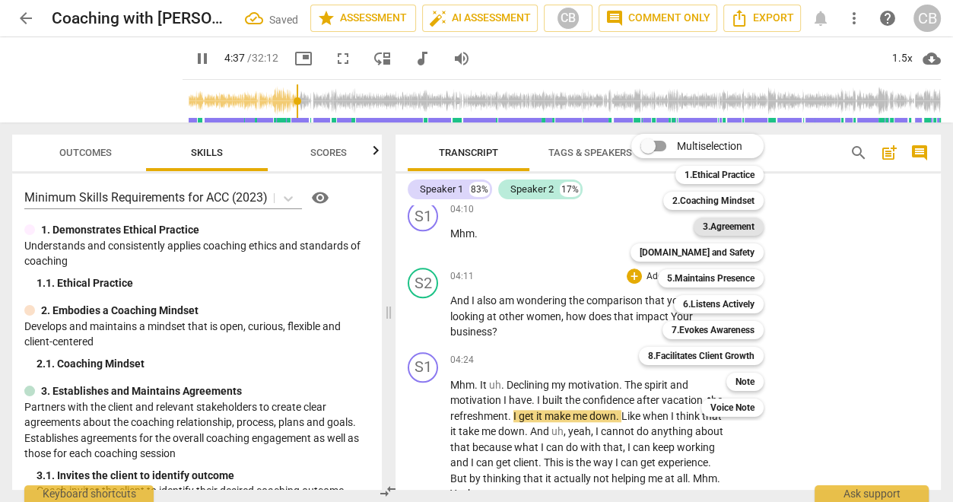
click at [716, 221] on b "3.Agreement" at bounding box center [729, 227] width 52 height 18
type input "278"
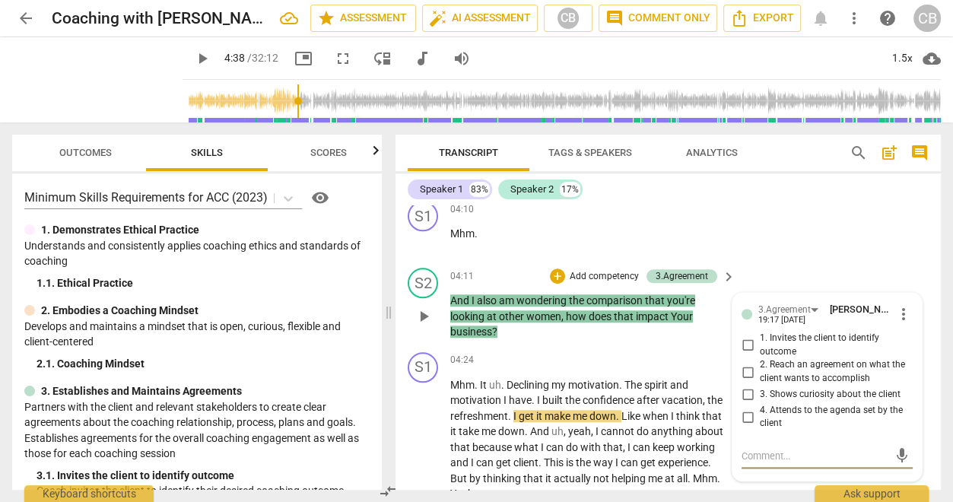
click at [751, 395] on input "3. Shows curiosity about the client" at bounding box center [748, 395] width 24 height 18
checkbox input "true"
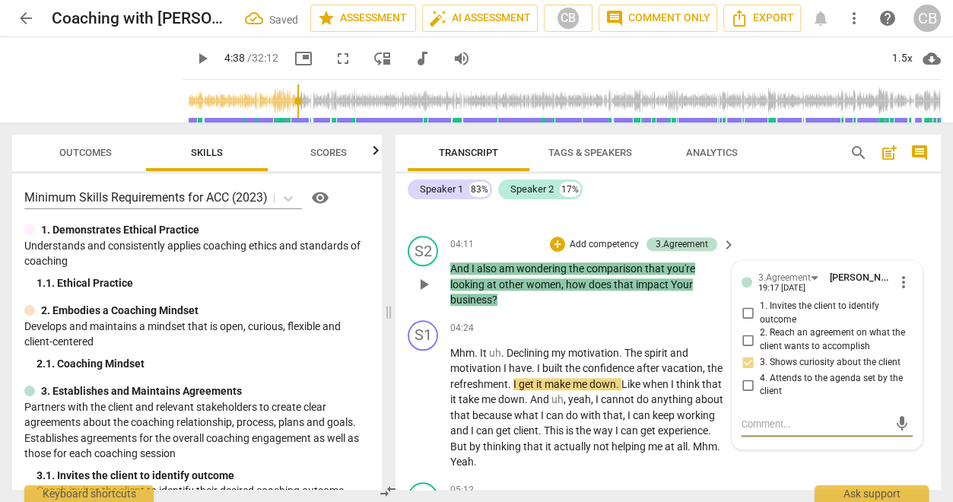
click at [766, 418] on textarea at bounding box center [815, 424] width 147 height 14
click at [757, 418] on textarea at bounding box center [815, 424] width 147 height 14
type textarea "G"
type textarea "Go"
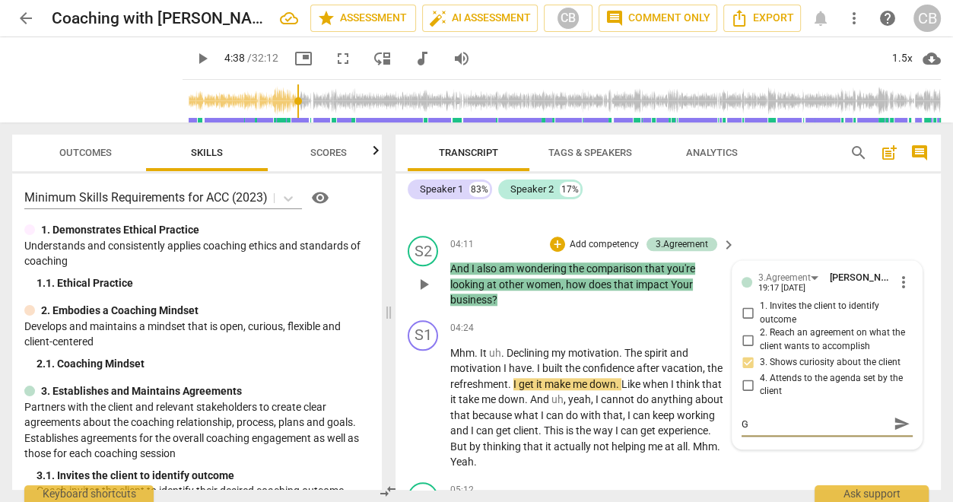
type textarea "Go"
type textarea "Goo"
type textarea "Good"
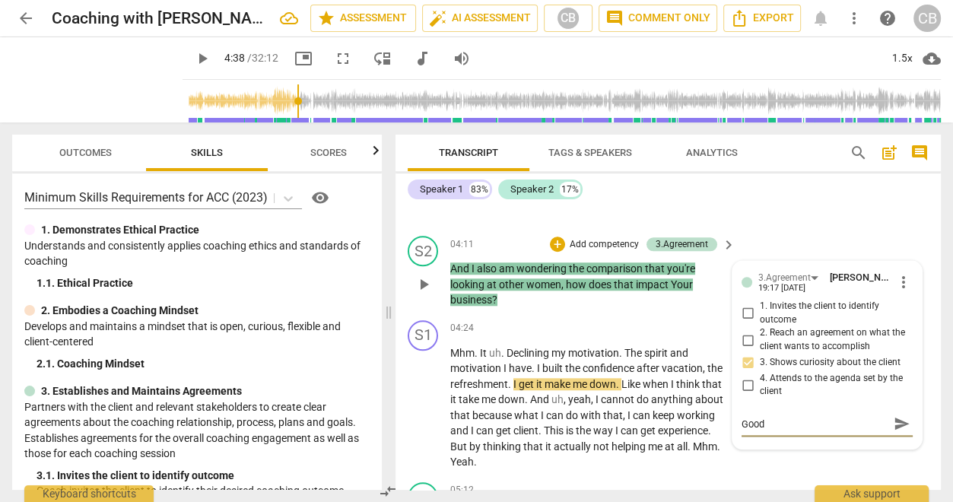
type textarea "Goodq"
type textarea "Good"
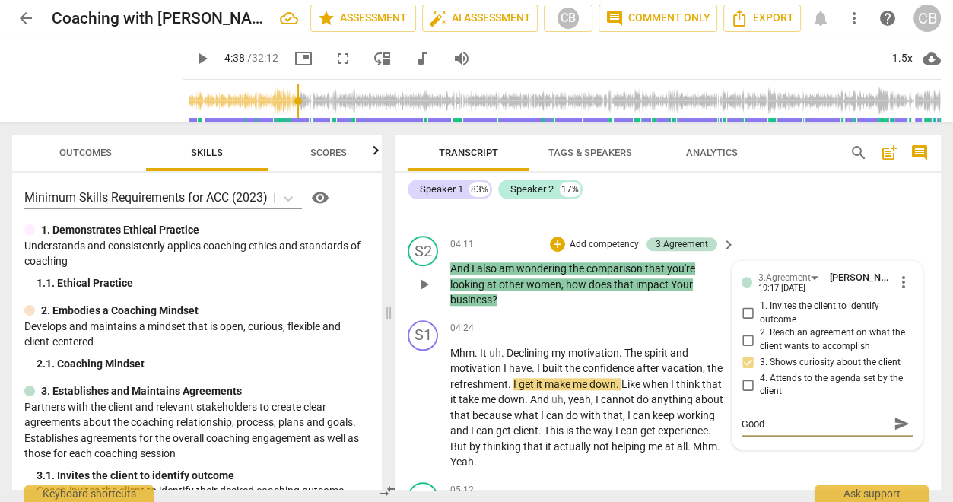
type textarea "Good"
type textarea "Good q"
type textarea "Good qe"
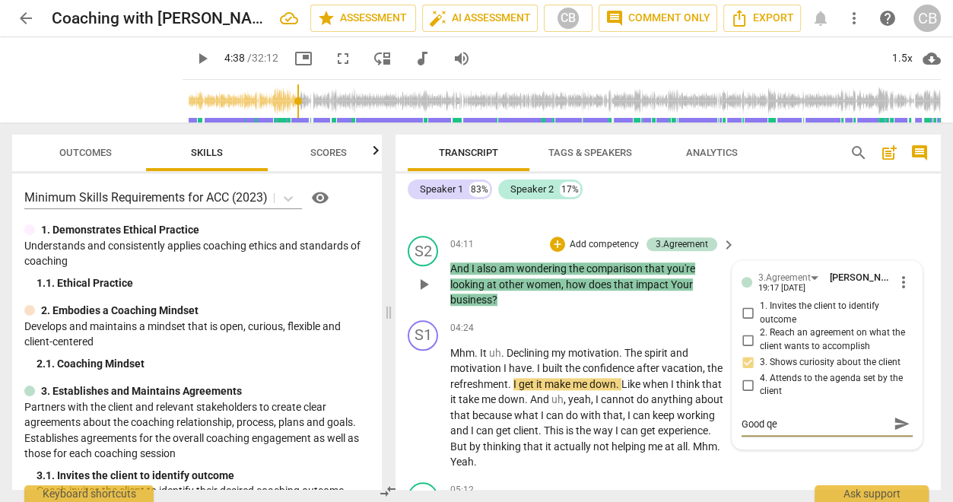
type textarea "Good qes"
type textarea "Good qe"
type textarea "Good qeu"
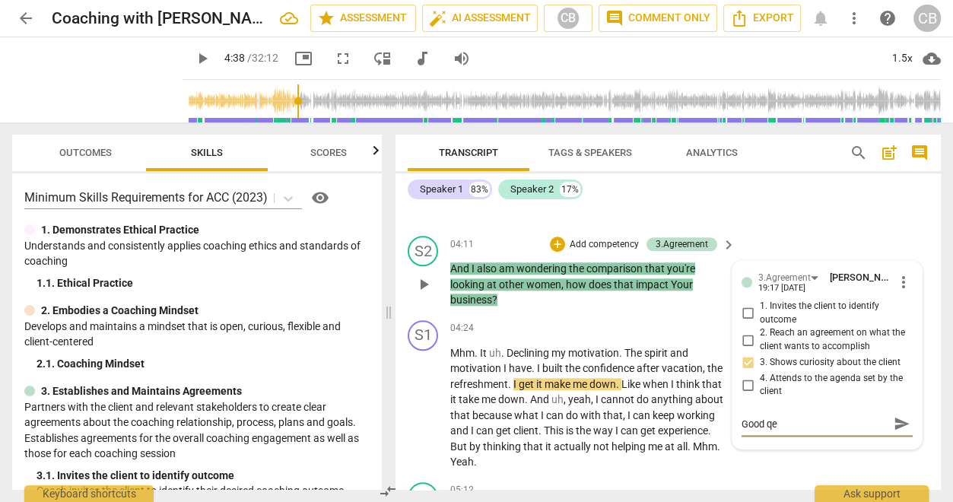
type textarea "Good qeu"
type textarea "Good qe"
type textarea "Good q"
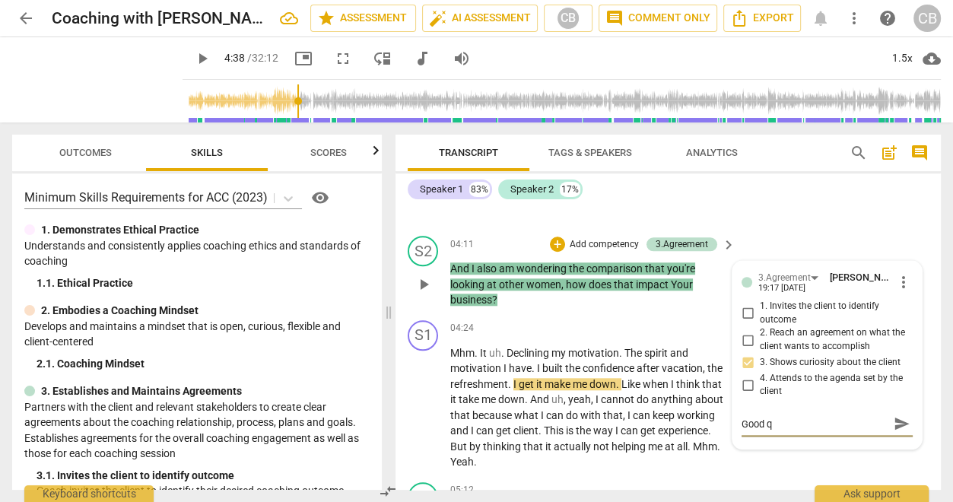
type textarea "Good qu"
type textarea "Good que"
type textarea "Good ques"
type textarea "Good quest"
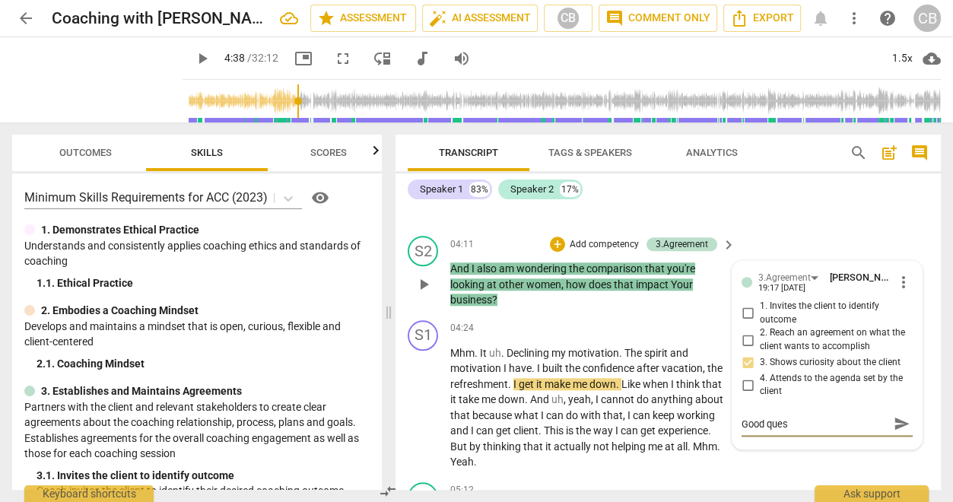
type textarea "Good quest"
type textarea "Good questi"
type textarea "Good questio"
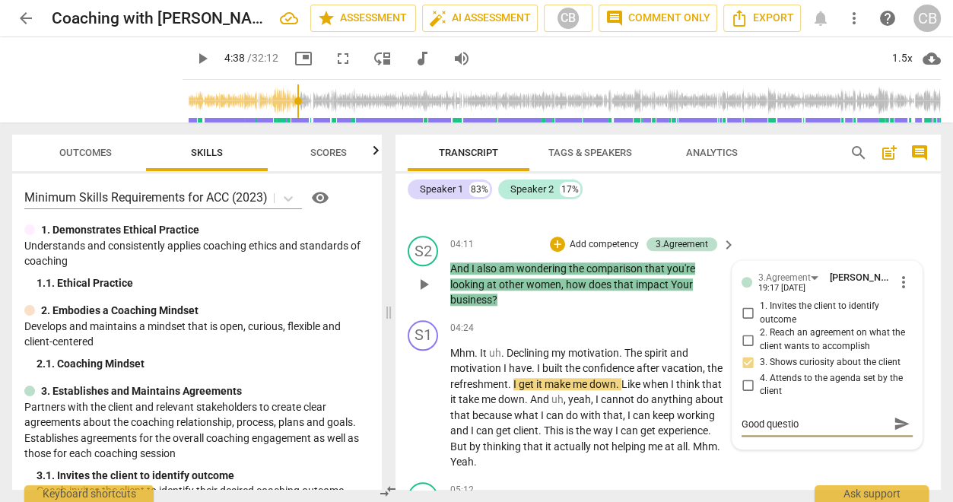
type textarea "Good question"
type textarea "Good question!"
click at [793, 238] on div "S2 play_arrow pause 04:11 + Add competency 3.Agreement keyboard_arrow_right And…" at bounding box center [668, 272] width 545 height 84
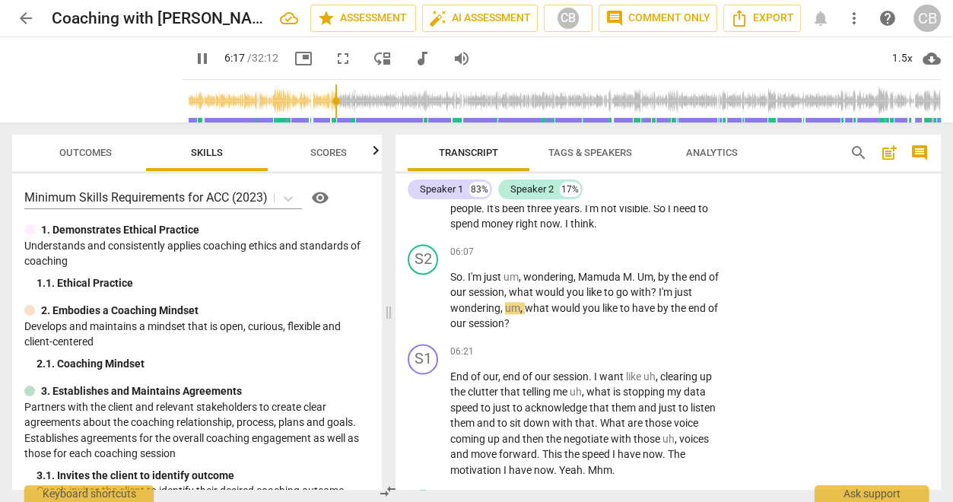
scroll to position [1804, 0]
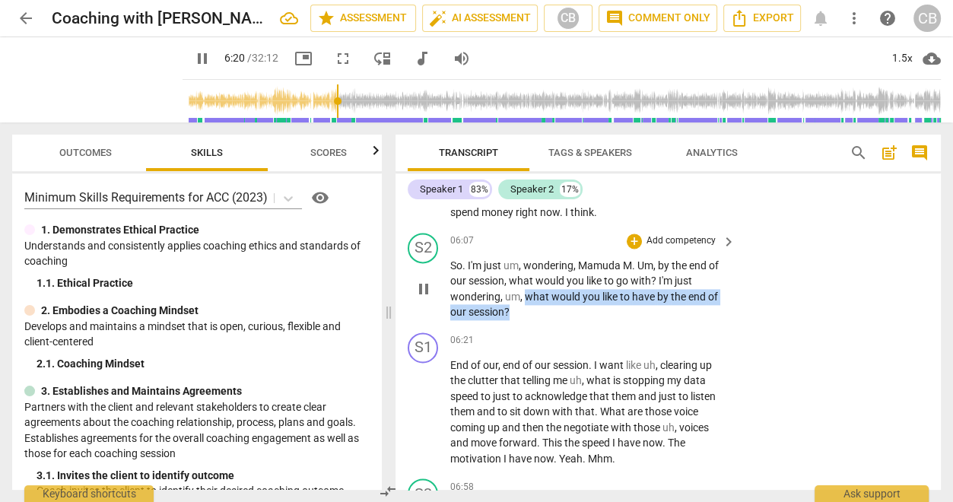
drag, startPoint x: 524, startPoint y: 293, endPoint x: 558, endPoint y: 312, distance: 39.2
click at [558, 312] on p "So . I'm just um , wondering , [PERSON_NAME] Um , by the end of our session , w…" at bounding box center [589, 289] width 278 height 62
click at [630, 239] on div "+" at bounding box center [634, 241] width 15 height 15
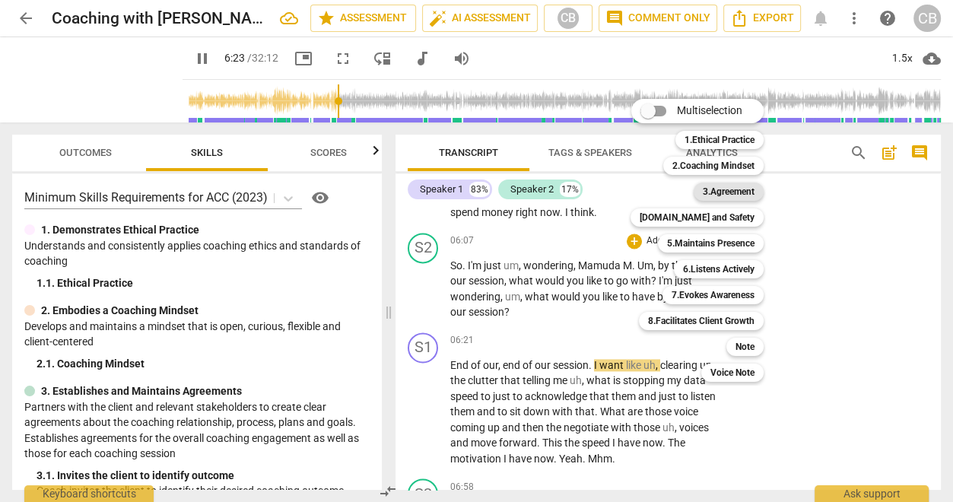
click at [728, 184] on b "3.Agreement" at bounding box center [729, 192] width 52 height 18
type input "385"
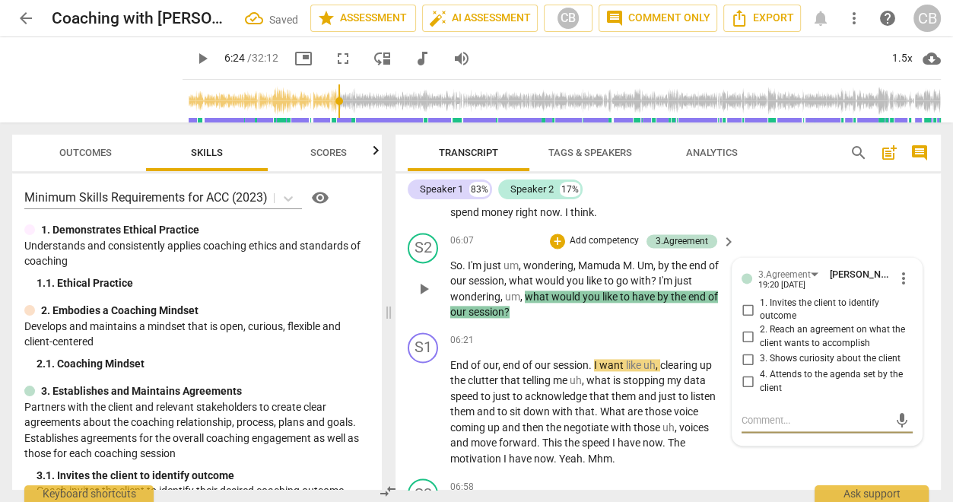
click at [745, 310] on input "1. Invites the client to identify outcome" at bounding box center [748, 309] width 24 height 18
checkbox input "true"
click at [761, 227] on div "S2 play_arrow pause 06:07 + Add competency 3.Agreement keyboard_arrow_right So …" at bounding box center [668, 277] width 545 height 100
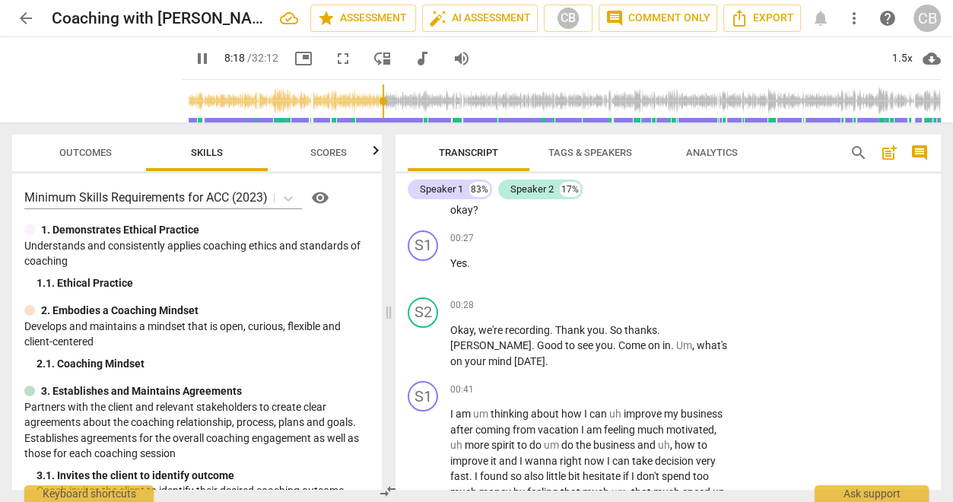
scroll to position [0, 0]
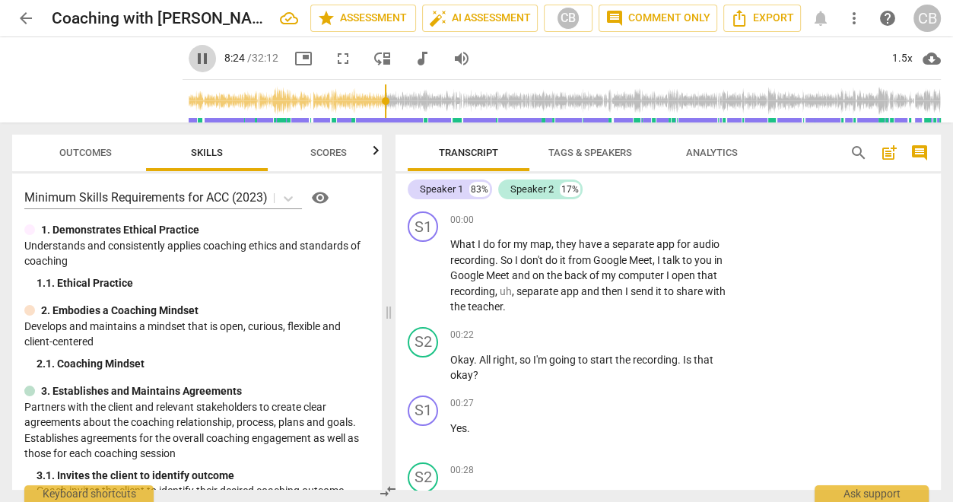
click at [193, 58] on span "pause" at bounding box center [202, 58] width 18 height 18
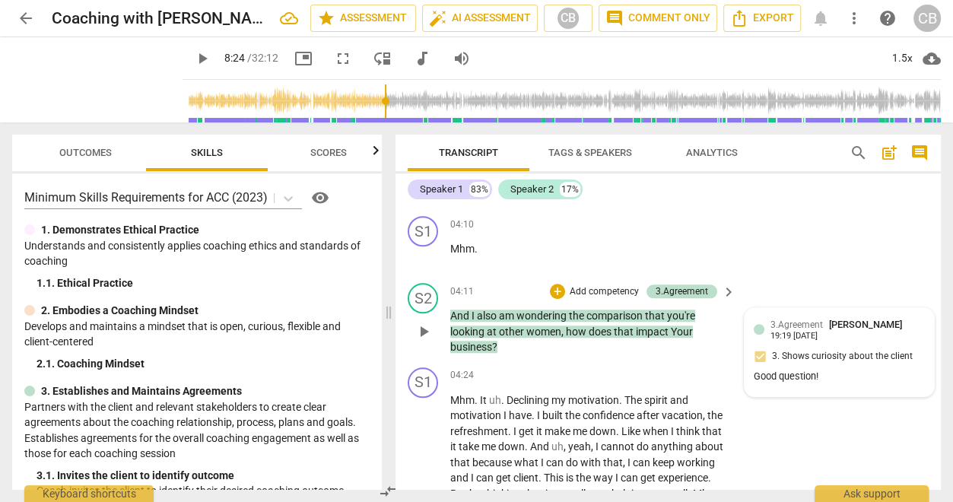
scroll to position [1239, 0]
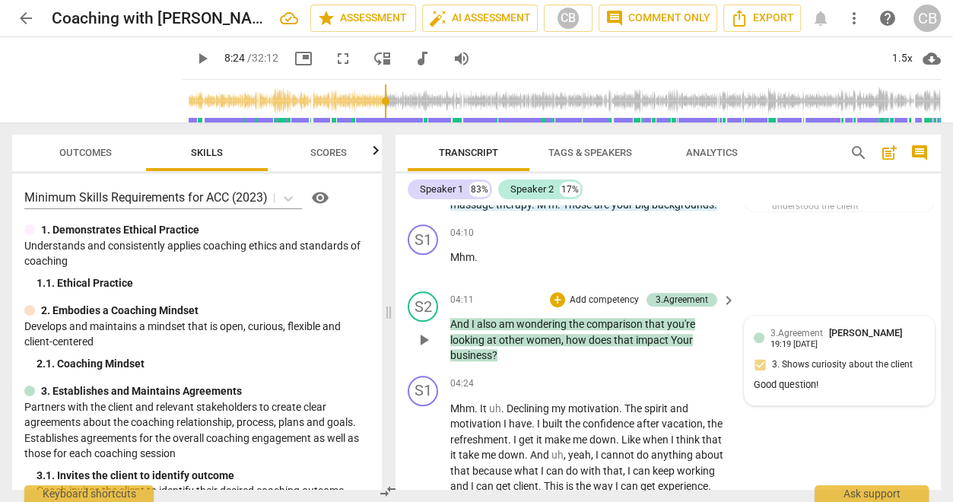
click at [793, 349] on div "3.Agreement [PERSON_NAME] 19:19 [DATE] 3. Shows curiosity about the client Good…" at bounding box center [839, 361] width 171 height 70
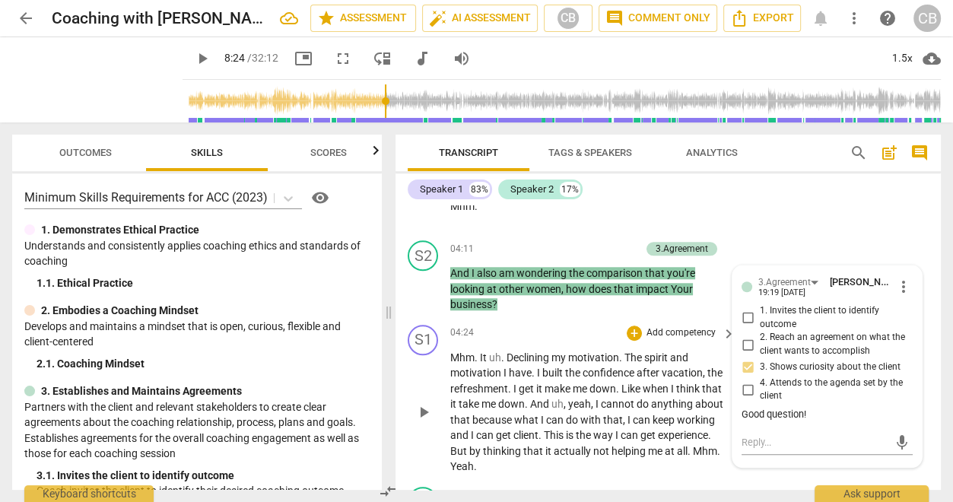
scroll to position [1287, 0]
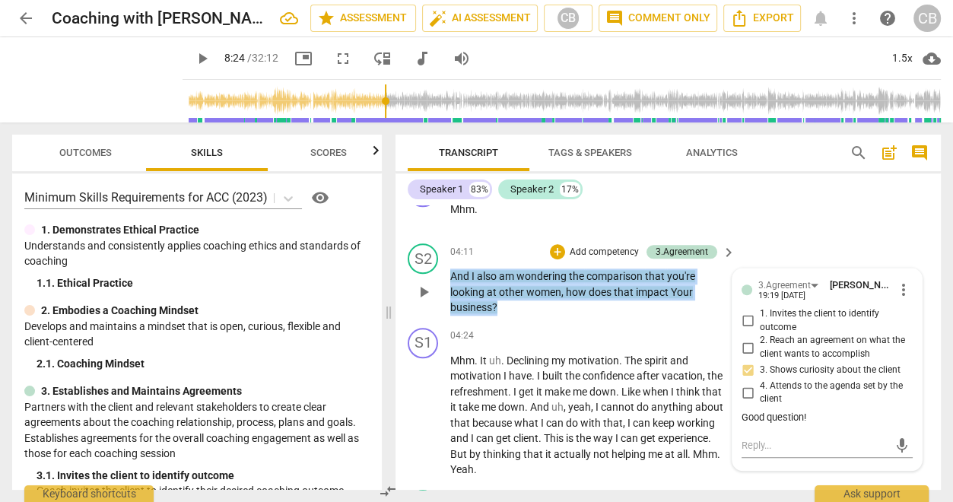
copy p "And I also am wondering the comparison that you're looking at other women , how…"
drag, startPoint x: 514, startPoint y: 303, endPoint x: 446, endPoint y: 278, distance: 72.2
click at [446, 278] on div "S2 play_arrow pause 04:11 + Add competency 3.Agreement keyboard_arrow_right And…" at bounding box center [668, 279] width 545 height 84
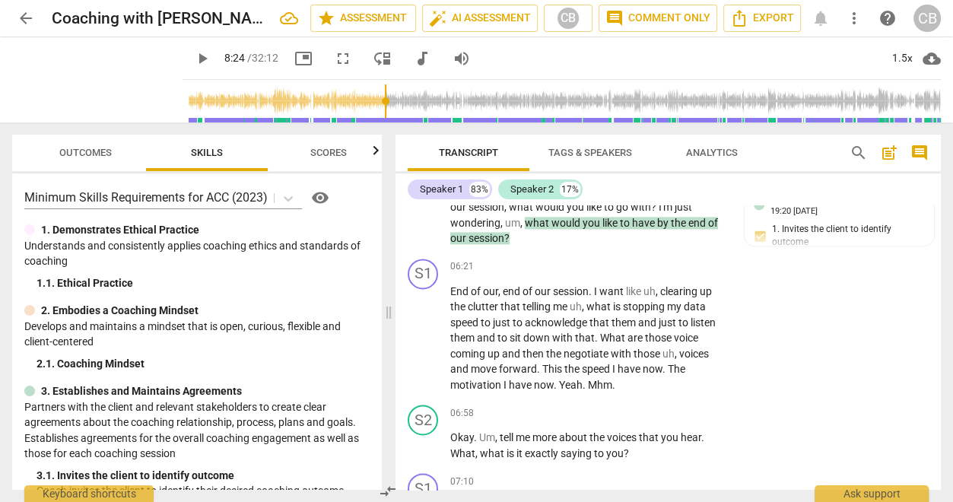
scroll to position [1883, 0]
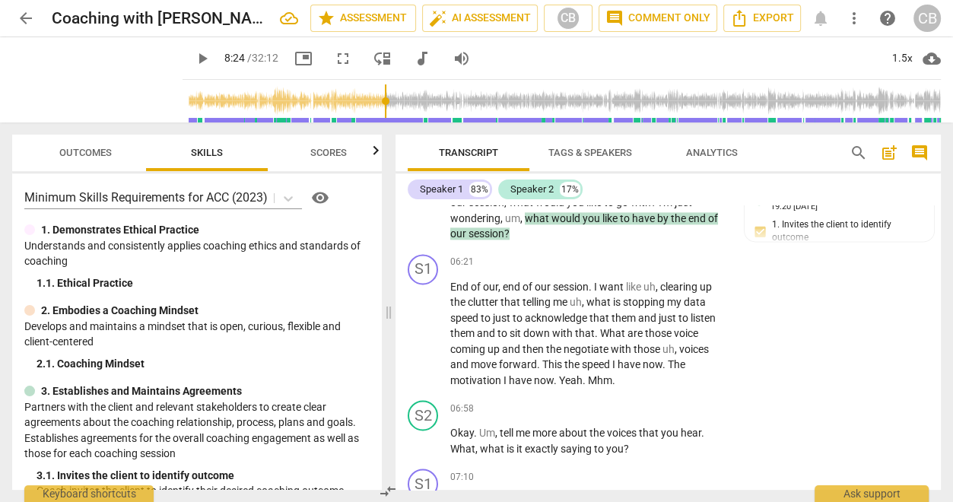
click at [196, 57] on span "play_arrow" at bounding box center [202, 58] width 27 height 18
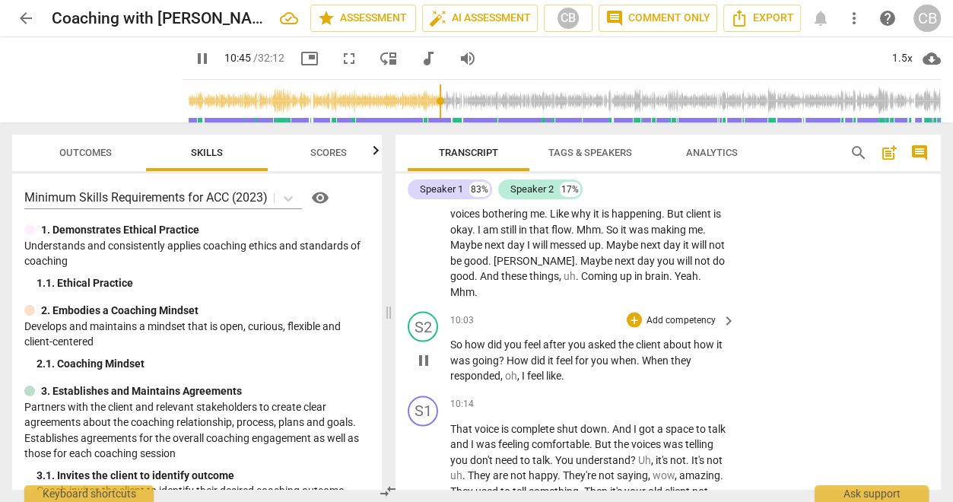
scroll to position [2662, 0]
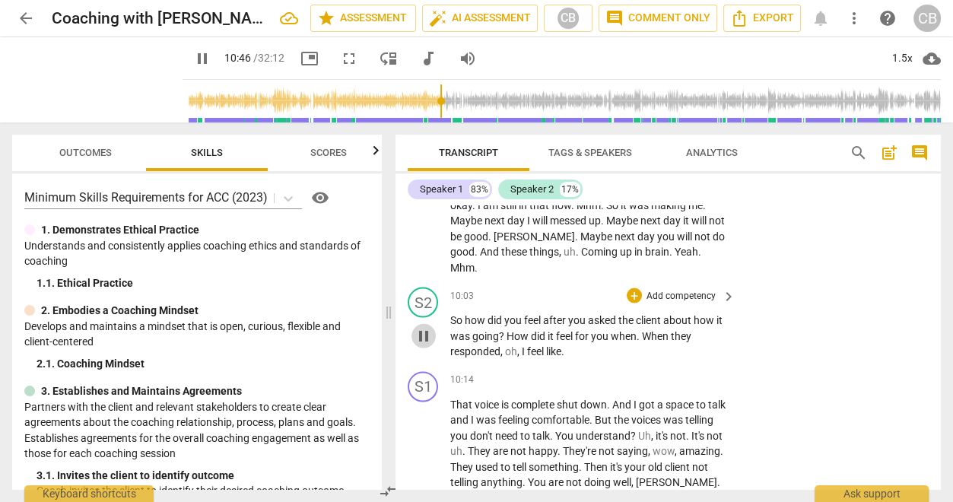
click at [425, 327] on span "pause" at bounding box center [424, 336] width 18 height 18
click at [425, 327] on span "play_arrow" at bounding box center [424, 336] width 18 height 18
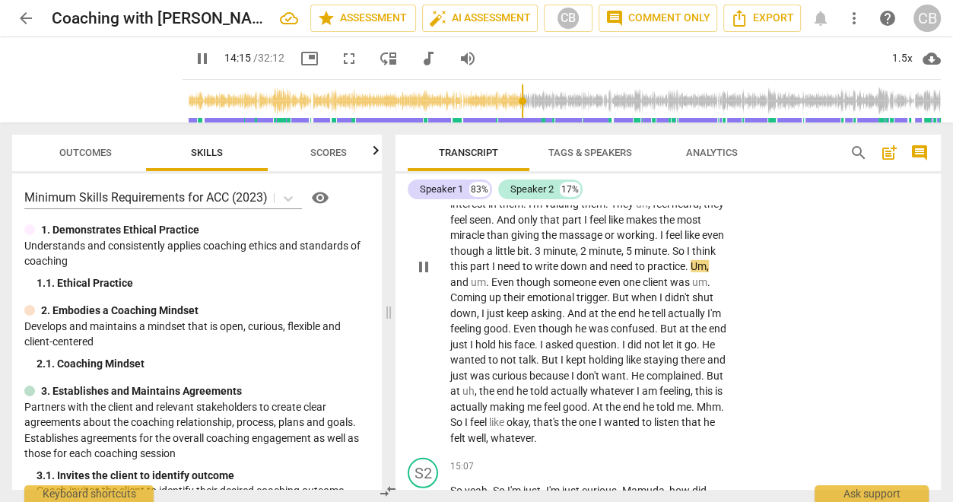
scroll to position [3650, 0]
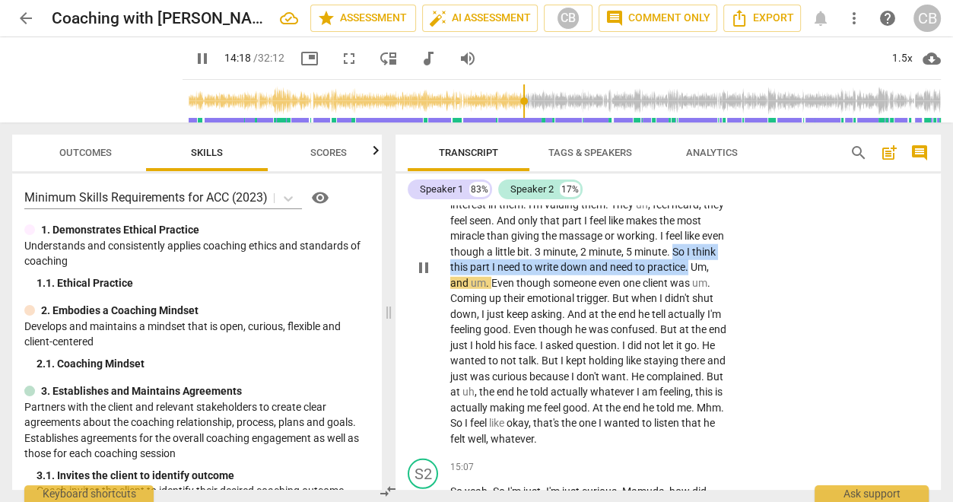
drag, startPoint x: 534, startPoint y: 265, endPoint x: 550, endPoint y: 282, distance: 23.7
click at [550, 282] on p "Oh , it's like make the client . They just like waiting somebody ask the questi…" at bounding box center [589, 267] width 278 height 359
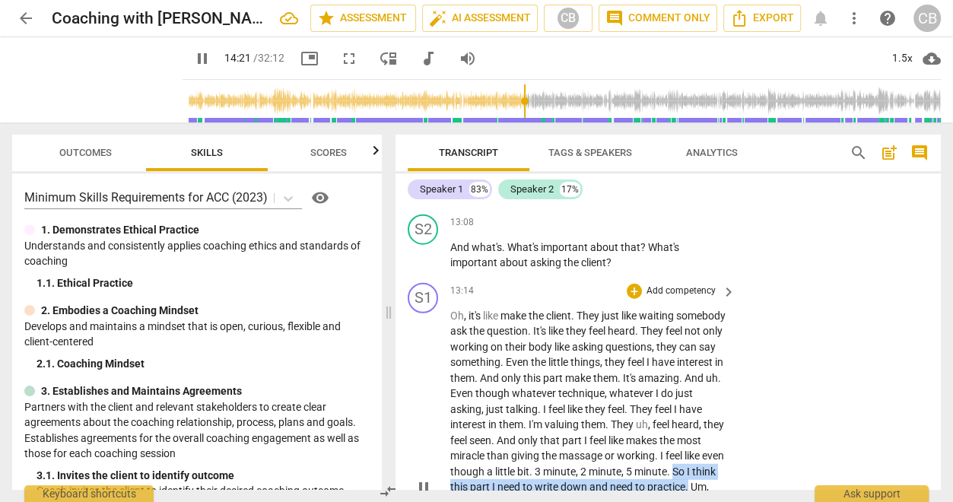
scroll to position [3429, 0]
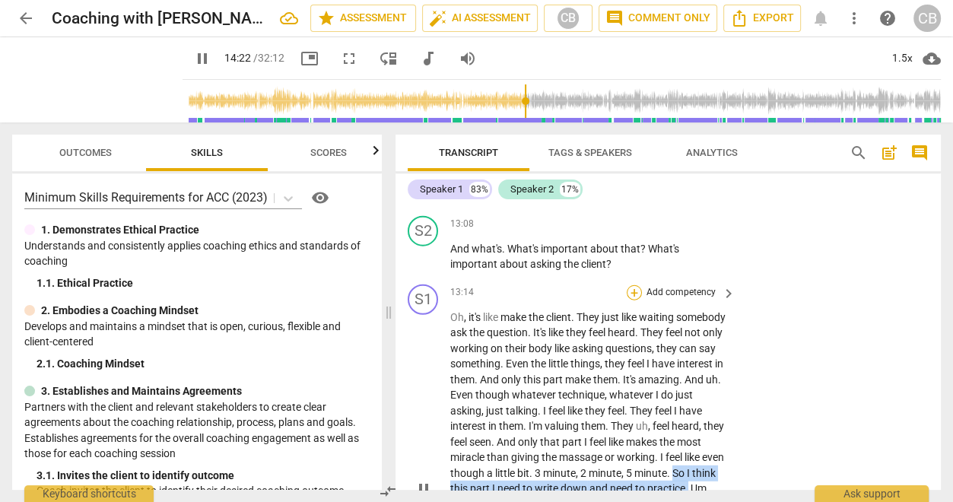
click at [636, 288] on div "+" at bounding box center [634, 292] width 15 height 15
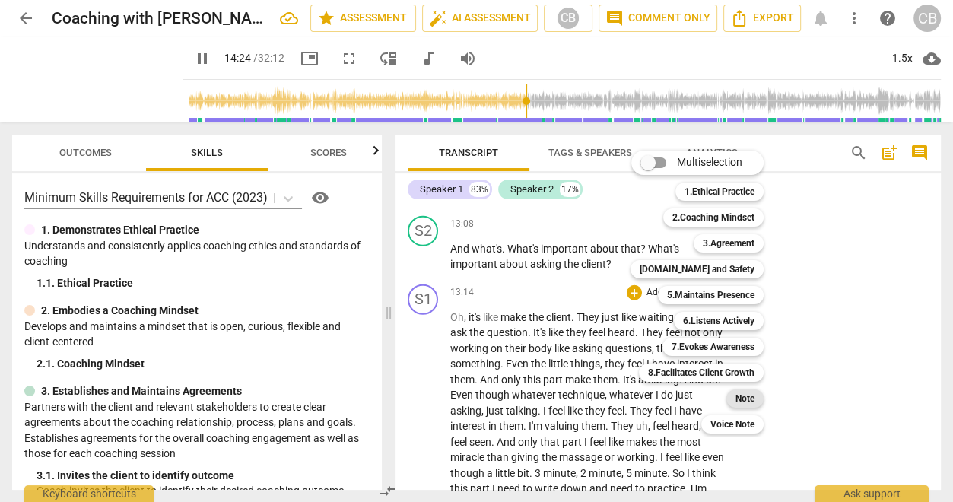
click at [745, 394] on b "Note" at bounding box center [745, 398] width 19 height 18
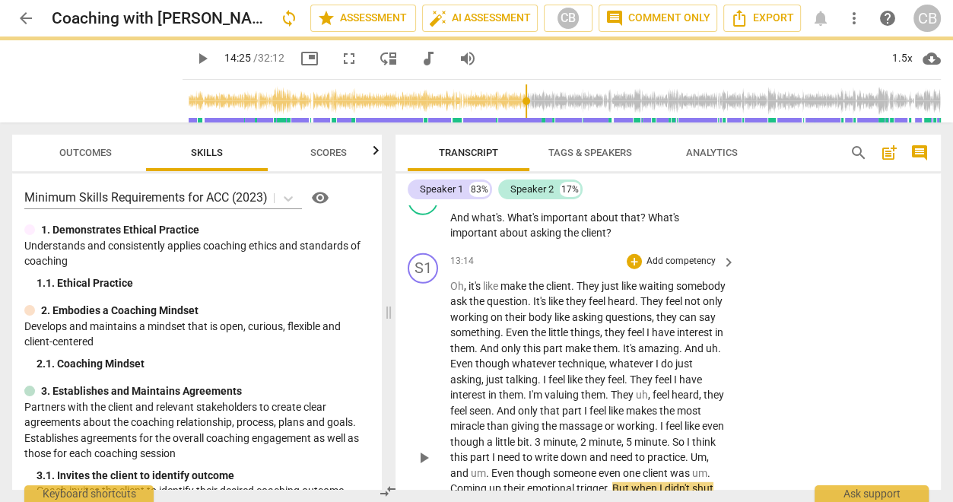
scroll to position [3565, 0]
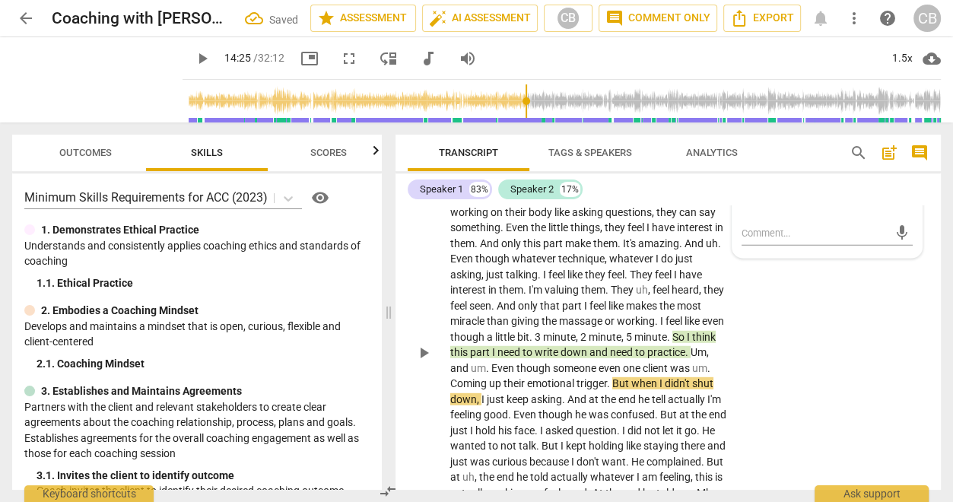
click at [793, 401] on div "S1 play_arrow pause 13:14 + Add competency Note keyboard_arrow_right Oh , it's …" at bounding box center [668, 340] width 545 height 396
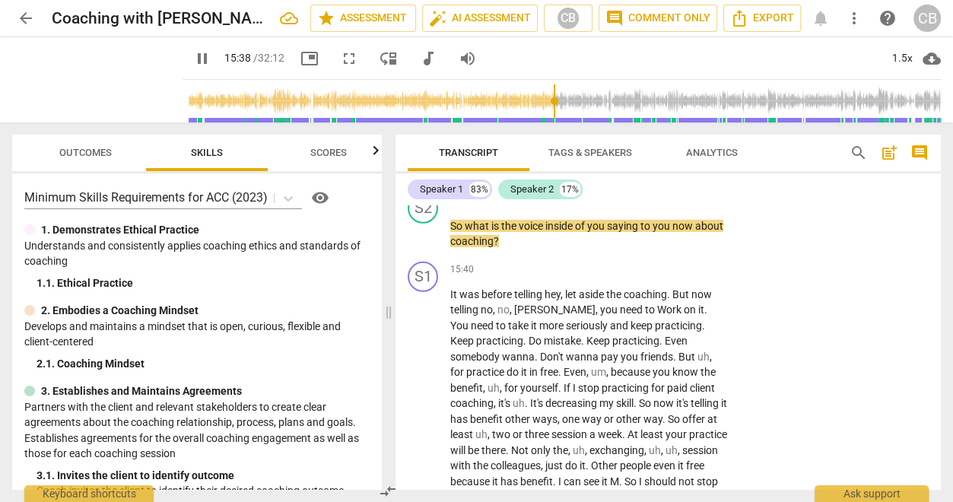
scroll to position [4071, 0]
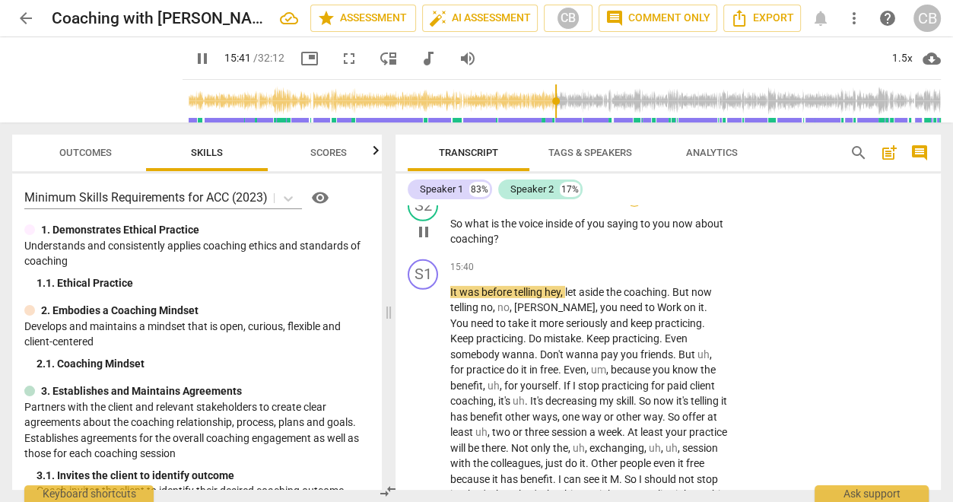
click at [634, 207] on div "+" at bounding box center [634, 199] width 15 height 15
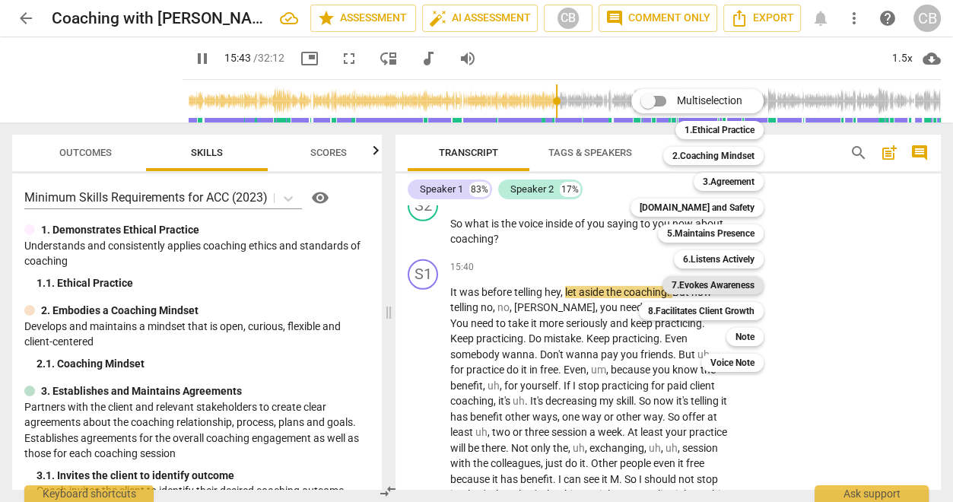
click at [703, 280] on b "7.Evokes Awareness" at bounding box center [713, 285] width 83 height 18
type input "943"
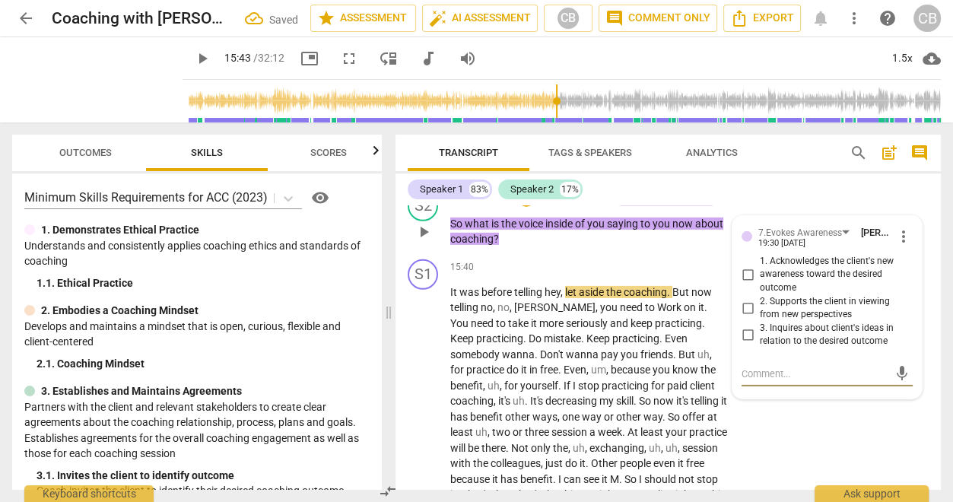
click at [741, 284] on input "1. Acknowledges the client's new awareness toward the desired outcome" at bounding box center [748, 274] width 24 height 18
checkbox input "true"
click at [781, 185] on div "S1 play_arrow pause 15:16 + Add competency keyboard_arrow_right Oh , I feel lik…" at bounding box center [668, 142] width 545 height 84
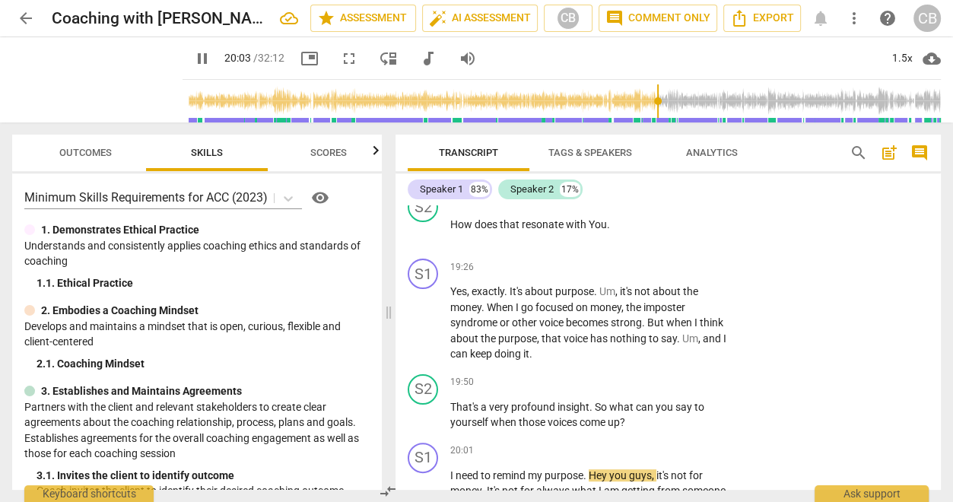
scroll to position [5454, 0]
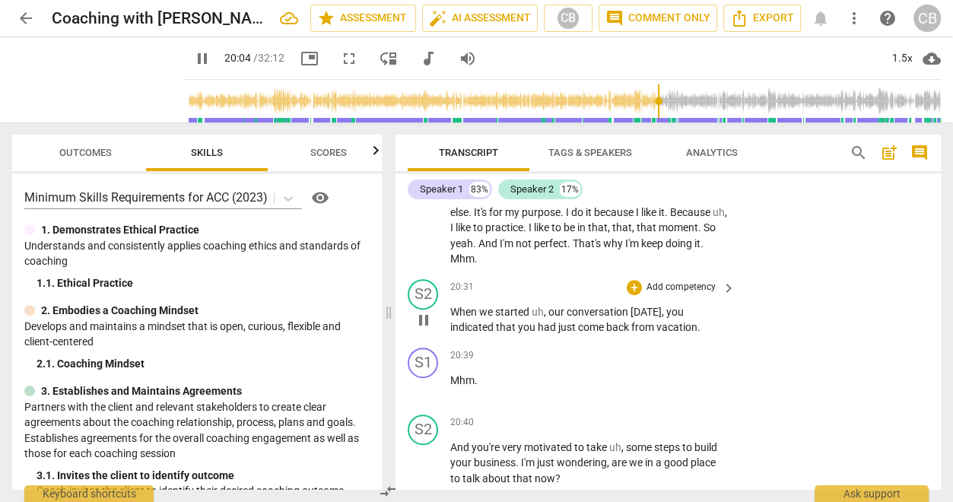
click at [432, 329] on span "pause" at bounding box center [424, 320] width 18 height 18
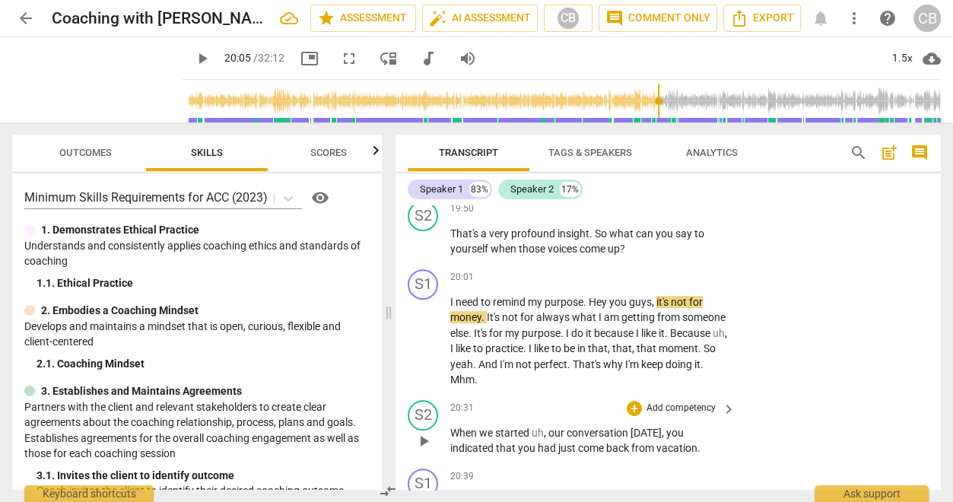
scroll to position [5288, 0]
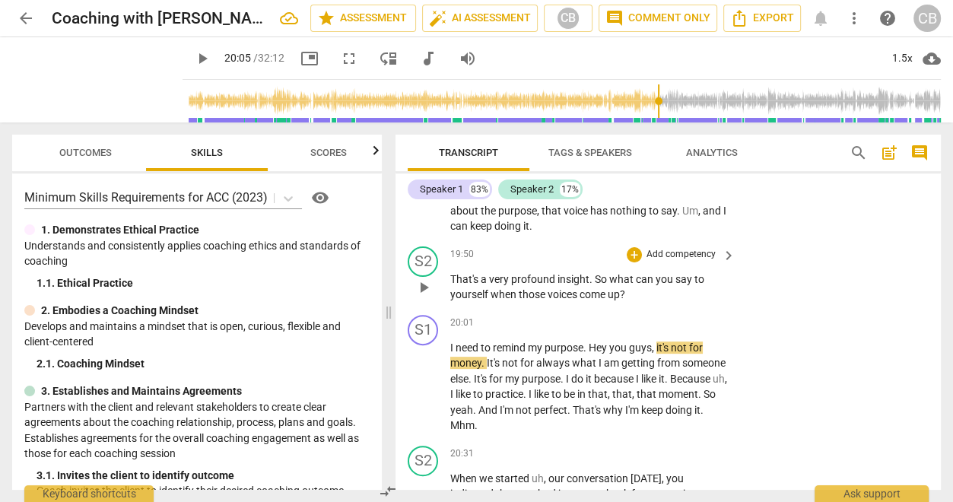
click at [433, 297] on span "play_arrow" at bounding box center [424, 287] width 18 height 18
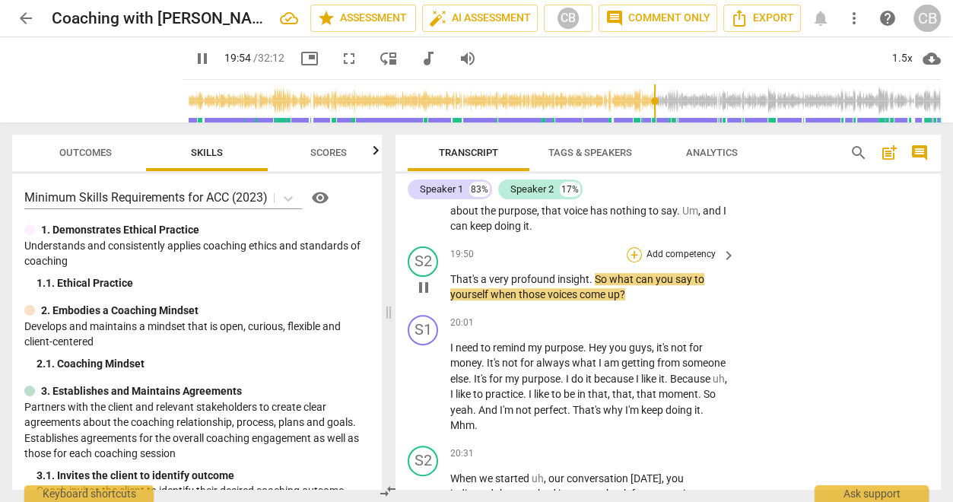
click at [634, 262] on div "+" at bounding box center [634, 254] width 15 height 15
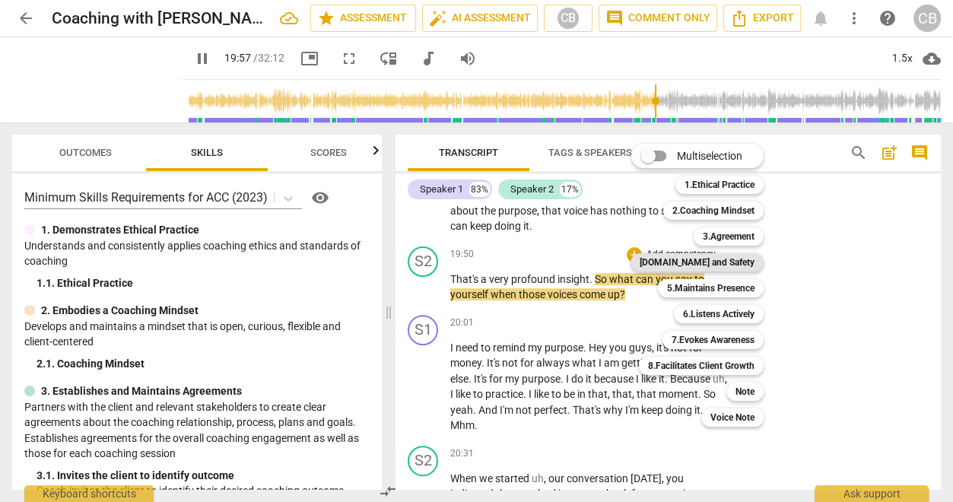
click at [706, 264] on b "[DOMAIN_NAME] and Safety" at bounding box center [697, 262] width 115 height 18
type input "1198"
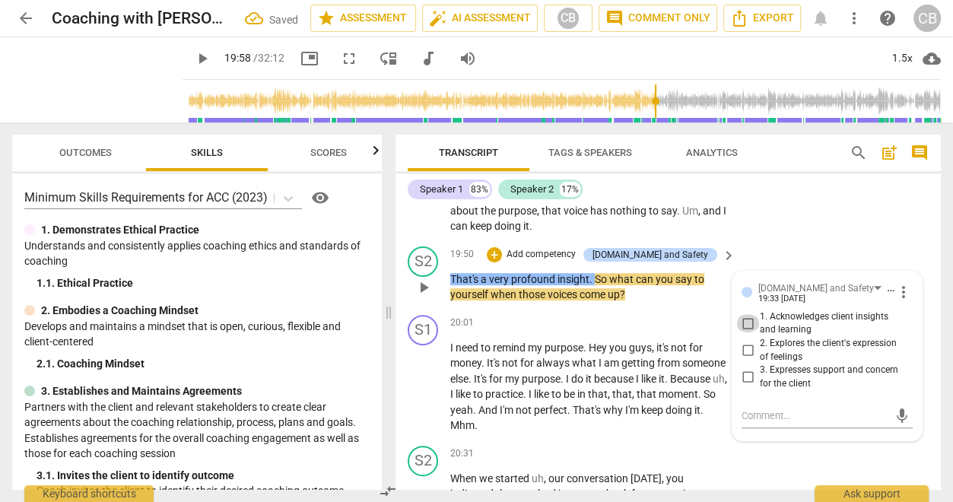
click at [740, 332] on input "1. Acknowledges client insights and learning" at bounding box center [748, 323] width 24 height 18
checkbox input "true"
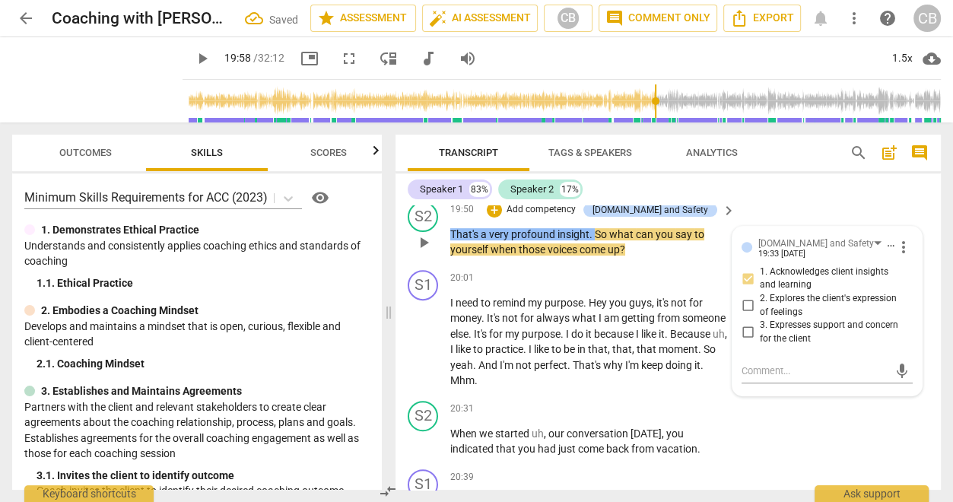
scroll to position [5335, 0]
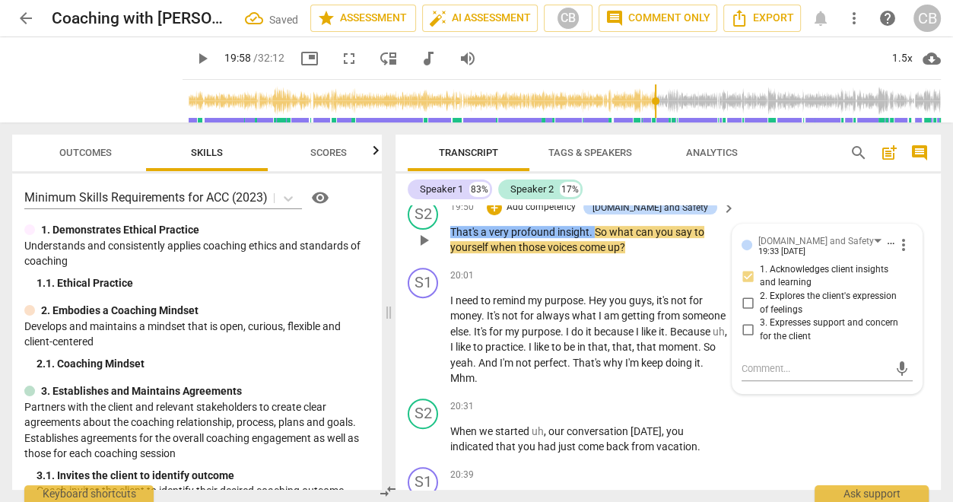
click at [564, 214] on p "Add competency" at bounding box center [541, 208] width 72 height 14
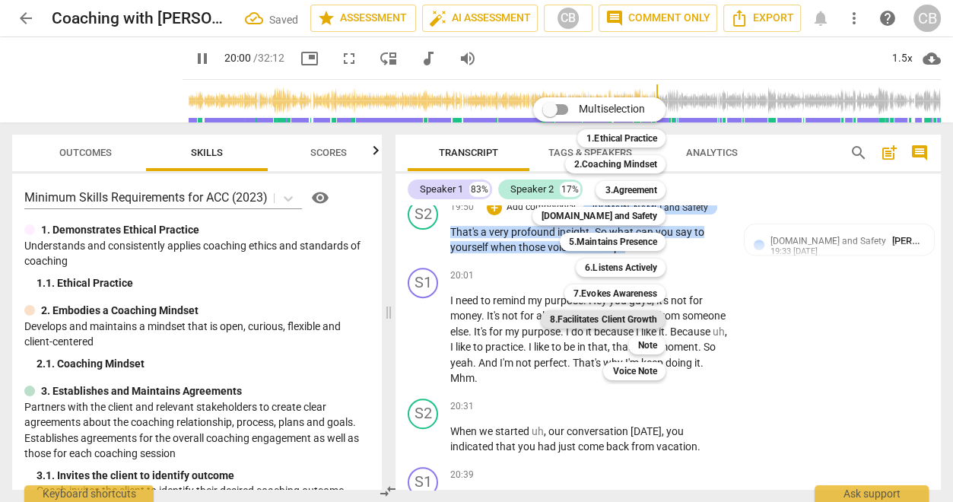
click at [623, 314] on b "8.Facilitates Client Growth" at bounding box center [603, 319] width 106 height 18
type input "1201"
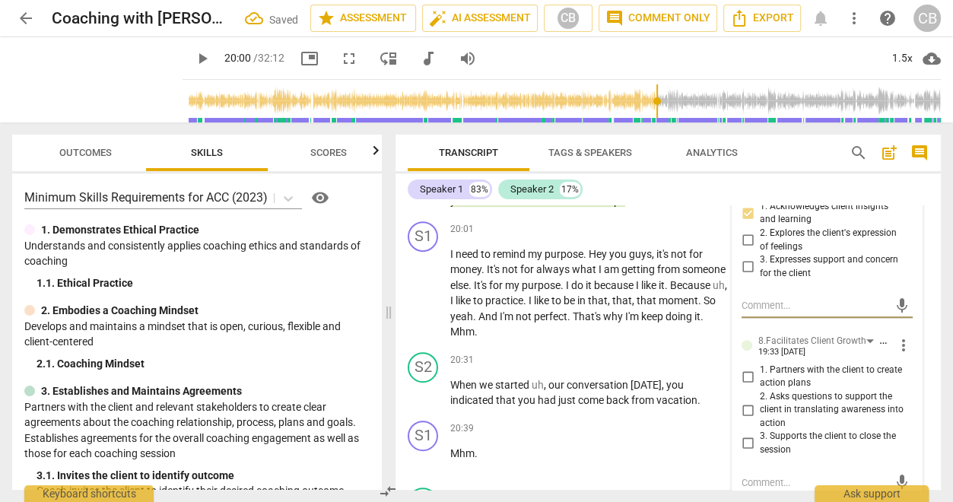
scroll to position [5411, 0]
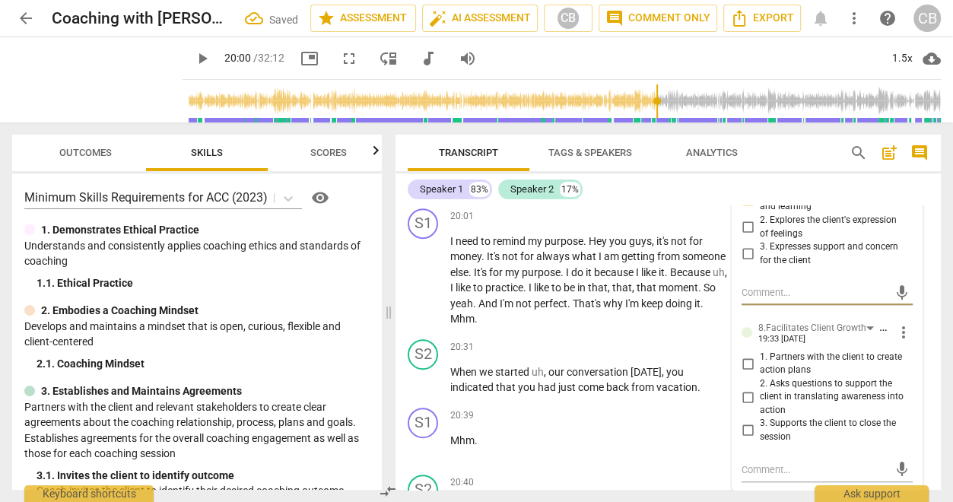
click at [746, 406] on input "2. Asks questions to support the client in translating awareness into action" at bounding box center [748, 397] width 24 height 18
checkbox input "true"
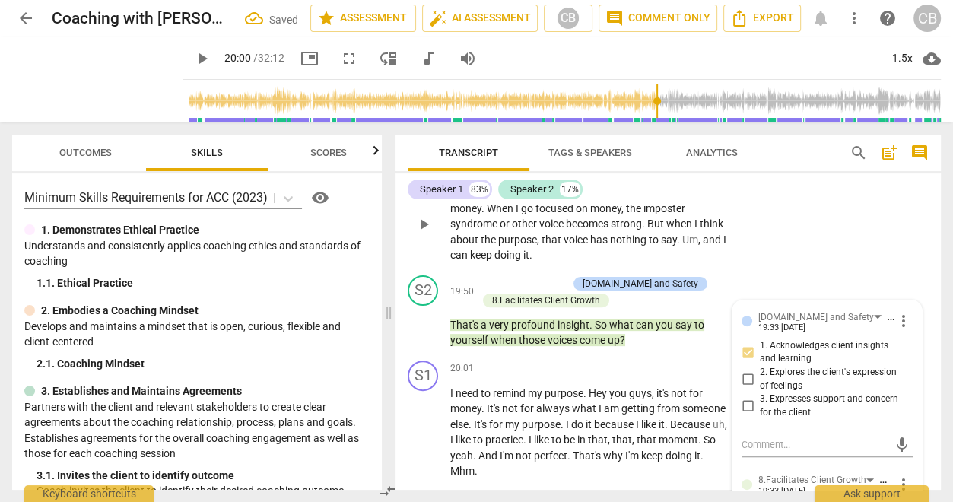
click at [768, 269] on div "S1 play_arrow pause 19:26 + Add competency keyboard_arrow_right Yes , exactly .…" at bounding box center [668, 212] width 545 height 116
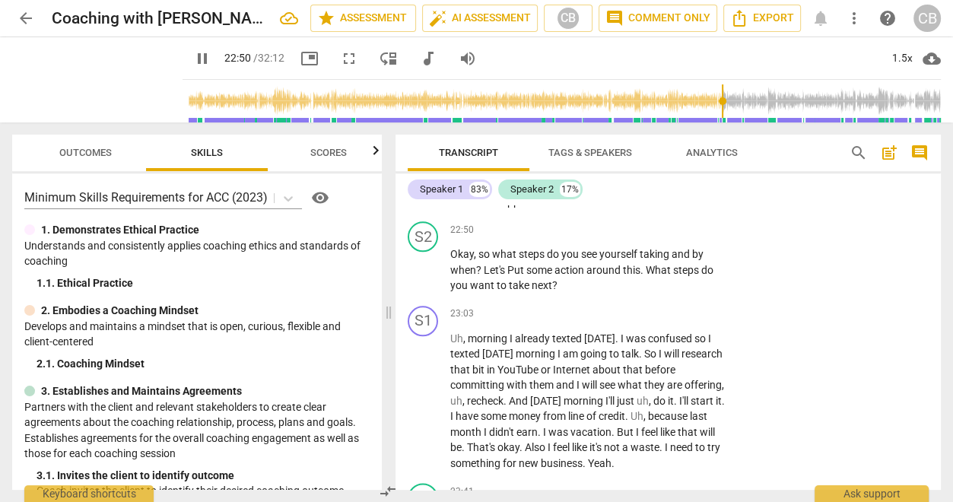
scroll to position [6369, 0]
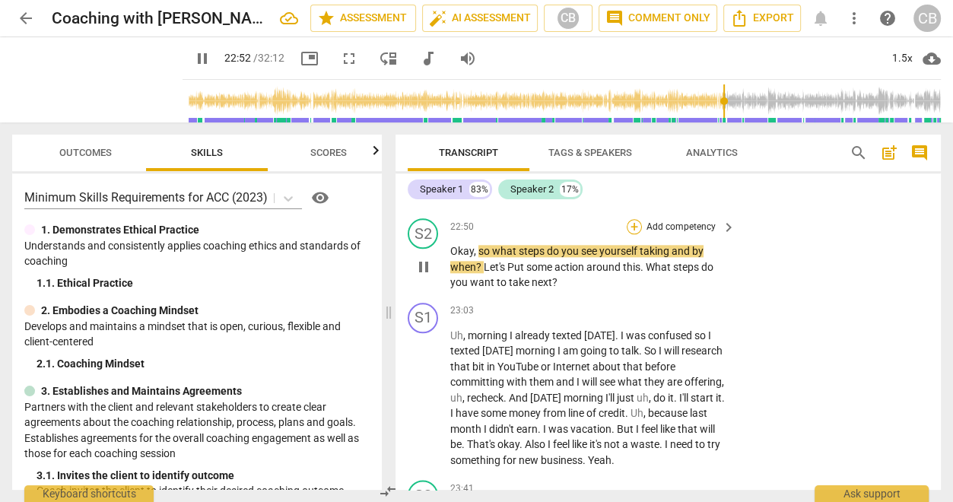
click at [635, 234] on div "+" at bounding box center [634, 226] width 15 height 15
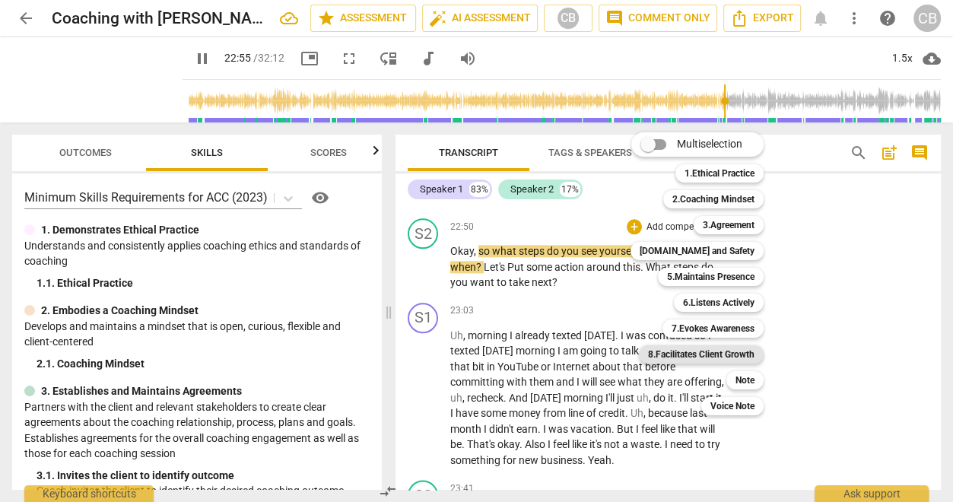
click at [717, 348] on b "8.Facilitates Client Growth" at bounding box center [701, 354] width 106 height 18
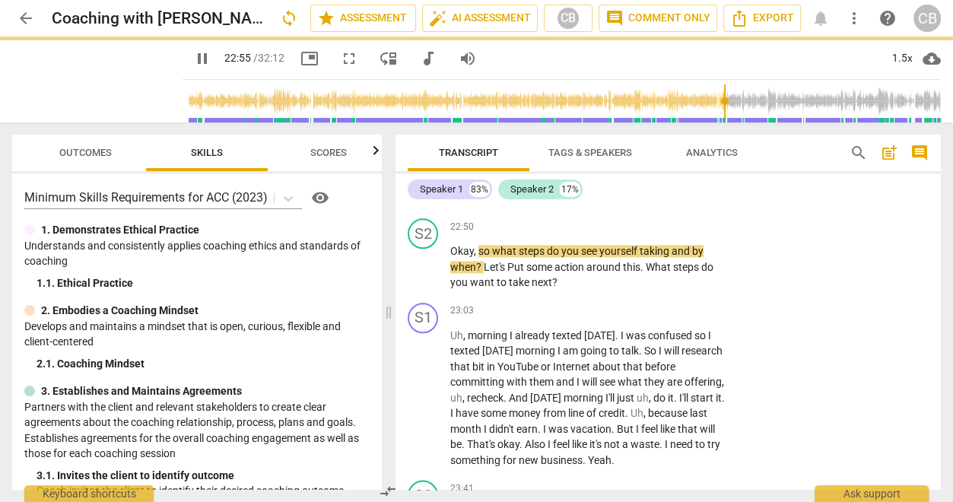
type input "1376"
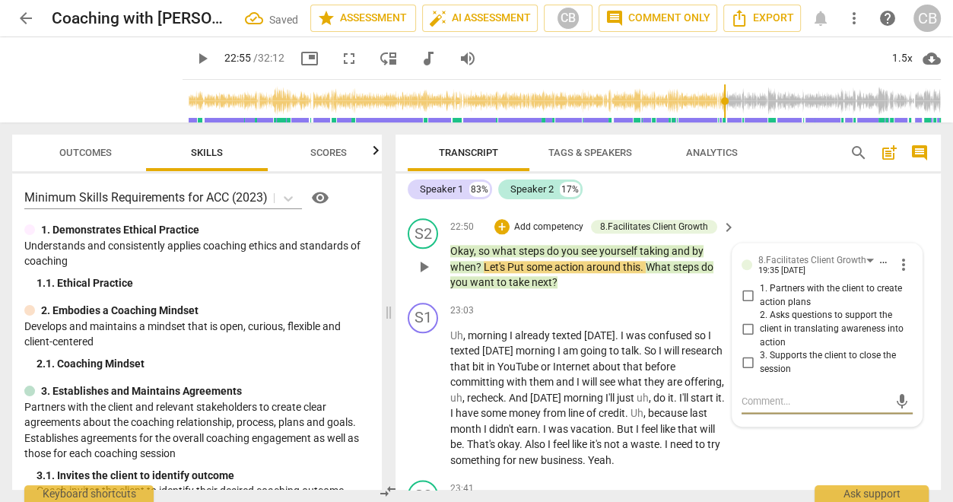
click at [746, 305] on input "1. Partners with the client to create action plans" at bounding box center [748, 296] width 24 height 18
checkbox input "true"
click at [790, 212] on div "S1 play_arrow pause 22:43 + Add competency keyboard_arrow_right It fell uh , no…" at bounding box center [668, 178] width 545 height 68
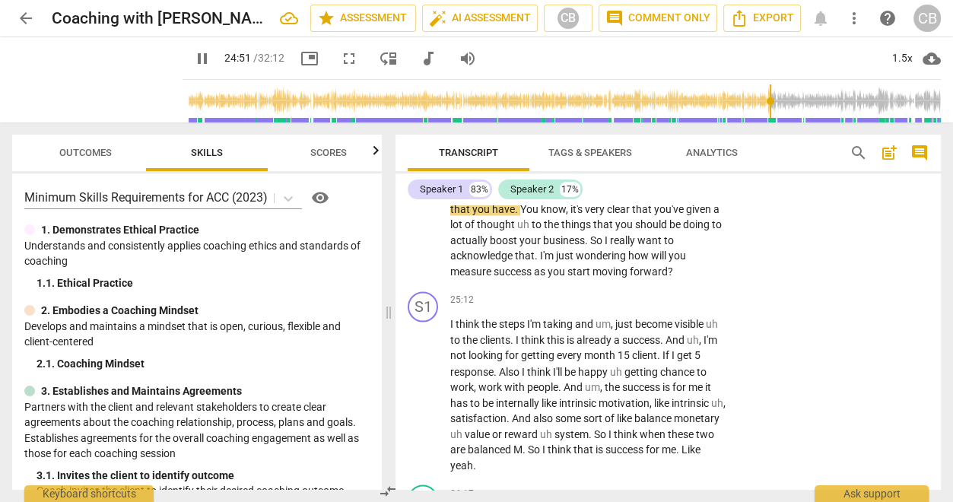
scroll to position [6981, 0]
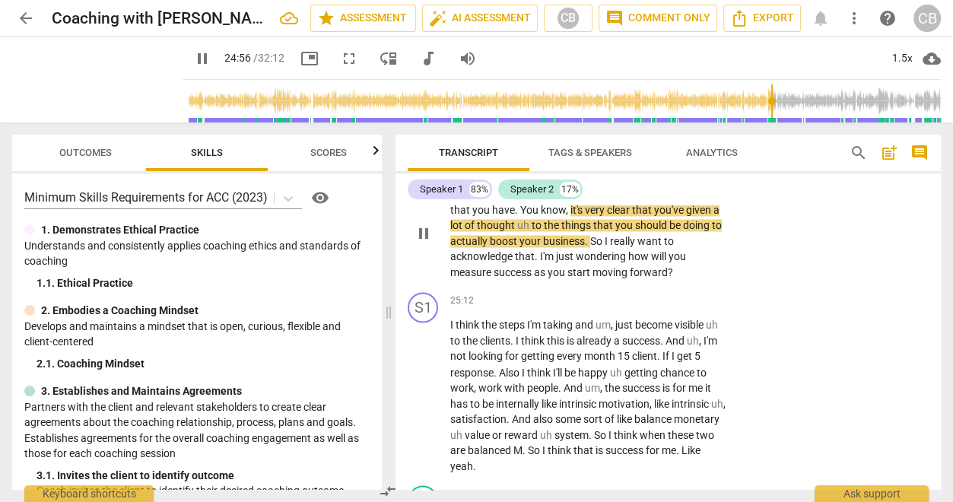
click at [631, 177] on div "+" at bounding box center [634, 169] width 15 height 15
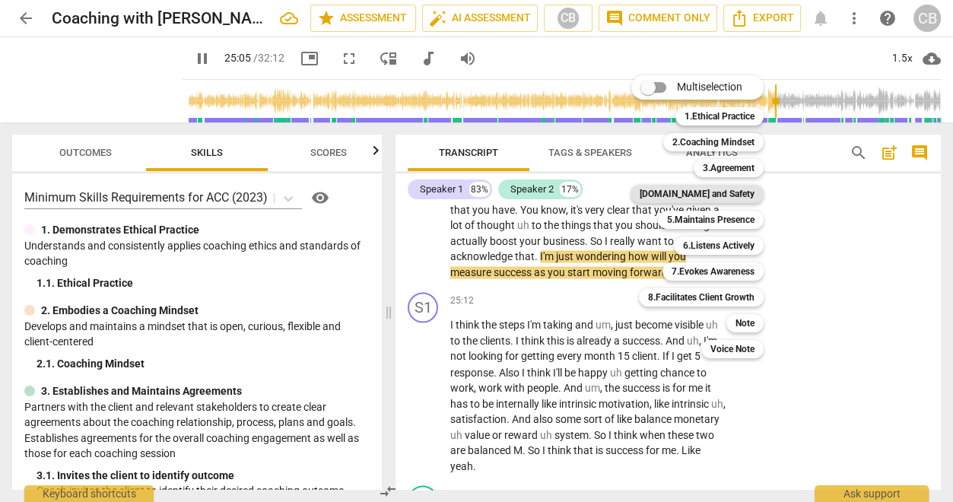
click at [700, 193] on b "[DOMAIN_NAME] and Safety" at bounding box center [697, 194] width 115 height 18
type input "1506"
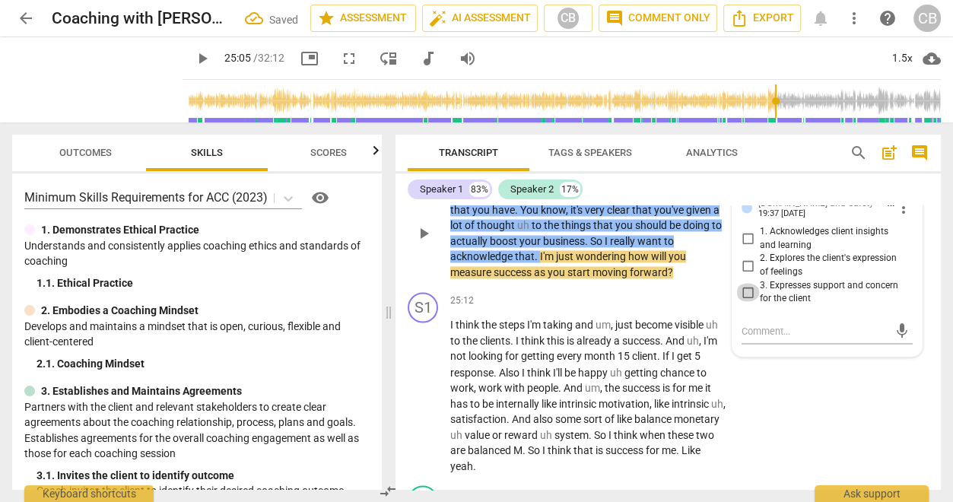
click at [749, 301] on input "3. Expresses support and concern for the client" at bounding box center [748, 292] width 24 height 18
checkbox input "true"
click at [744, 248] on input "1. Acknowledges client insights and learning" at bounding box center [748, 239] width 24 height 18
checkbox input "true"
click at [577, 177] on p "Add competency" at bounding box center [541, 171] width 72 height 14
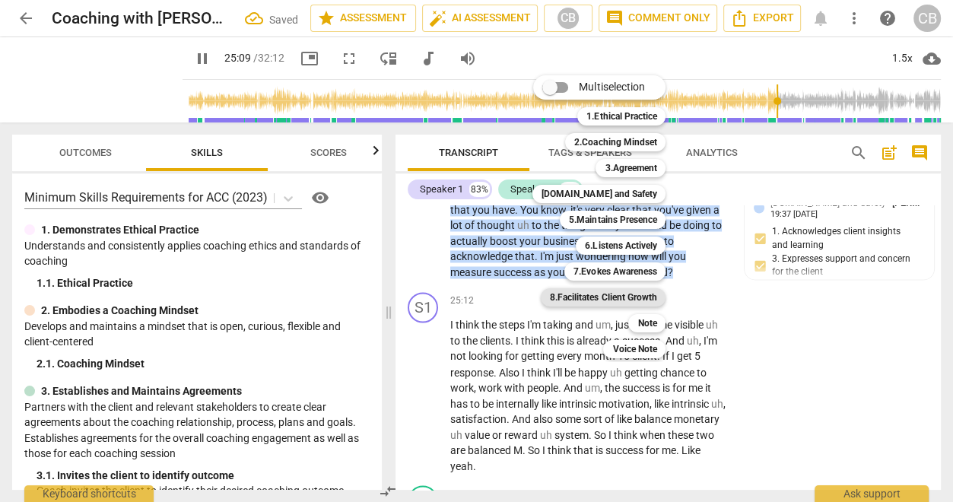
click at [632, 292] on b "8.Facilitates Client Growth" at bounding box center [603, 297] width 106 height 18
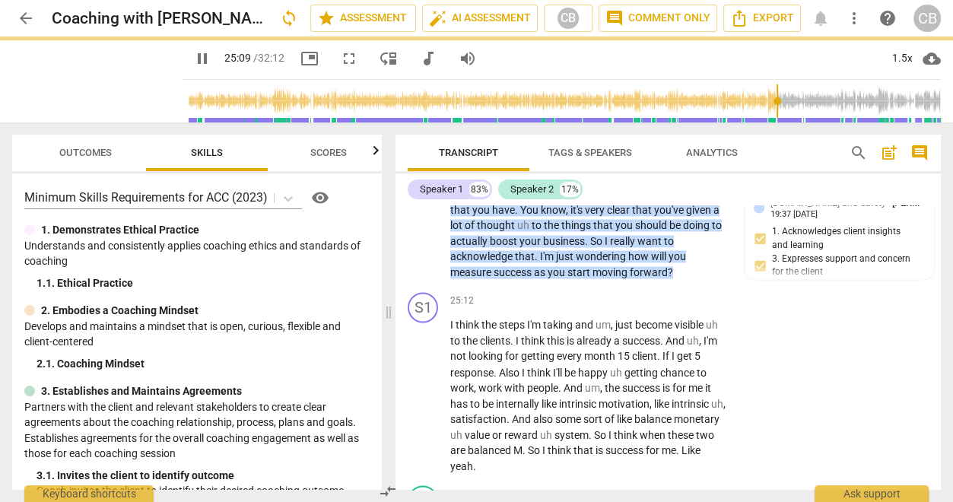
type input "1510"
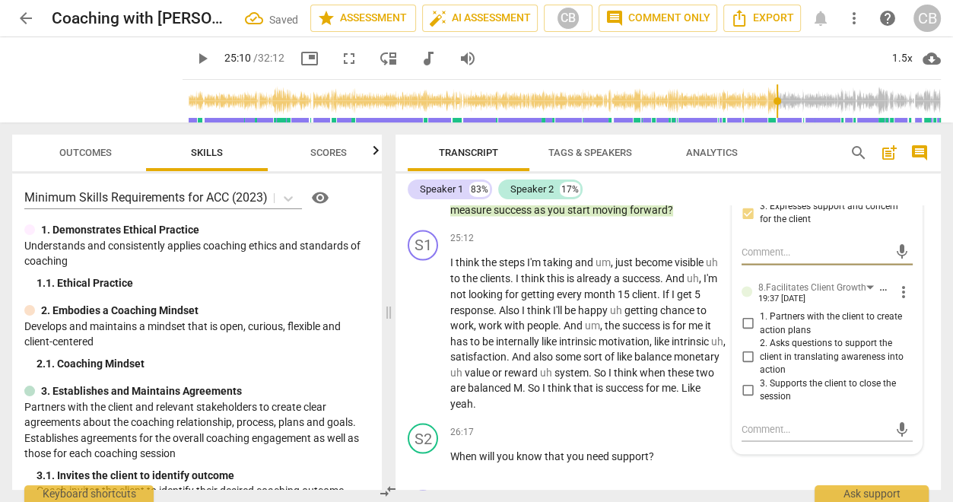
scroll to position [7061, 0]
click at [746, 365] on input "2. Asks questions to support the client in translating awareness into action" at bounding box center [748, 356] width 24 height 18
checkbox input "true"
click at [790, 151] on div "Transcript Tags & Speakers Analytics" at bounding box center [617, 153] width 418 height 37
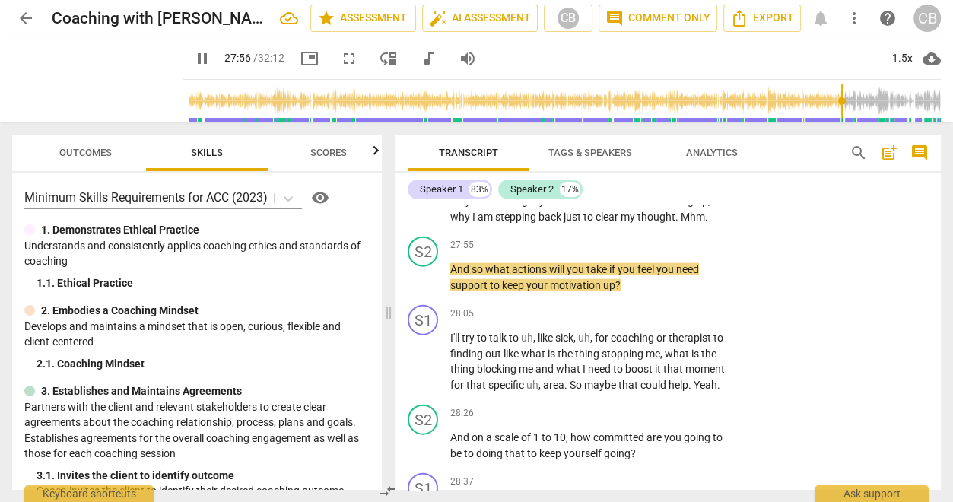
scroll to position [7740, 0]
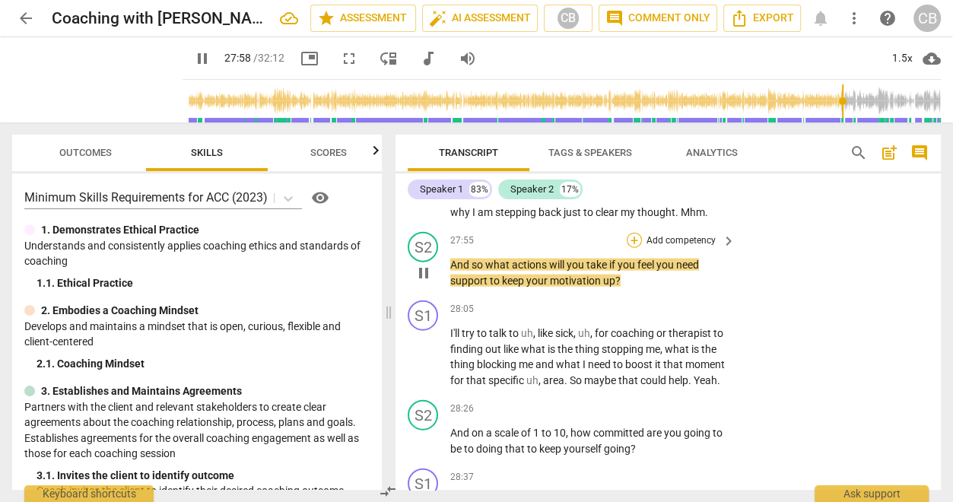
click at [637, 248] on div "+" at bounding box center [634, 240] width 15 height 15
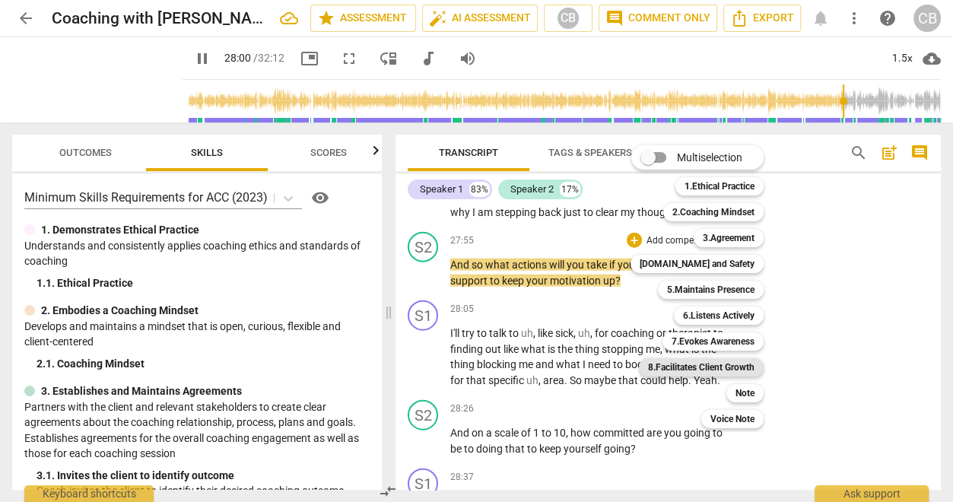
click at [705, 359] on b "8.Facilitates Client Growth" at bounding box center [701, 367] width 106 height 18
type input "1681"
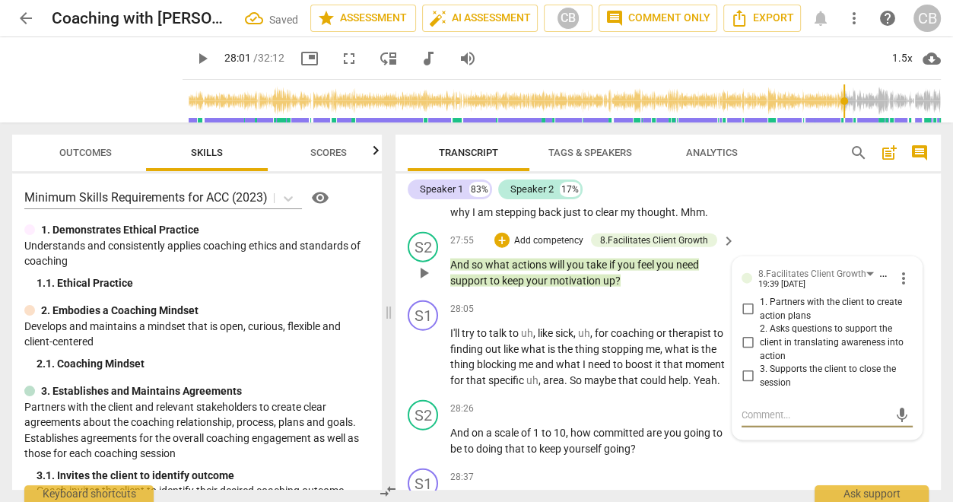
click at [741, 319] on input "1. Partners with the client to create action plans" at bounding box center [748, 309] width 24 height 18
checkbox input "true"
click at [783, 285] on div "S2 play_arrow pause 27:55 + Add competency 8.Facilitates Client Growth keyboard…" at bounding box center [668, 260] width 545 height 68
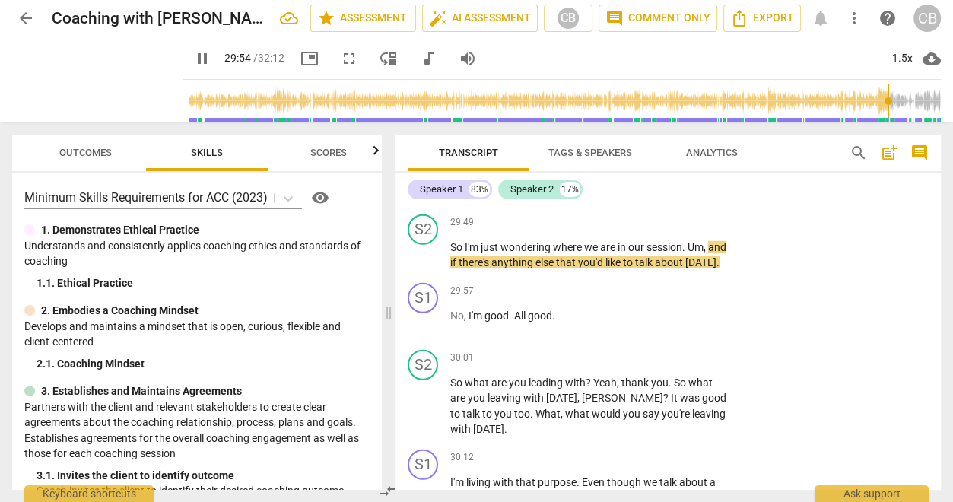
scroll to position [8371, 0]
click at [628, 230] on div "+" at bounding box center [634, 221] width 15 height 15
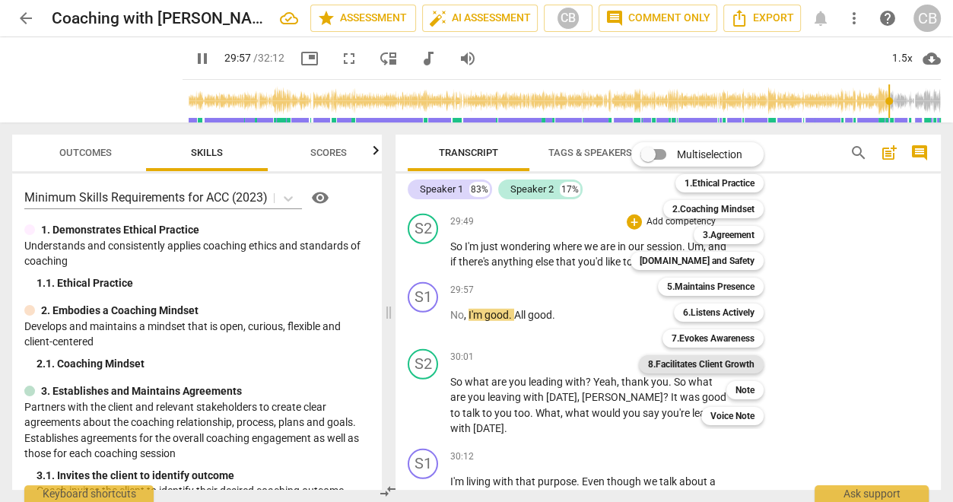
click at [716, 363] on b "8.Facilitates Client Growth" at bounding box center [701, 364] width 106 height 18
type input "1799"
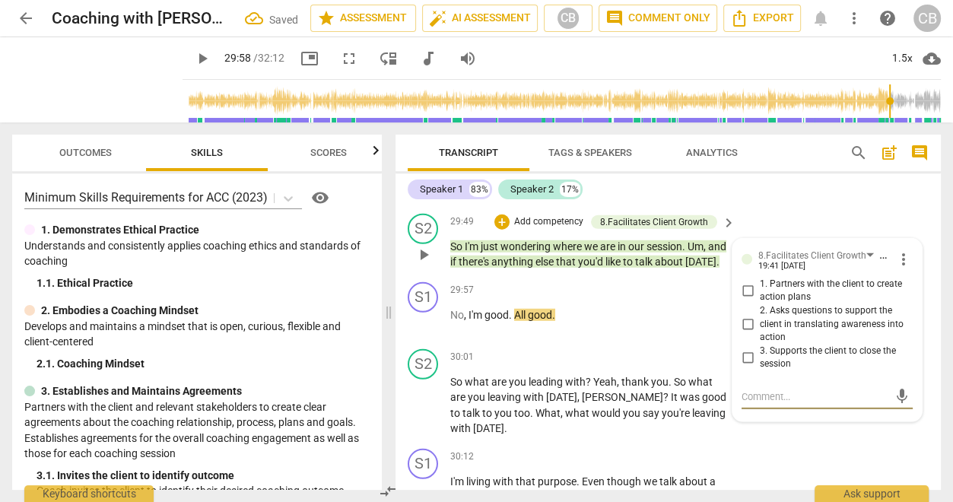
click at [746, 367] on input "3. Supports the client to close the session" at bounding box center [748, 357] width 24 height 18
checkbox input "true"
click at [790, 276] on div "S2 play_arrow pause 29:49 + Add competency 8.Facilitates Client Growth keyboard…" at bounding box center [668, 242] width 545 height 68
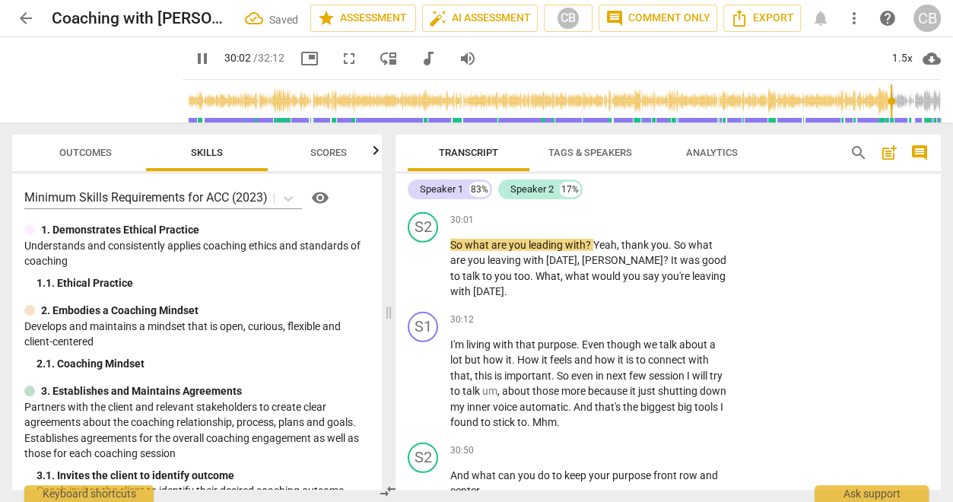
scroll to position [8513, 0]
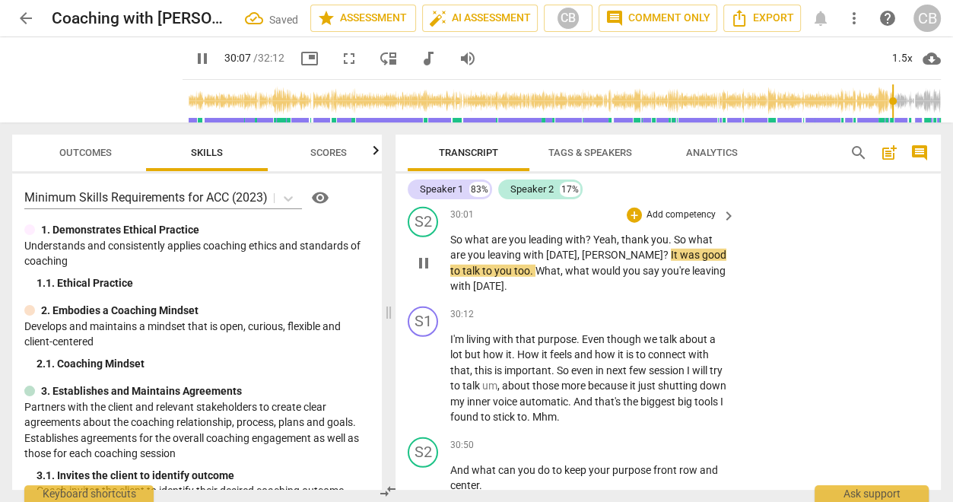
click at [640, 223] on div "+ Add competency" at bounding box center [672, 215] width 91 height 15
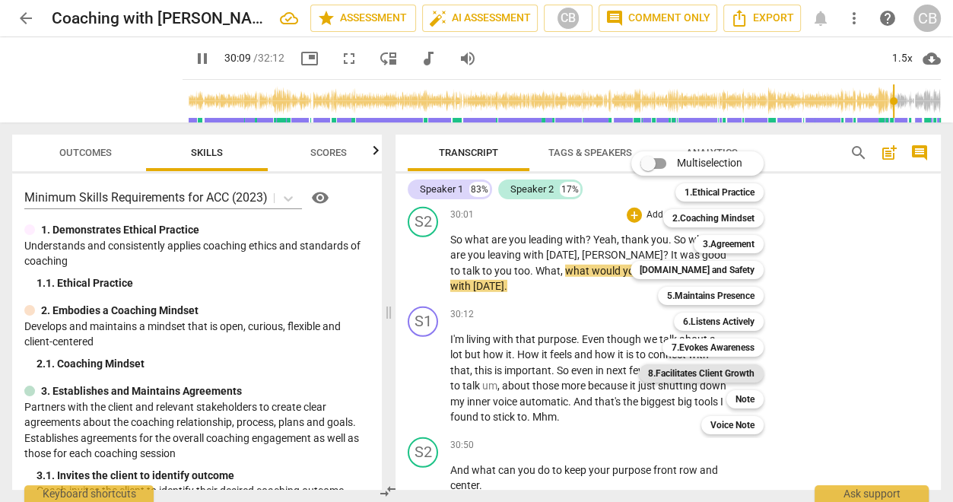
click at [725, 367] on b "8.Facilitates Client Growth" at bounding box center [701, 373] width 106 height 18
type input "1810"
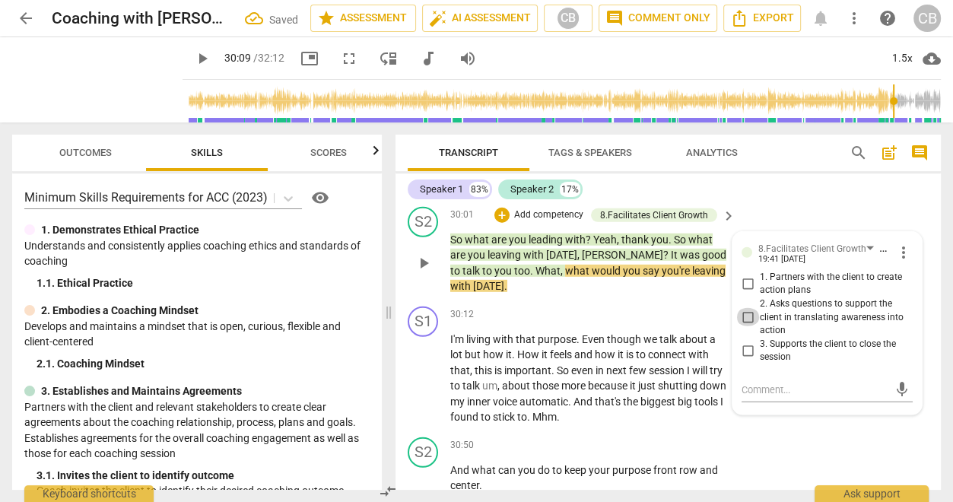
click at [747, 326] on input "2. Asks questions to support the client in translating awareness into action" at bounding box center [748, 317] width 24 height 18
checkbox input "true"
click at [778, 201] on div "S1 play_arrow pause 29:57 + Add competency keyboard_arrow_right No , I'm good .…" at bounding box center [668, 167] width 545 height 67
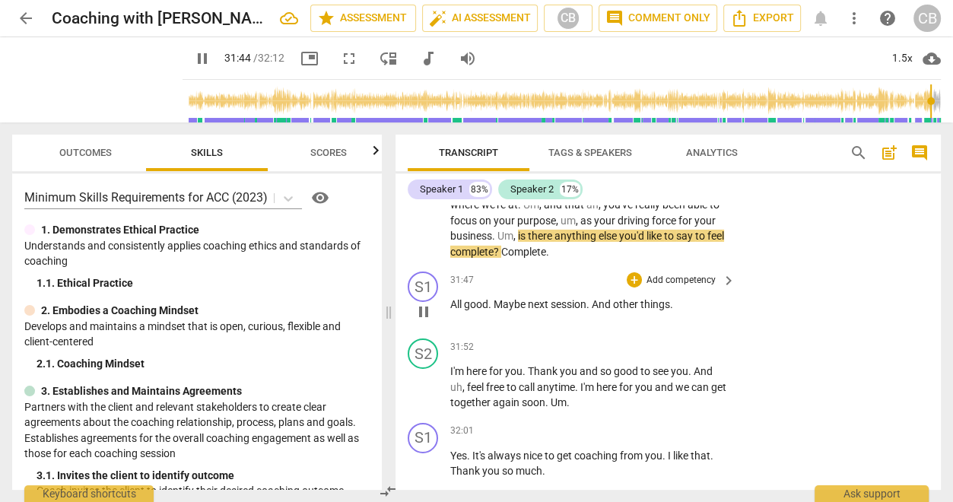
scroll to position [8930, 0]
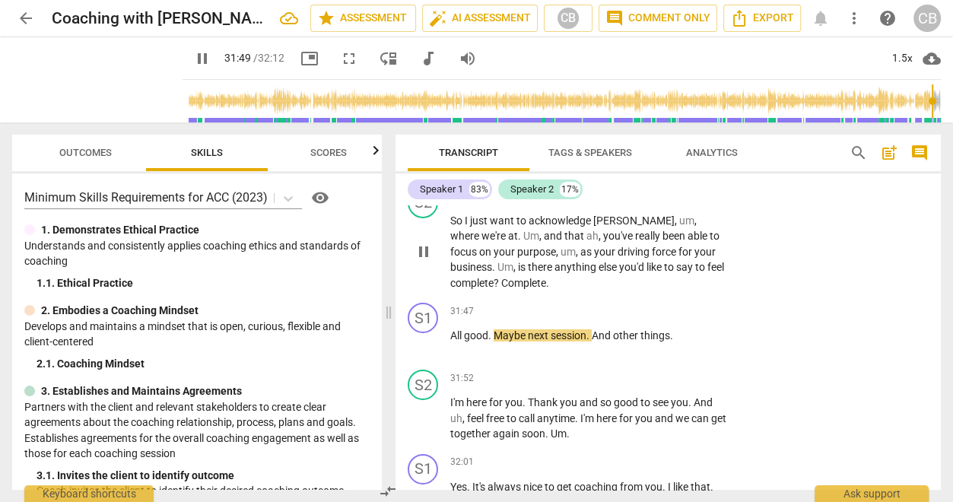
click at [628, 204] on div "+" at bounding box center [634, 196] width 15 height 15
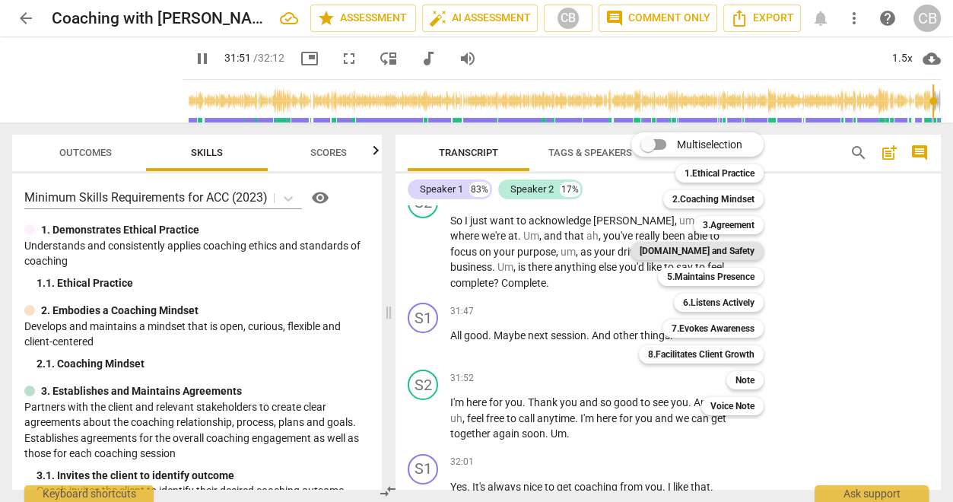
click at [707, 246] on b "[DOMAIN_NAME] and Safety" at bounding box center [697, 251] width 115 height 18
type input "1912"
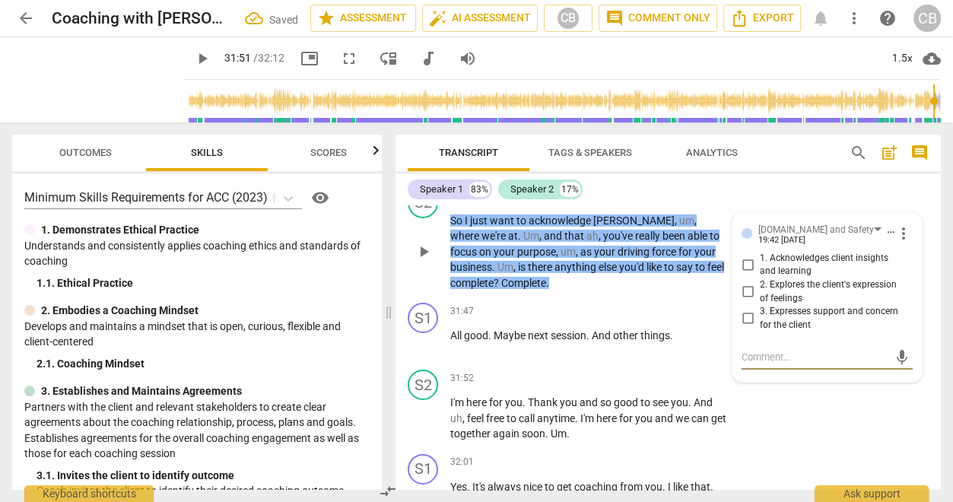
click at [748, 274] on input "1. Acknowledges client insights and learning" at bounding box center [748, 265] width 24 height 18
checkbox input "true"
click at [502, 204] on div "+" at bounding box center [494, 196] width 15 height 15
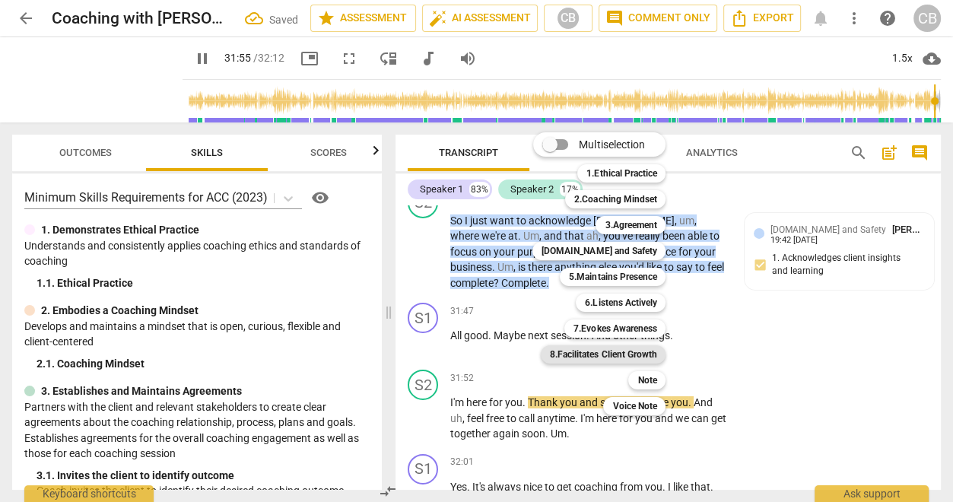
click at [636, 355] on b "8.Facilitates Client Growth" at bounding box center [603, 354] width 106 height 18
type input "1916"
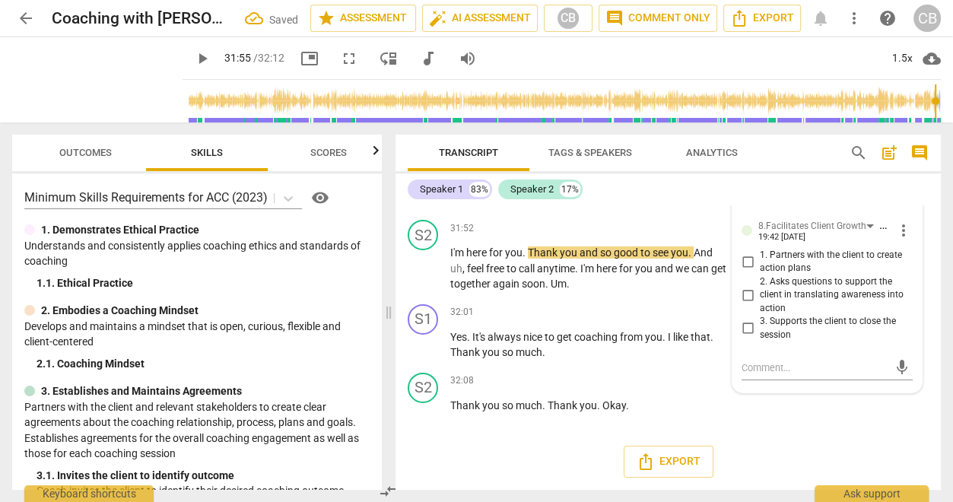
scroll to position [9174, 0]
click at [748, 328] on input "3. Supports the client to close the session" at bounding box center [748, 328] width 24 height 18
checkbox input "true"
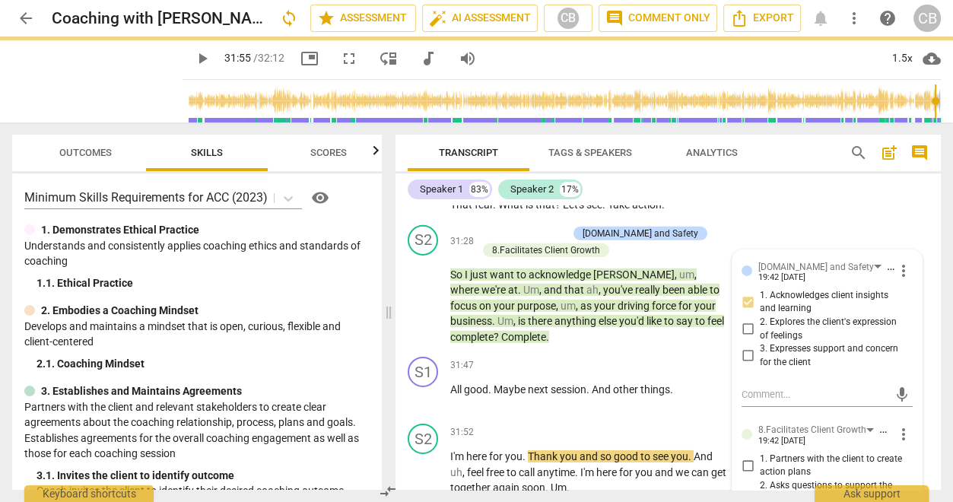
click at [778, 219] on div "S1 play_arrow pause 31:06 + Add competency keyboard_arrow_right Putting out mys…" at bounding box center [668, 169] width 545 height 100
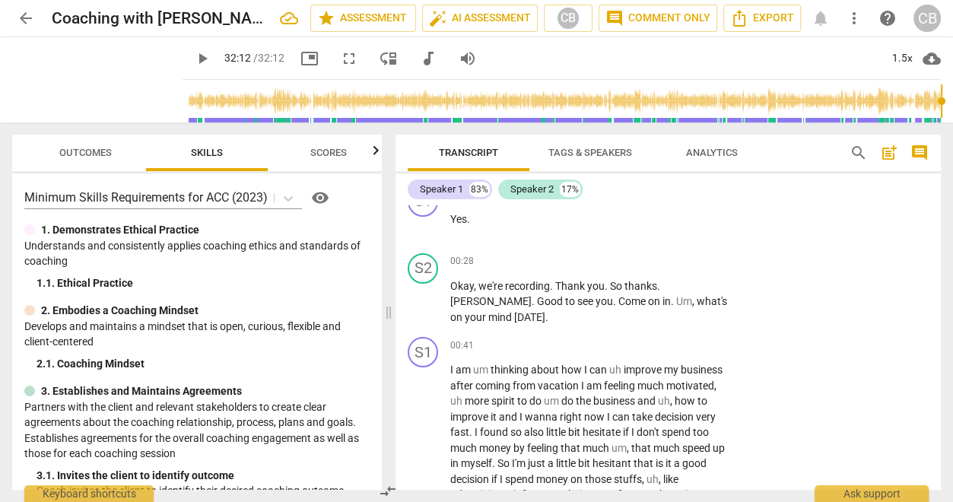
scroll to position [0, 0]
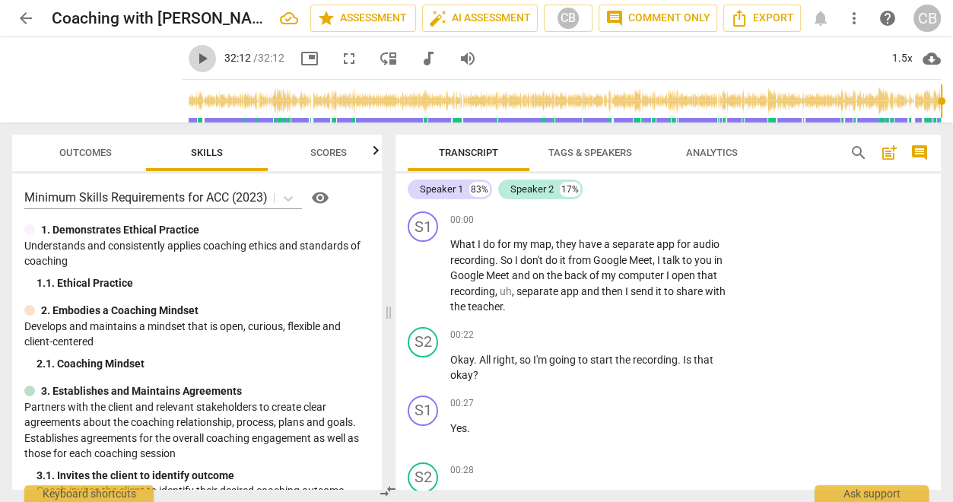
click at [193, 57] on span "play_arrow" at bounding box center [202, 58] width 18 height 18
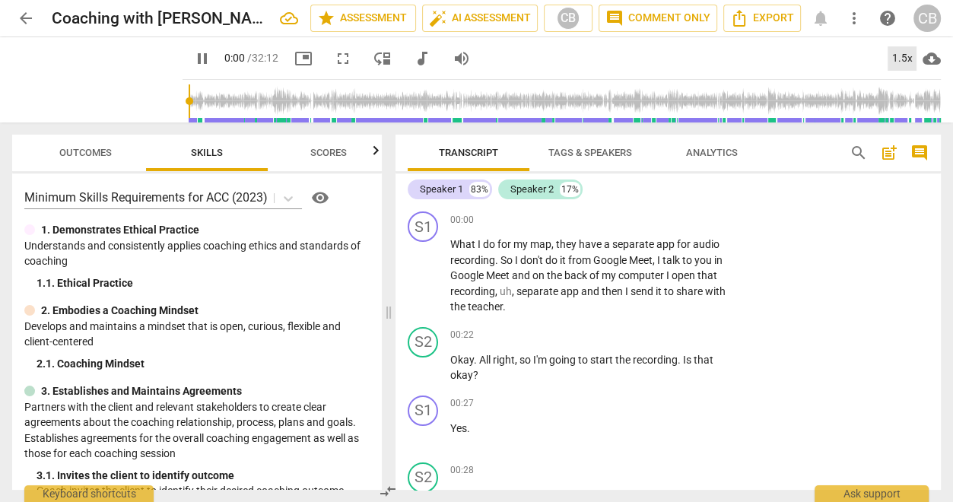
click at [793, 61] on div "1.5x" at bounding box center [902, 58] width 29 height 24
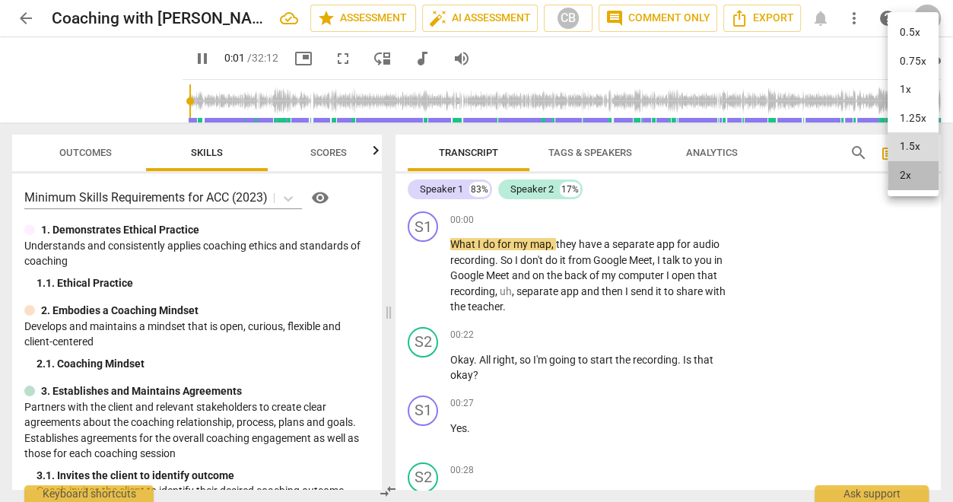
click at [793, 172] on li "2x" at bounding box center [913, 175] width 51 height 29
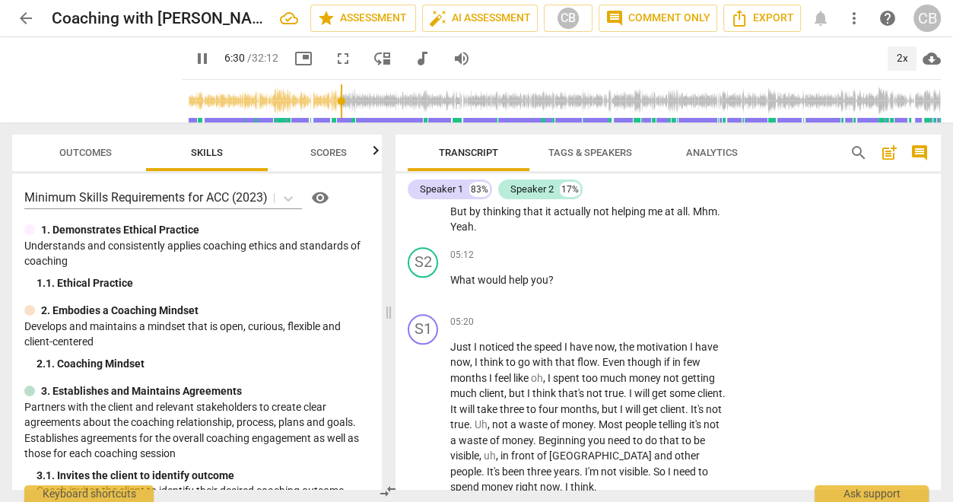
scroll to position [1857, 0]
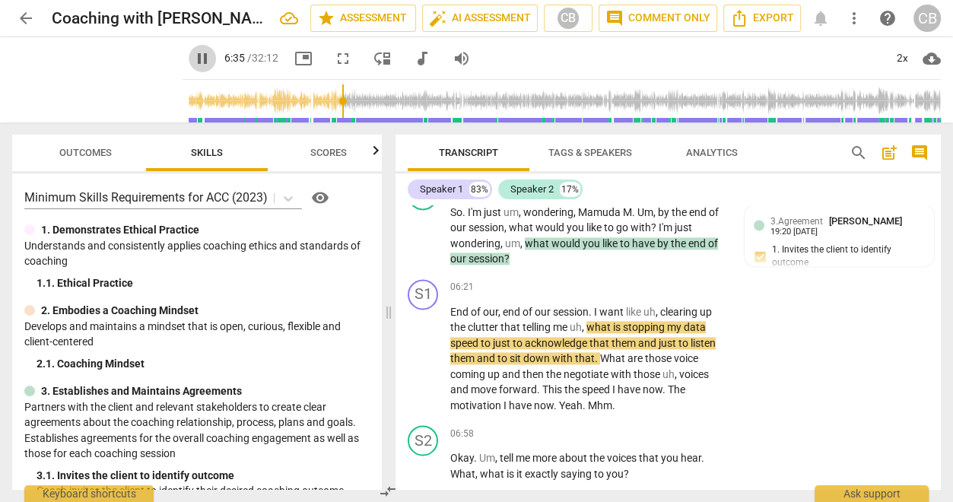
click at [193, 59] on span "pause" at bounding box center [202, 58] width 18 height 18
click at [193, 53] on span "play_arrow" at bounding box center [202, 58] width 18 height 18
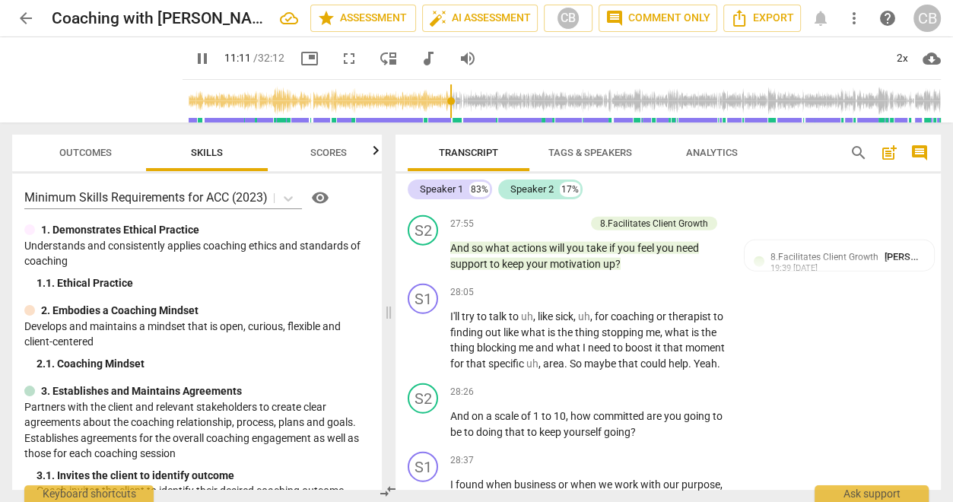
scroll to position [7694, 0]
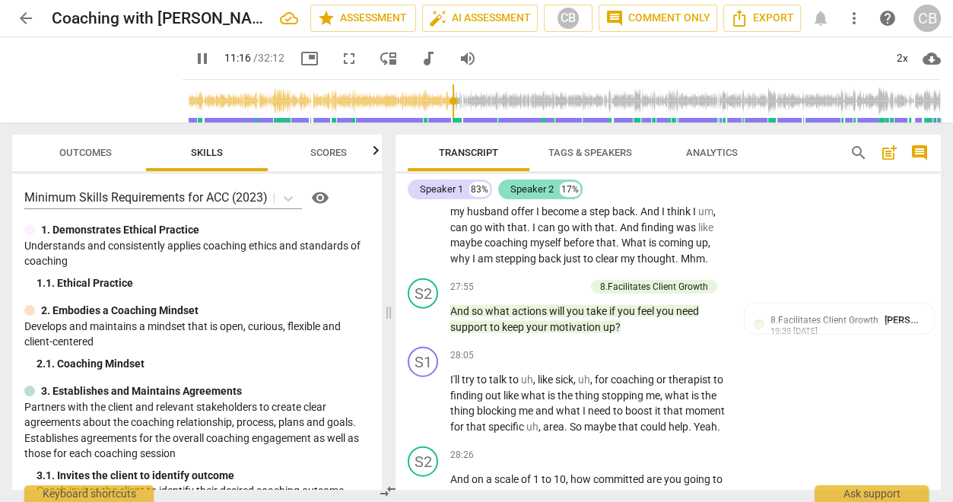
click at [529, 189] on div "Speaker 2" at bounding box center [531, 189] width 43 height 15
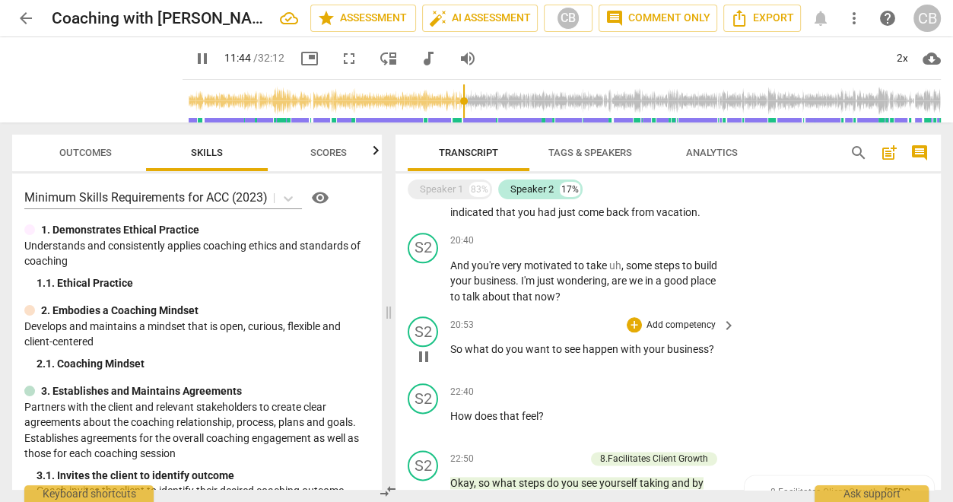
scroll to position [1597, 0]
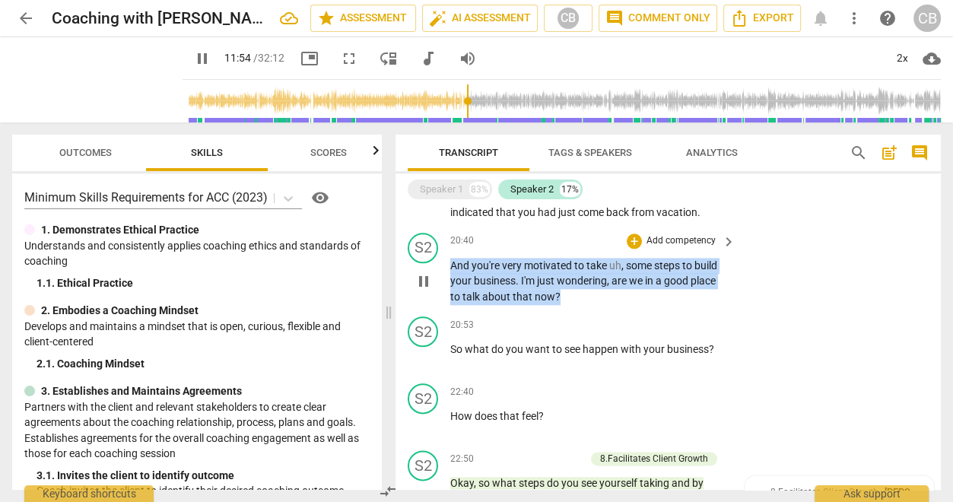
drag, startPoint x: 567, startPoint y: 297, endPoint x: 448, endPoint y: 270, distance: 122.3
click at [448, 270] on div "S2 play_arrow pause 20:40 + Add competency keyboard_arrow_right And you're very…" at bounding box center [668, 269] width 545 height 84
copy p "And you're very motivated to take uh , some steps to build your business . I'm …"
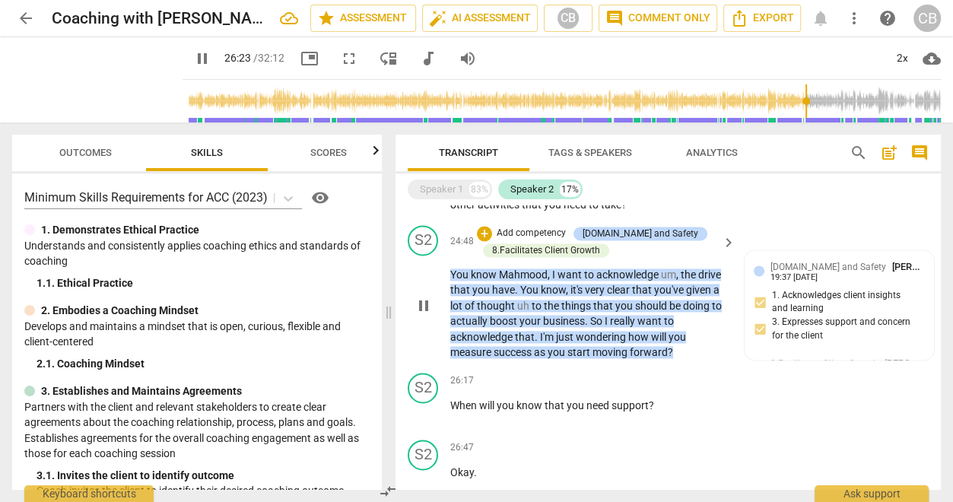
scroll to position [1988, 0]
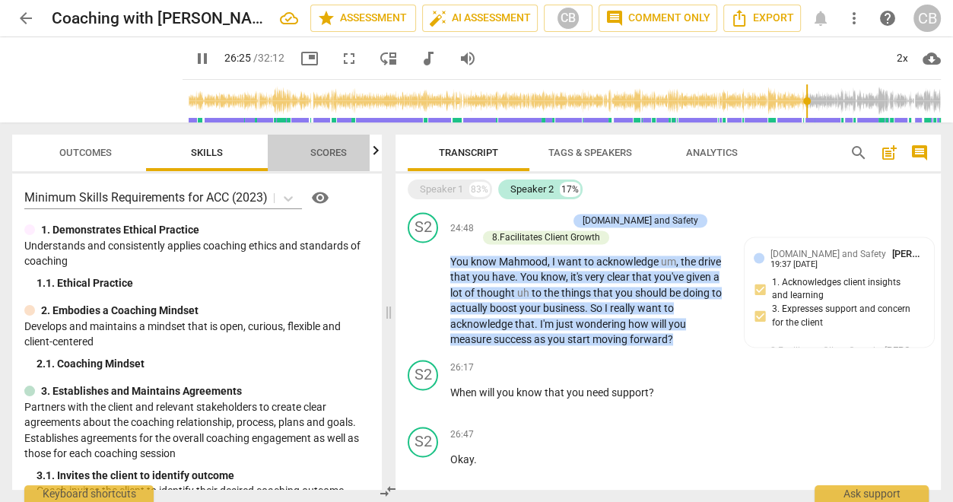
click at [319, 154] on span "Scores" at bounding box center [328, 152] width 37 height 11
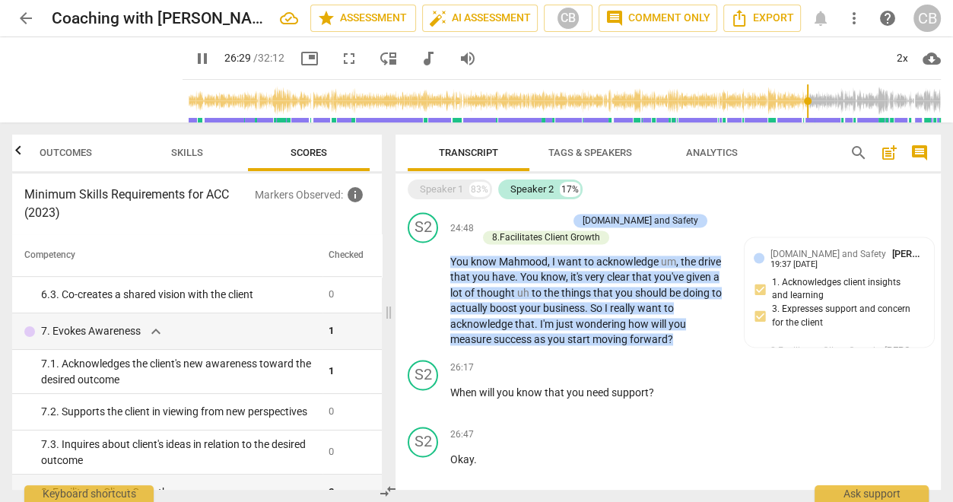
scroll to position [890, 0]
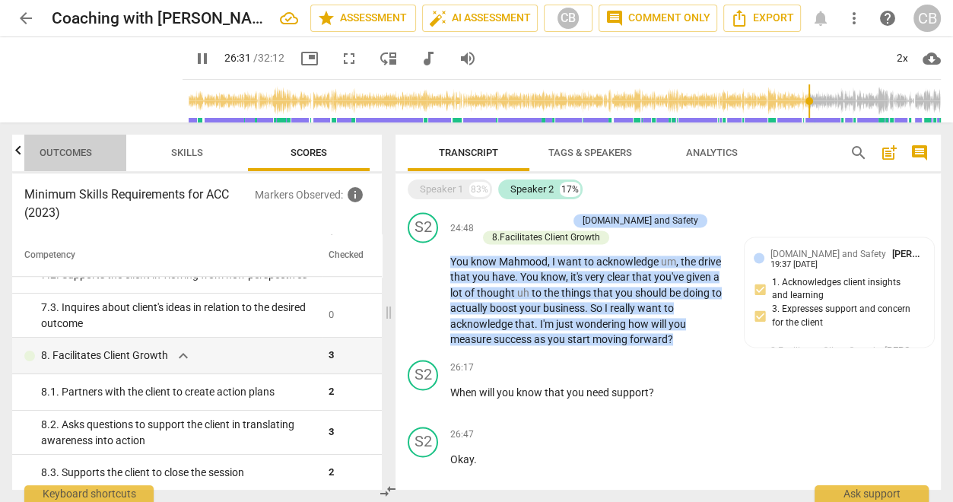
click at [70, 150] on span "Outcomes" at bounding box center [66, 152] width 52 height 11
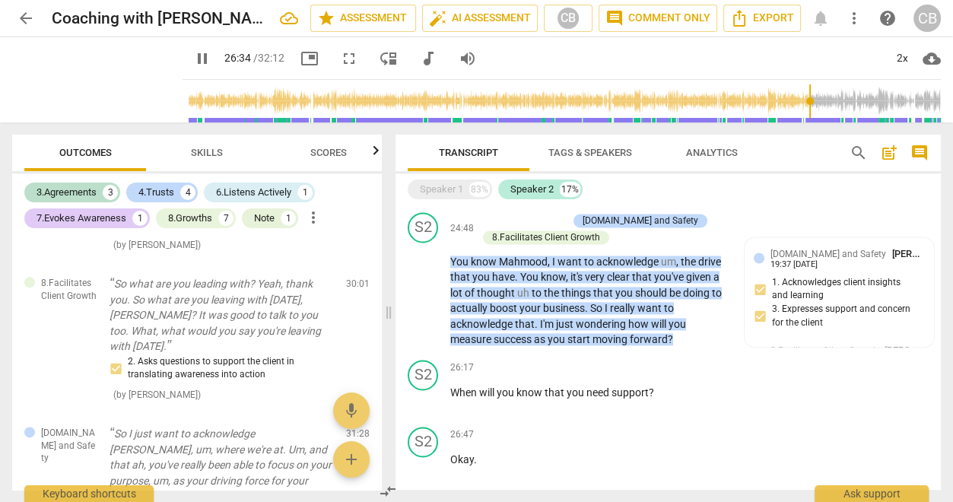
scroll to position [1985, 0]
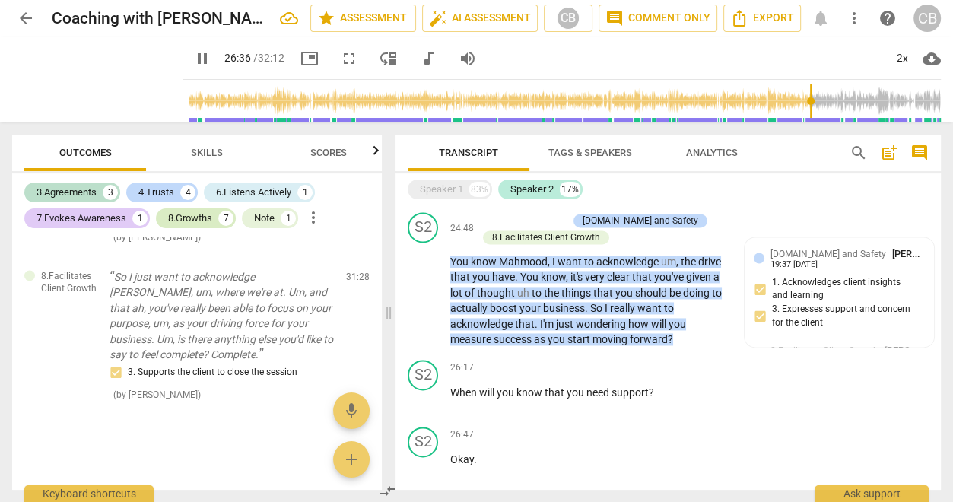
click at [199, 216] on div "8.Growths" at bounding box center [190, 218] width 44 height 15
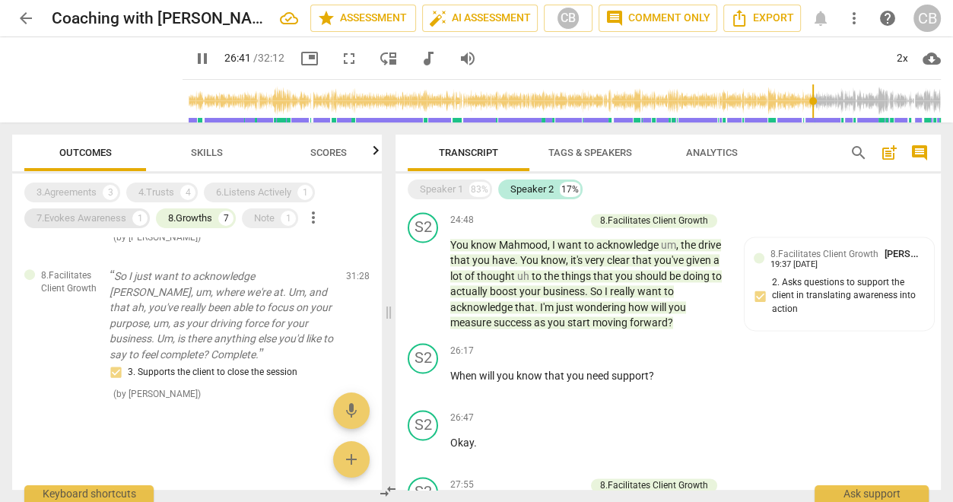
click at [85, 214] on div "7.Evokes Awareness" at bounding box center [82, 218] width 90 height 15
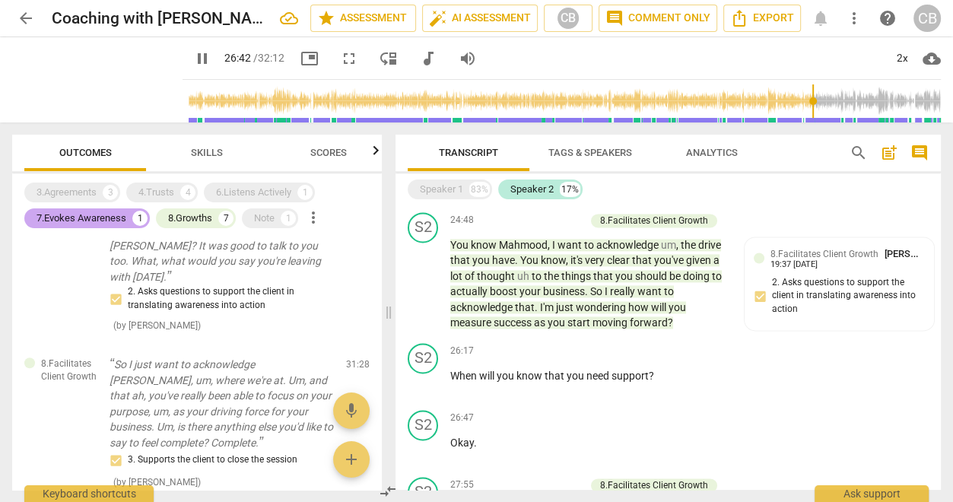
scroll to position [880, 0]
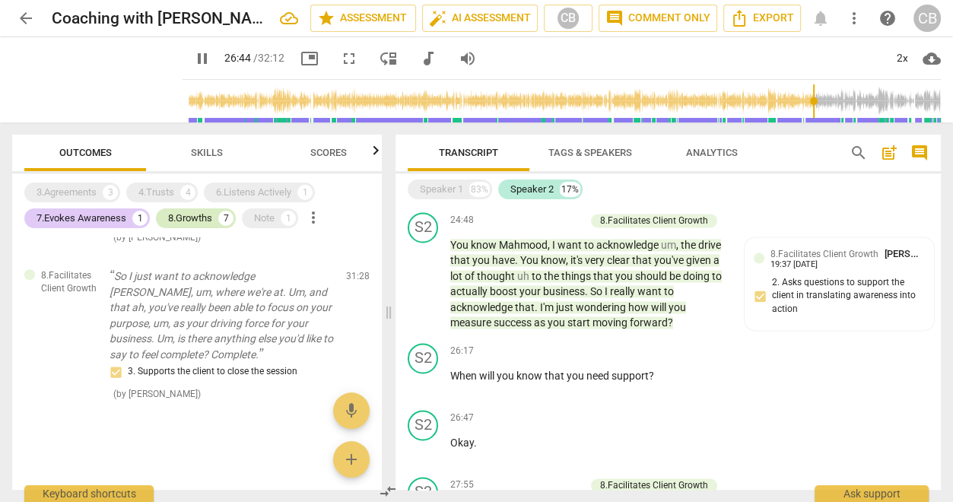
click at [182, 215] on div "8.Growths" at bounding box center [190, 218] width 44 height 15
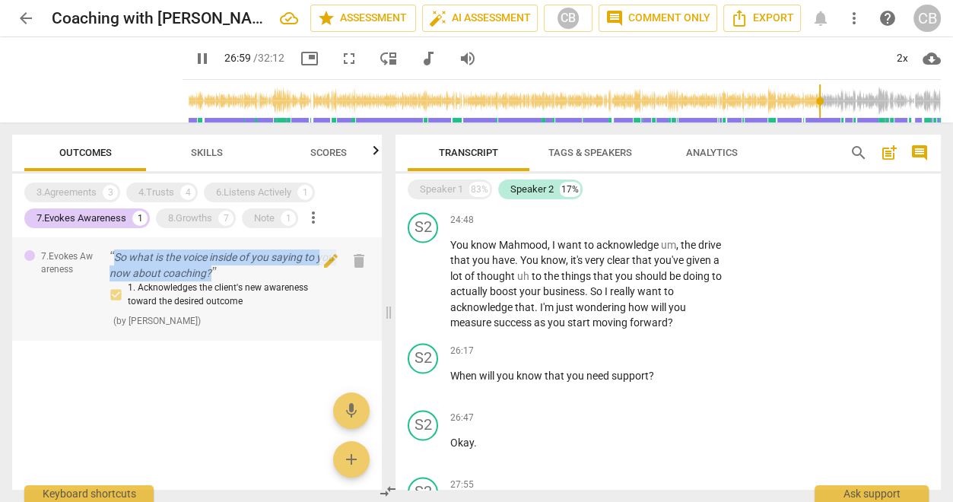
copy p "So what is the voice inside of you saying to you now about coaching?"
drag, startPoint x: 243, startPoint y: 268, endPoint x: 107, endPoint y: 257, distance: 135.8
click at [107, 257] on div "7.Evokes Awareness So what is the voice inside of you saying to you now about c…" at bounding box center [197, 288] width 370 height 103
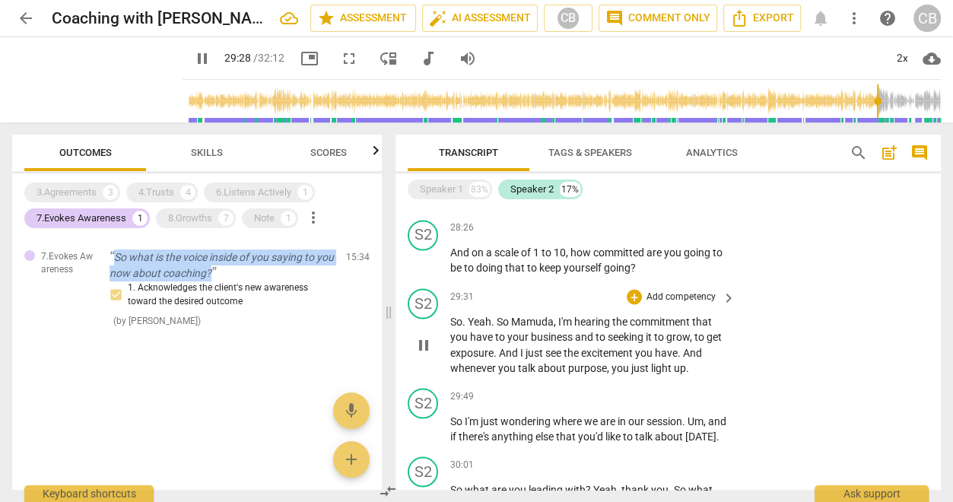
scroll to position [2283, 0]
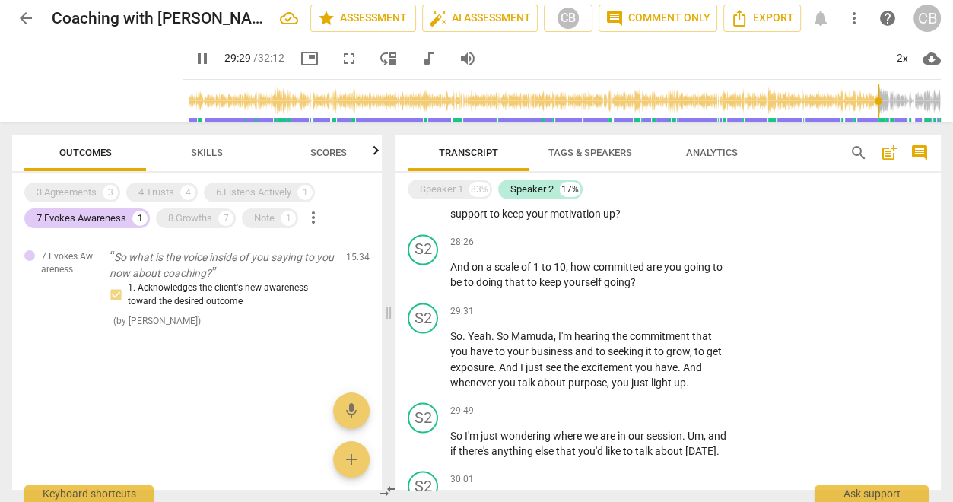
click at [443, 178] on div "Speaker 1 83% Speaker 2 17%" at bounding box center [668, 189] width 521 height 26
click at [444, 186] on div "Speaker 1" at bounding box center [441, 189] width 43 height 15
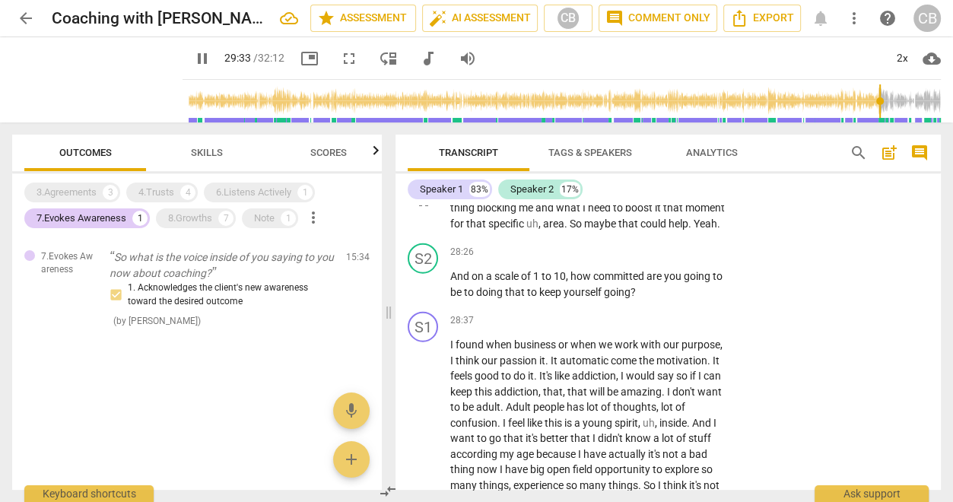
scroll to position [7909, 0]
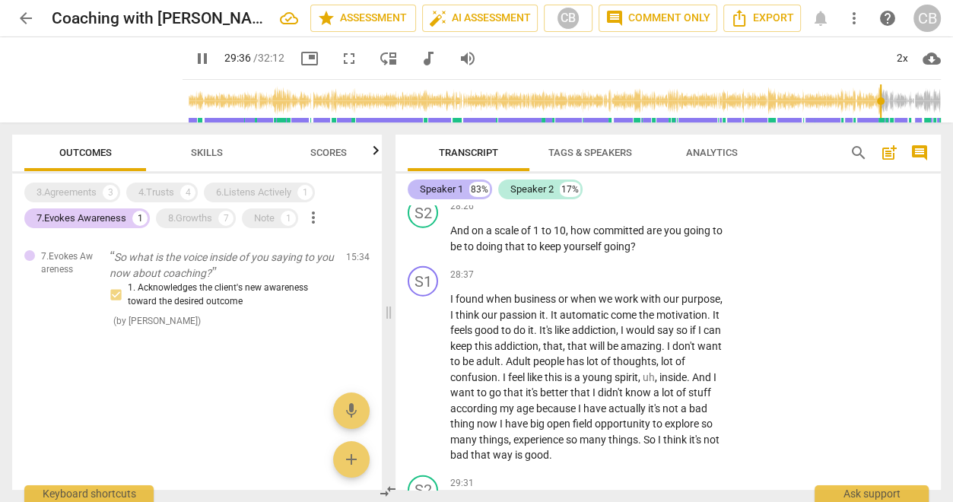
click at [442, 185] on div "Speaker 1" at bounding box center [441, 189] width 43 height 15
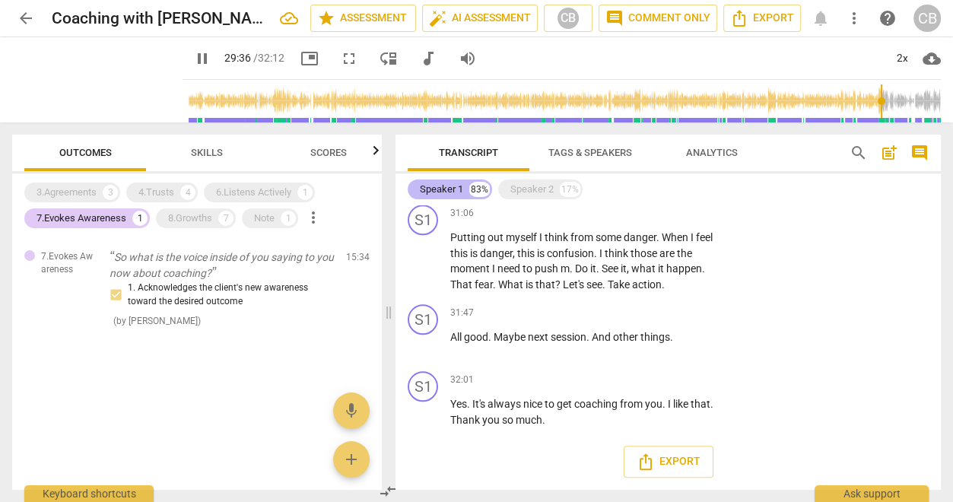
scroll to position [5603, 0]
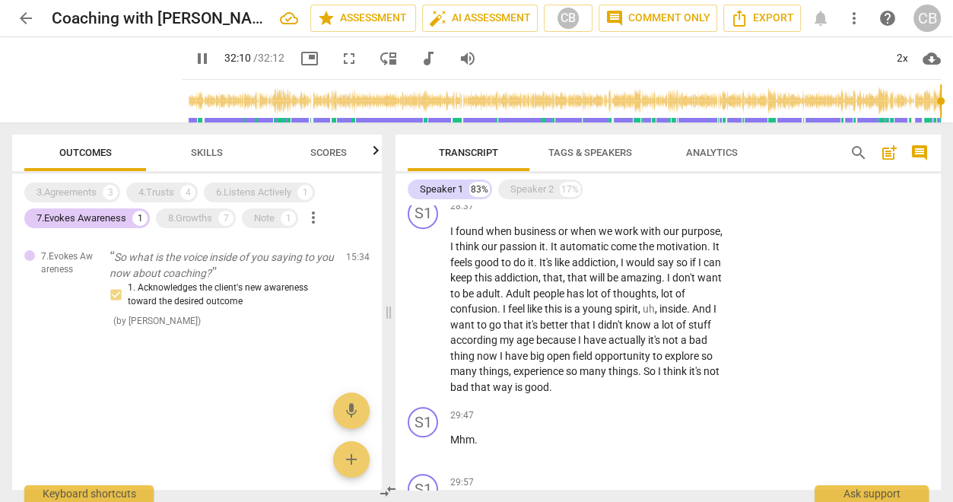
type input "1932"
